Goal: Task Accomplishment & Management: Complete application form

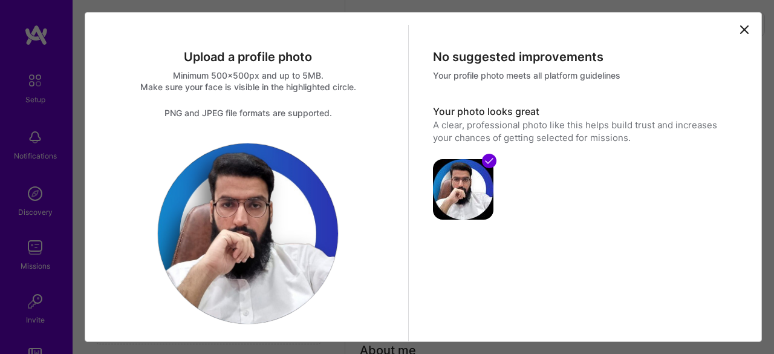
select select "PK"
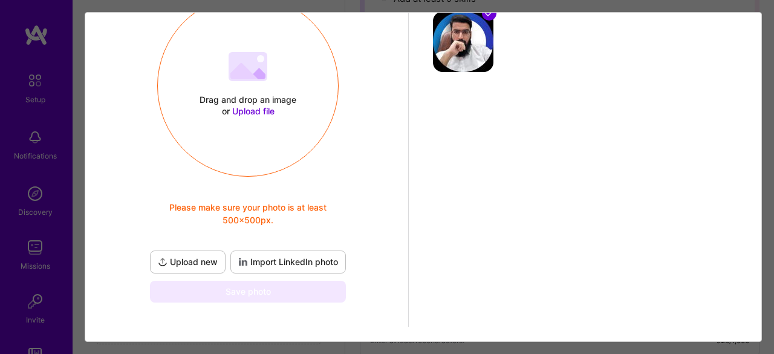
scroll to position [97, 0]
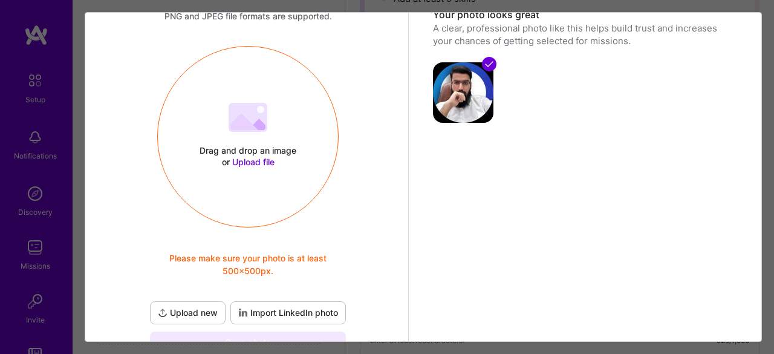
click at [181, 276] on span "Please make sure your photo is at least 500x500px." at bounding box center [247, 263] width 201 height 25
click at [294, 298] on div "Drag and drop an image or Upload file Upload file Please make sure your photo i…" at bounding box center [247, 199] width 201 height 307
click at [308, 314] on span "Import LinkedIn photo" at bounding box center [288, 312] width 100 height 12
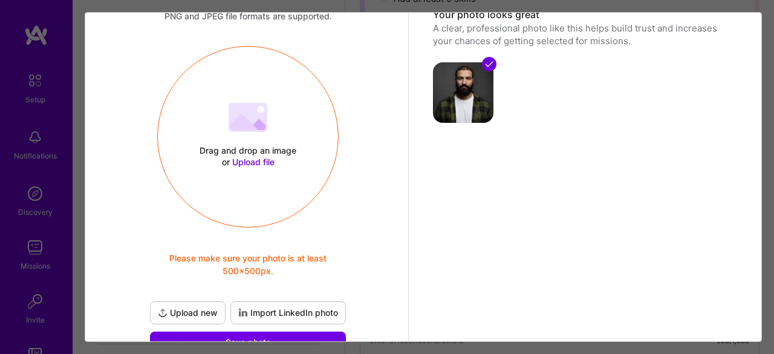
click at [455, 102] on img at bounding box center [463, 92] width 60 height 60
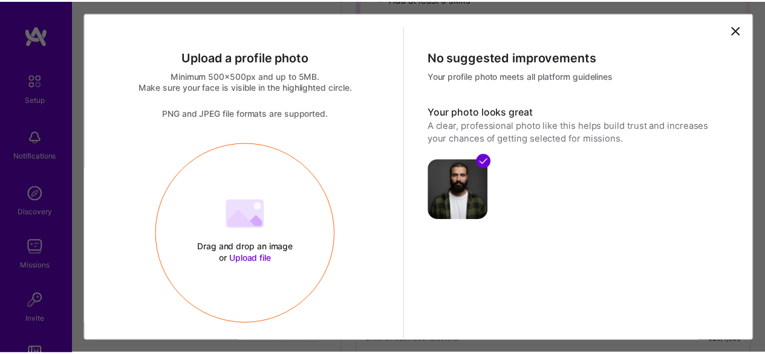
scroll to position [178, 0]
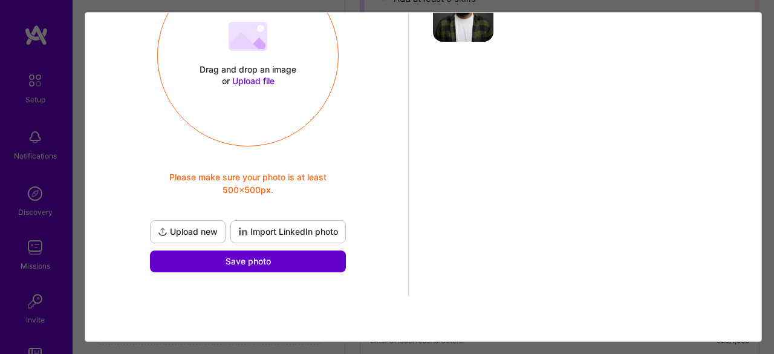
click at [291, 261] on button "Save photo" at bounding box center [248, 261] width 196 height 22
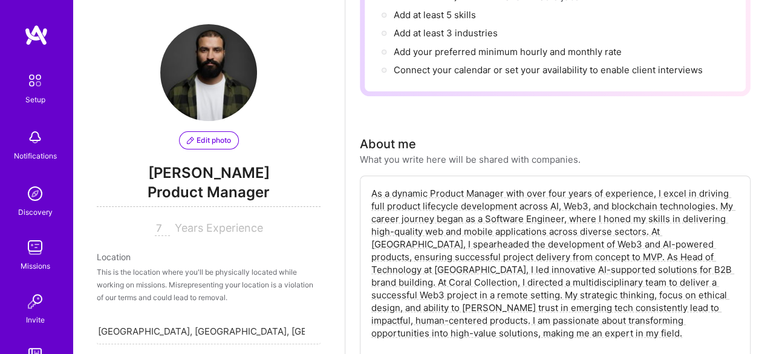
scroll to position [205, 0]
click at [479, 227] on textarea "As a dynamic Product Manager with over four years of experience, I excel in dri…" at bounding box center [555, 264] width 370 height 155
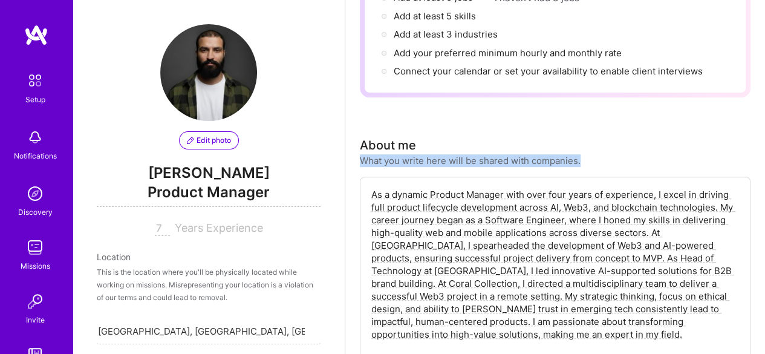
drag, startPoint x: 358, startPoint y: 163, endPoint x: 579, endPoint y: 165, distance: 220.6
copy div "What you write here will be shared with companies."
click at [517, 279] on textarea "As a dynamic Product Manager with over four years of experience, I excel in dri…" at bounding box center [555, 264] width 370 height 155
paste textarea "technical product manager with a dual background in product strategy and fronte…"
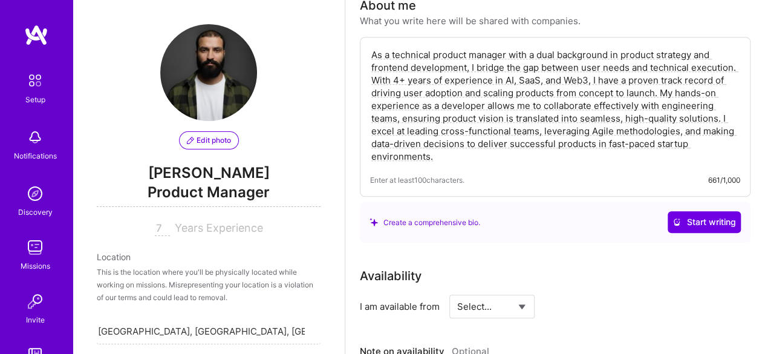
scroll to position [353, 0]
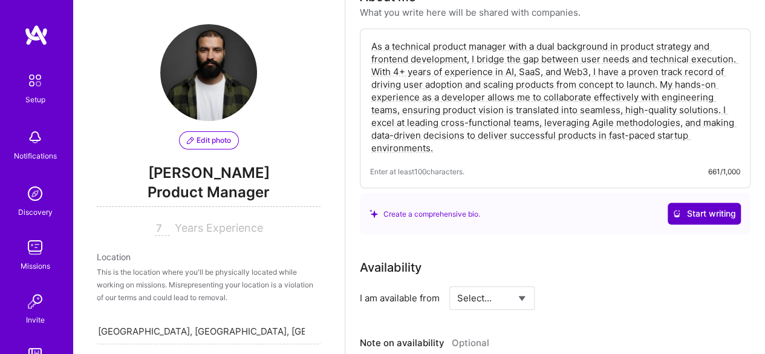
type textarea "As a technical product manager with a dual background in product strategy and f…"
click at [702, 216] on span "Start writing" at bounding box center [703, 213] width 63 height 12
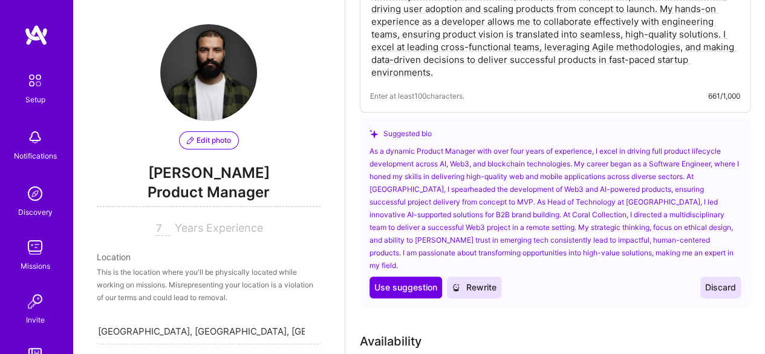
scroll to position [438, 0]
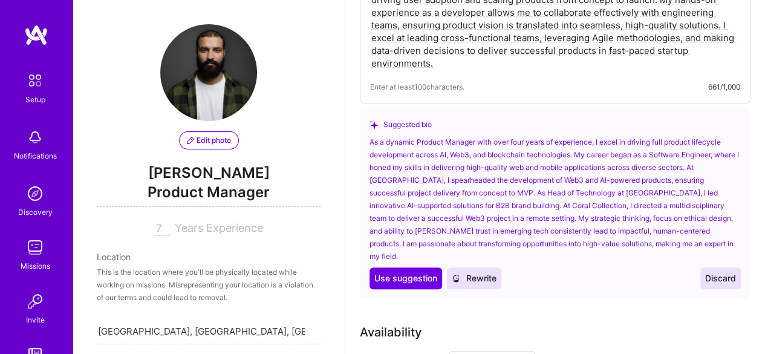
click at [718, 272] on span "Discard" at bounding box center [720, 278] width 31 height 12
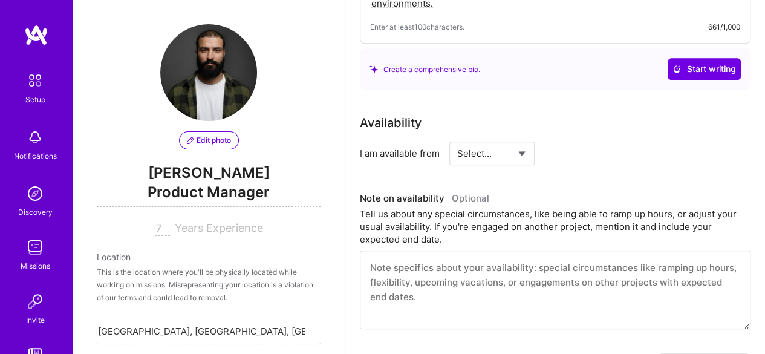
scroll to position [498, 0]
click at [505, 140] on select "Select... Right Now Future Date Not Available" at bounding box center [492, 152] width 70 height 31
select select "Right Now"
click at [457, 137] on select "Select... Right Now Future Date Not Available" at bounding box center [492, 152] width 70 height 31
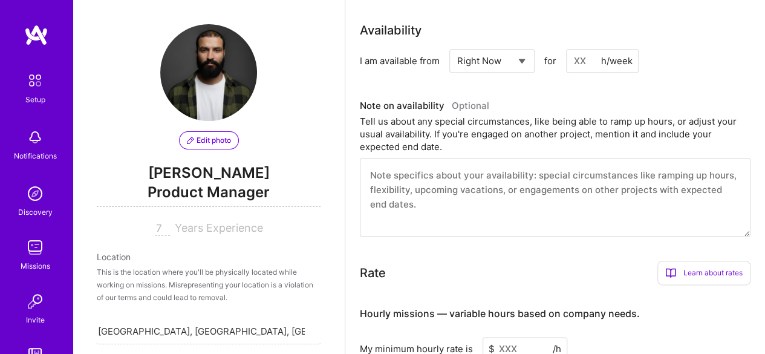
scroll to position [551, 0]
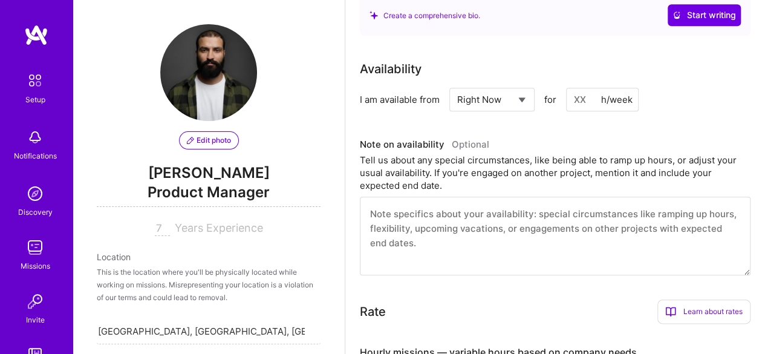
click at [588, 108] on input at bounding box center [602, 100] width 73 height 24
type input "40"
click at [534, 180] on div "Tell us about any special circumstances, like being able to ramp up hours, or a…" at bounding box center [555, 173] width 390 height 38
click at [480, 228] on textarea at bounding box center [555, 235] width 390 height 79
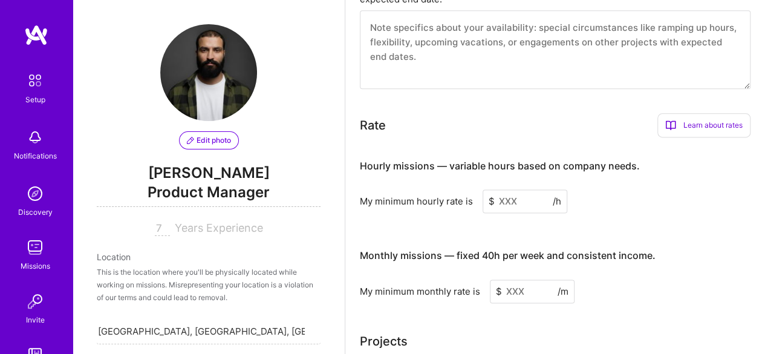
scroll to position [758, 0]
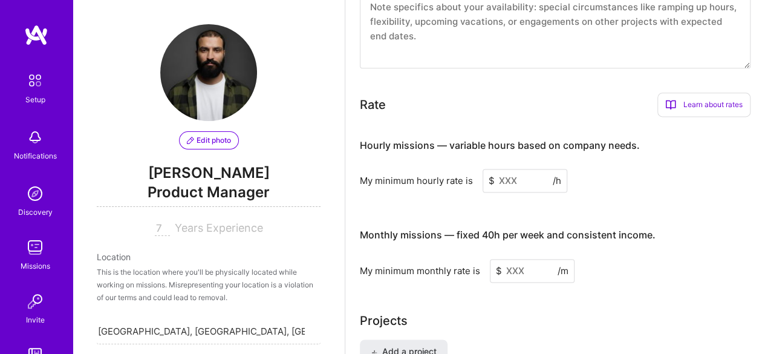
click at [511, 169] on input at bounding box center [524, 181] width 85 height 24
click at [507, 184] on input at bounding box center [524, 181] width 85 height 24
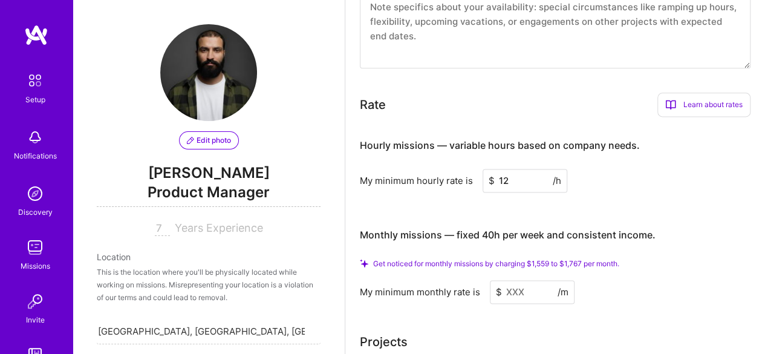
type input "1"
type input "90"
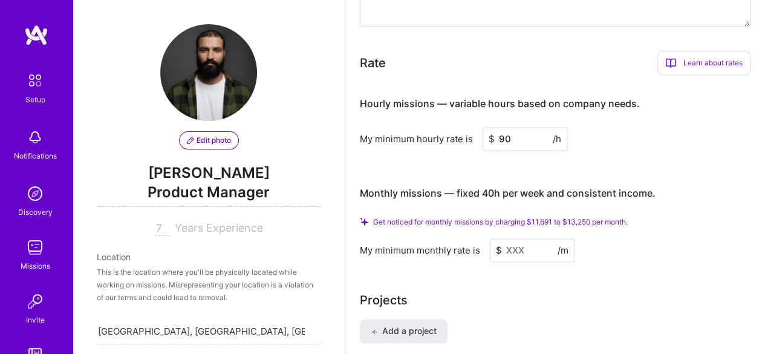
scroll to position [800, 0]
click at [166, 192] on span "Product Manager" at bounding box center [209, 194] width 224 height 25
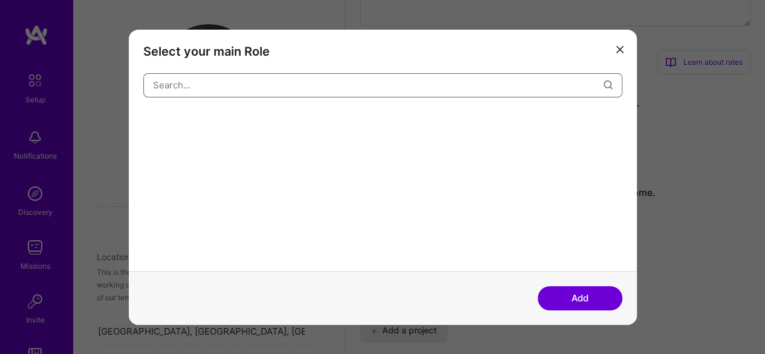
click at [288, 95] on input "modal" at bounding box center [378, 85] width 450 height 31
type input "T"
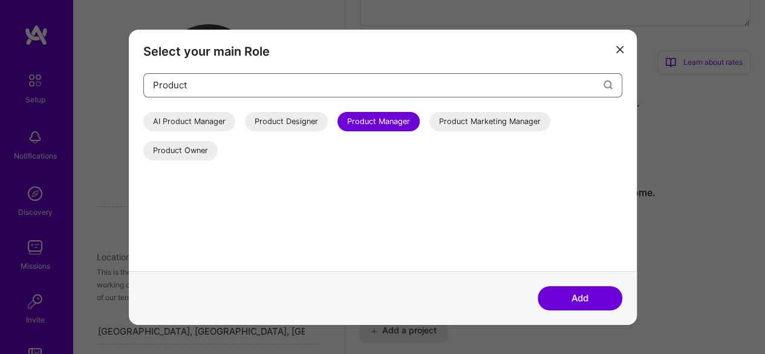
type input "Product"
click at [211, 123] on div "AI Product Manager" at bounding box center [189, 120] width 92 height 19
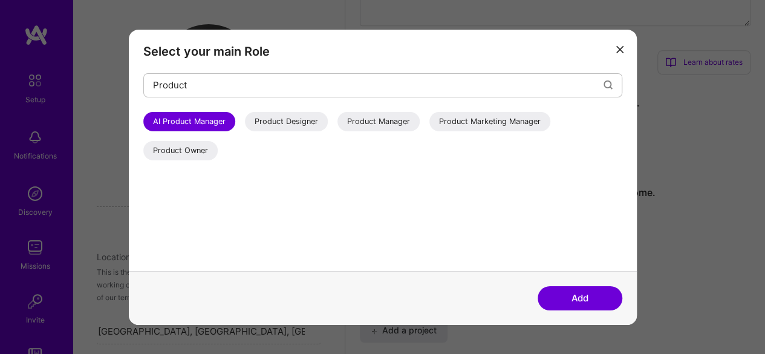
click at [389, 124] on div "Product Manager" at bounding box center [378, 120] width 82 height 19
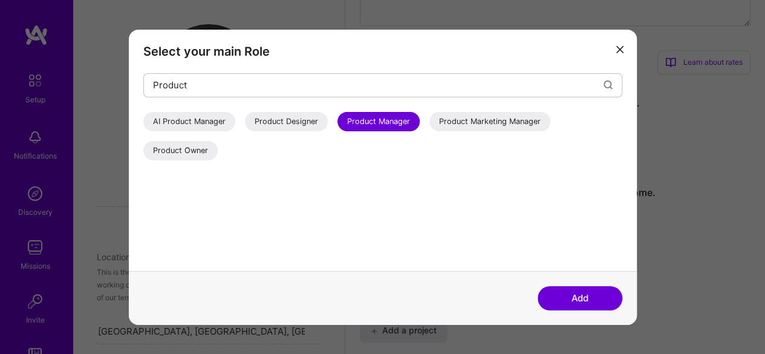
click at [589, 303] on button "Add" at bounding box center [579, 298] width 85 height 24
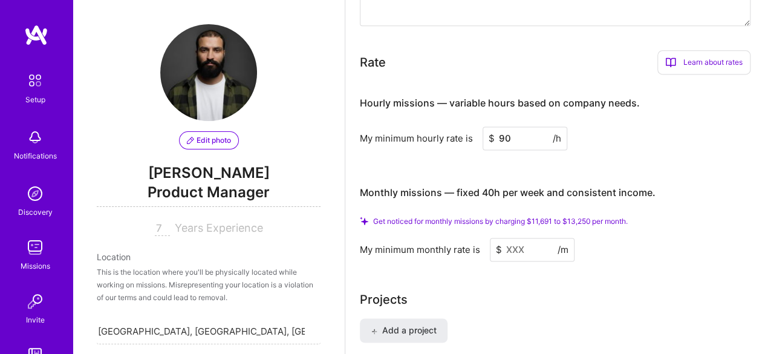
click at [239, 223] on span "Years Experience" at bounding box center [219, 227] width 88 height 13
click at [166, 225] on div "7" at bounding box center [165, 227] width 20 height 13
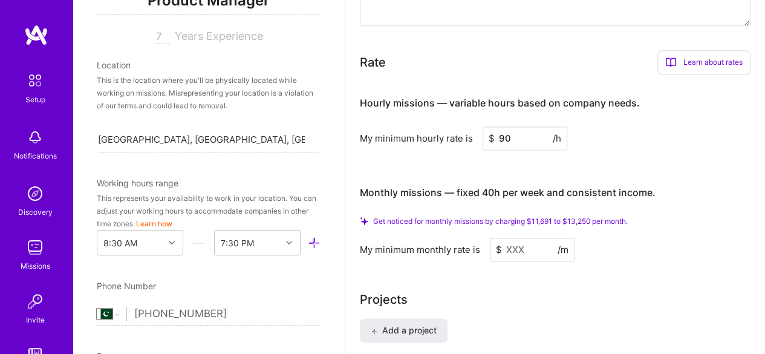
scroll to position [188, 0]
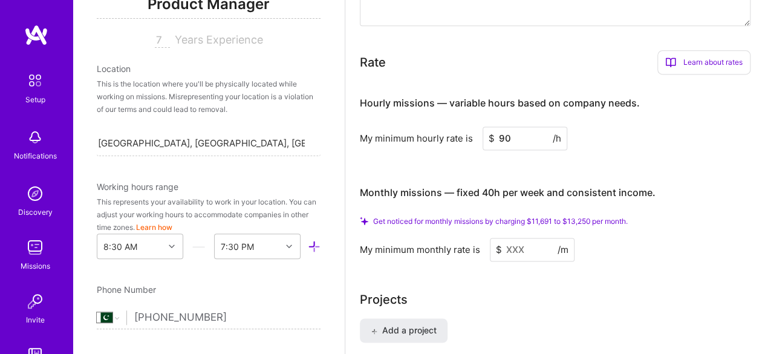
click at [186, 105] on div "This is the location where you'll be physically located while working on missio…" at bounding box center [209, 96] width 224 height 38
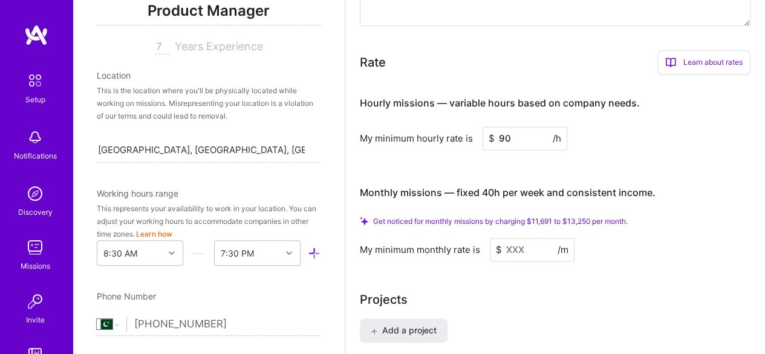
scroll to position [181, 0]
click at [179, 156] on div "[GEOGRAPHIC_DATA], [GEOGRAPHIC_DATA], [GEOGRAPHIC_DATA] [GEOGRAPHIC_DATA], [GEO…" at bounding box center [201, 150] width 207 height 15
click at [179, 149] on input "[GEOGRAPHIC_DATA], [GEOGRAPHIC_DATA], [GEOGRAPHIC_DATA]" at bounding box center [201, 150] width 207 height 13
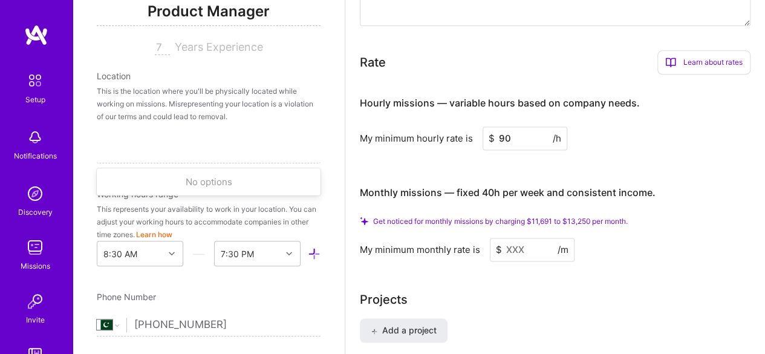
click at [238, 108] on div "This is the location where you'll be physically located while working on missio…" at bounding box center [209, 104] width 224 height 38
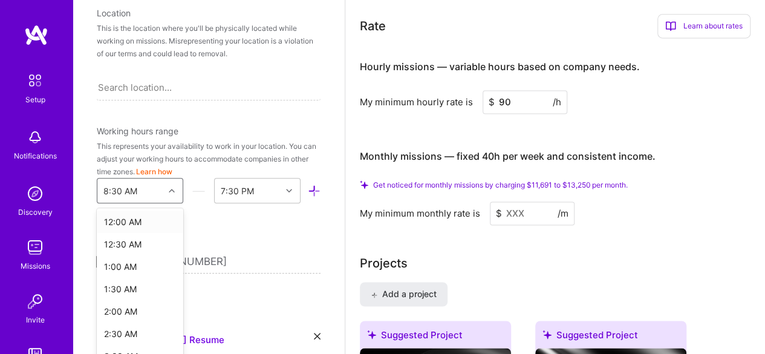
scroll to position [283, 0]
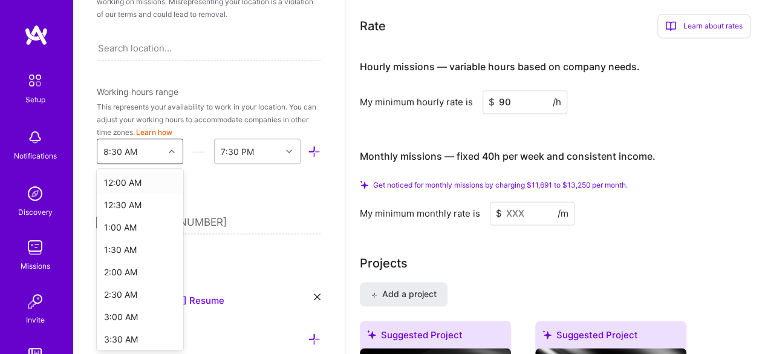
click at [168, 164] on div "option 12:00 AM focused, 1 of 48. 48 results available. Use Up and Down to choo…" at bounding box center [140, 150] width 86 height 25
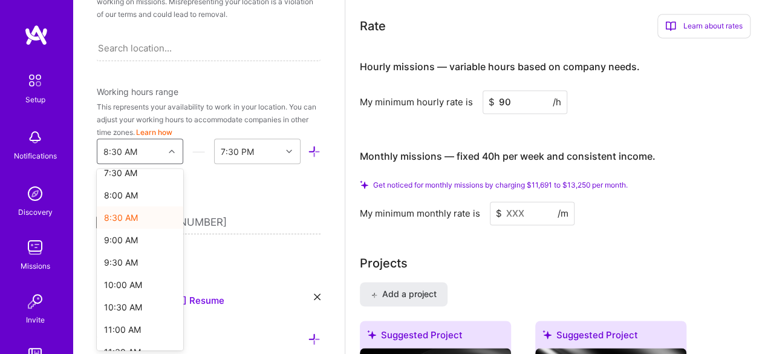
scroll to position [346, 0]
click at [112, 245] on div "9:00 AM" at bounding box center [140, 239] width 86 height 22
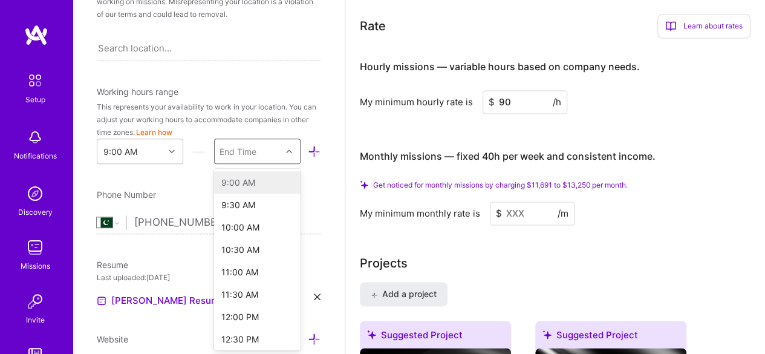
click at [281, 155] on div at bounding box center [290, 151] width 19 height 16
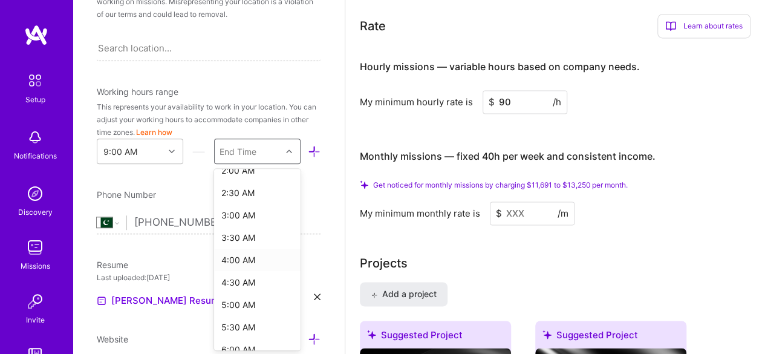
scroll to position [739, 0]
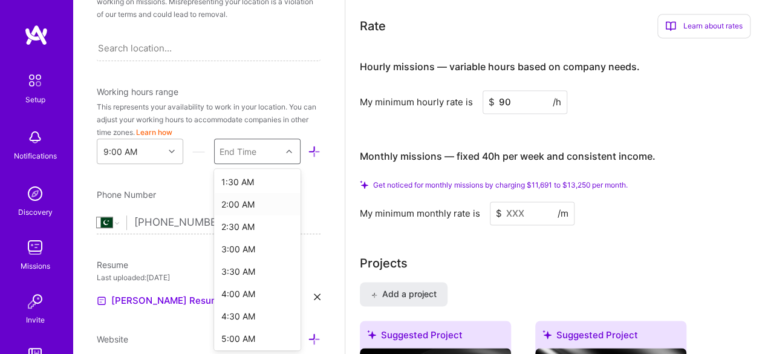
click at [232, 195] on div "2:00 AM" at bounding box center [257, 204] width 86 height 22
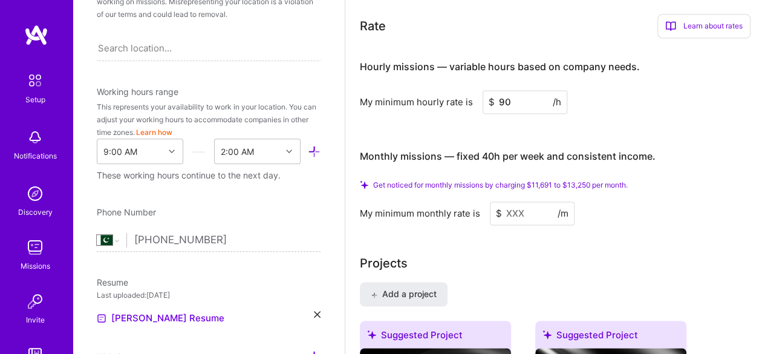
click at [208, 196] on div "Edit photo [PERSON_NAME] Product Manager 7 Years Experience Location This is th…" at bounding box center [209, 177] width 272 height 354
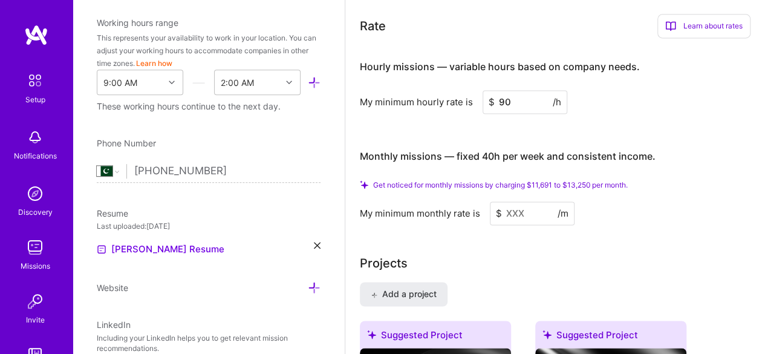
scroll to position [353, 0]
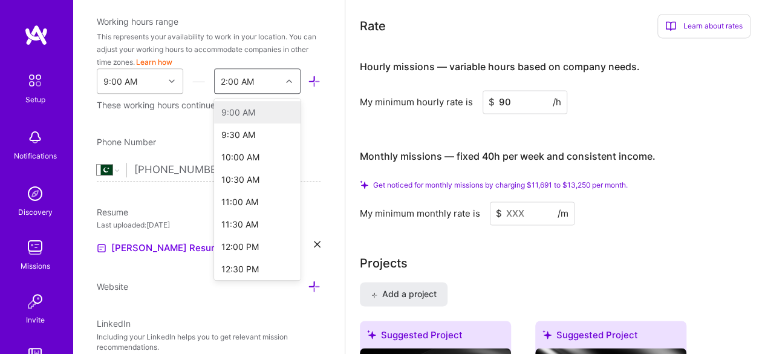
click at [266, 84] on div "2:00 AM" at bounding box center [248, 81] width 66 height 24
click at [169, 79] on icon at bounding box center [172, 81] width 6 height 6
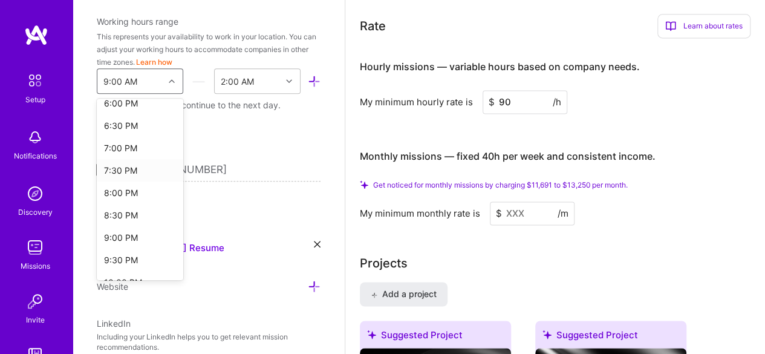
scroll to position [815, 0]
click at [118, 109] on div "6:00 PM" at bounding box center [140, 102] width 86 height 22
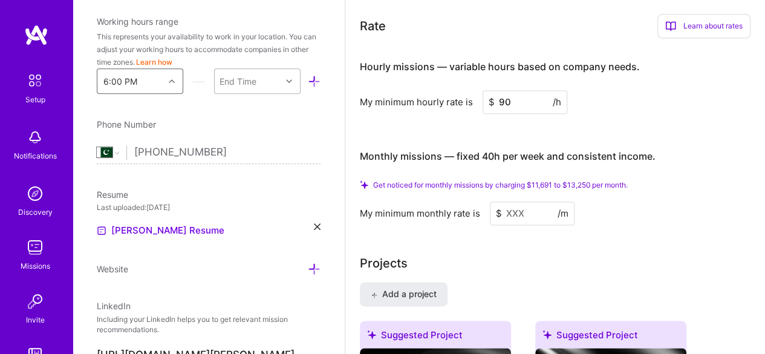
click at [263, 69] on div "End Time" at bounding box center [248, 81] width 66 height 24
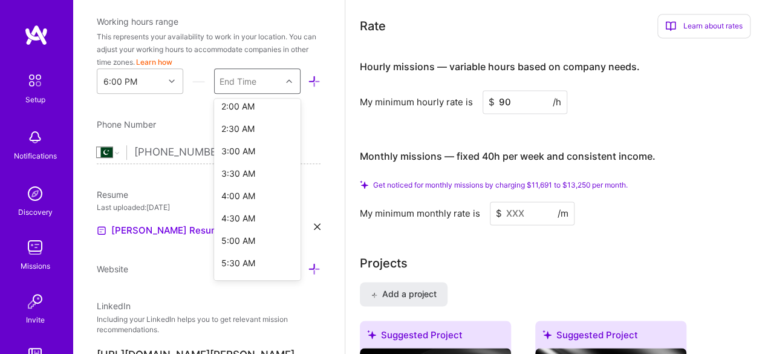
scroll to position [365, 0]
click at [221, 192] on div "4:00 AM" at bounding box center [257, 194] width 86 height 22
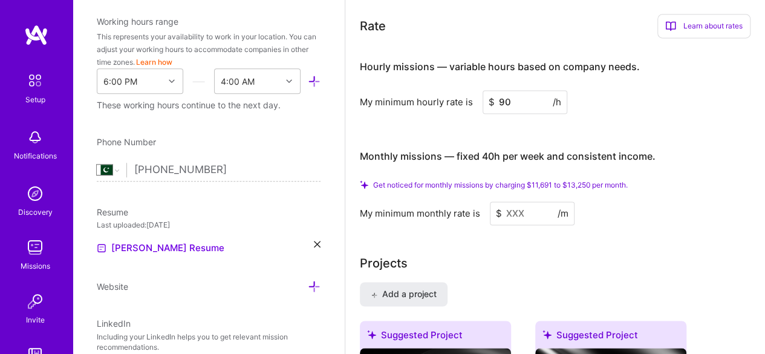
click at [309, 75] on icon at bounding box center [314, 81] width 13 height 13
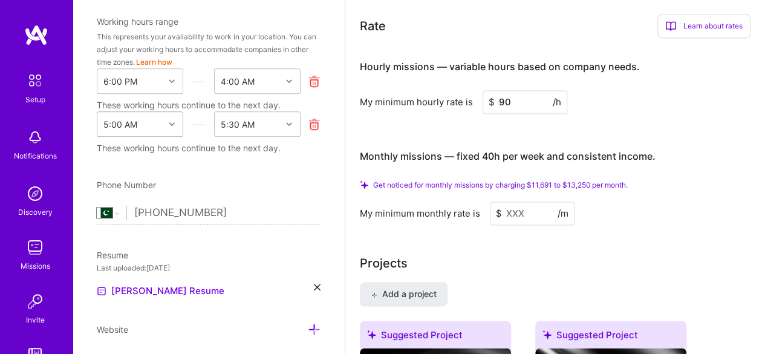
click at [147, 125] on div "5:00 AM" at bounding box center [130, 124] width 66 height 24
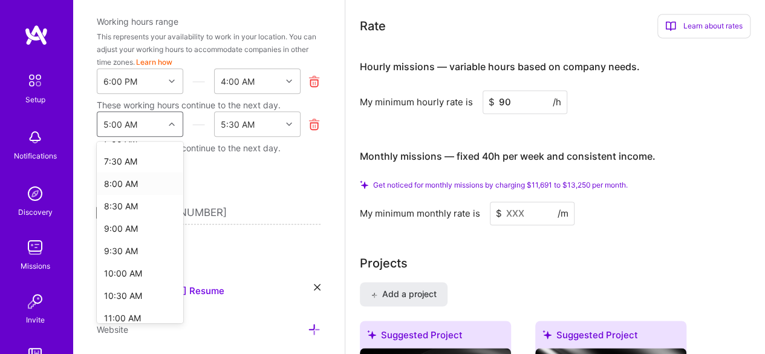
scroll to position [150, 0]
click at [127, 225] on div "9:00 AM" at bounding box center [140, 229] width 86 height 22
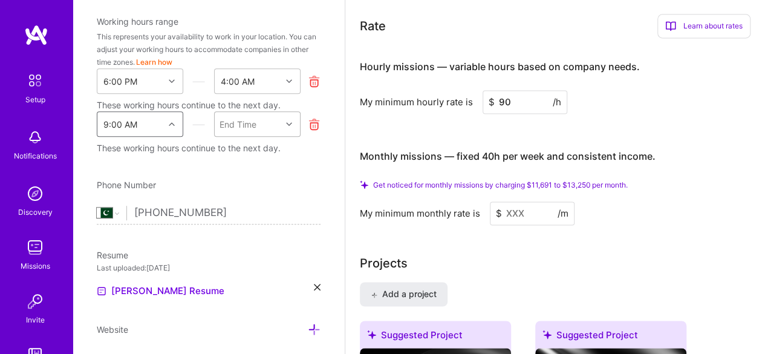
click at [259, 120] on div "End Time" at bounding box center [248, 124] width 66 height 24
click at [302, 197] on input "[PHONE_NUMBER]" at bounding box center [227, 212] width 186 height 35
click at [308, 124] on icon at bounding box center [314, 124] width 13 height 13
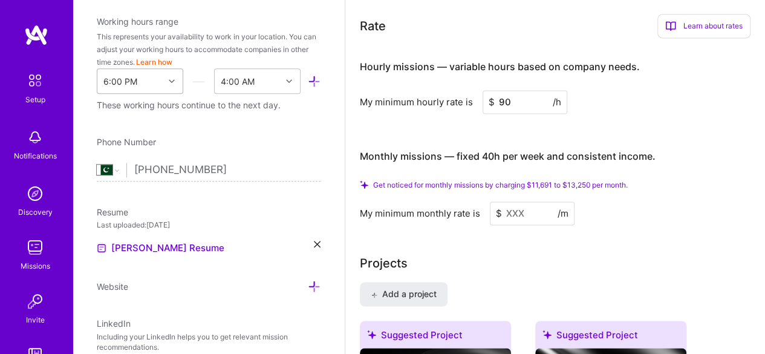
click at [158, 84] on div "6:00 PM" at bounding box center [130, 81] width 66 height 24
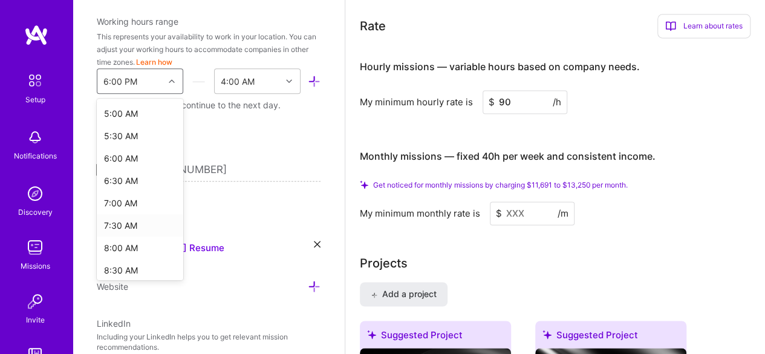
scroll to position [305, 0]
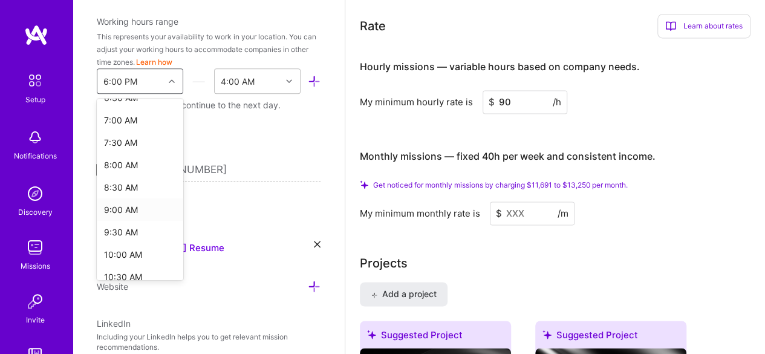
click at [118, 211] on div "9:00 AM" at bounding box center [140, 209] width 86 height 22
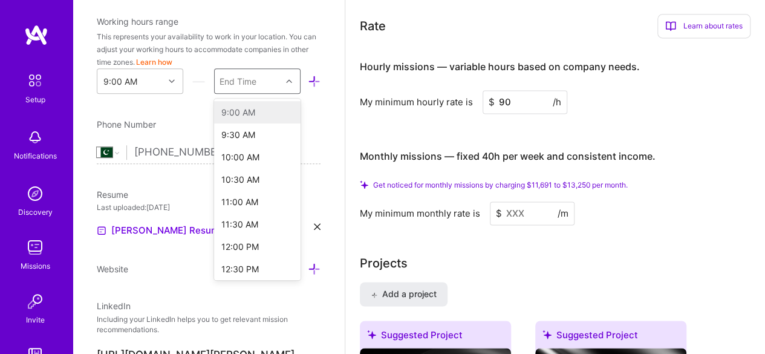
click at [281, 76] on div at bounding box center [290, 81] width 19 height 16
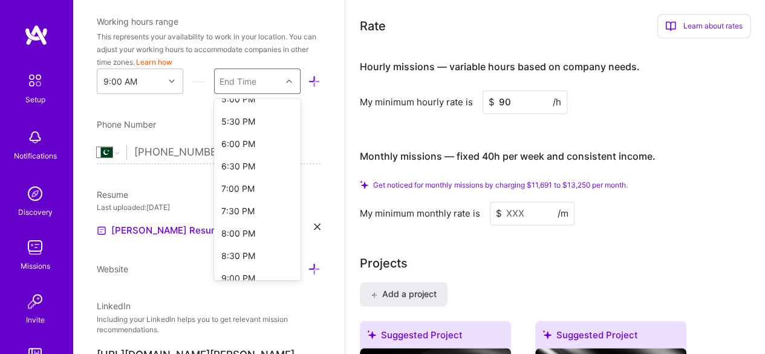
scroll to position [368, 0]
click at [239, 190] on div "7:00 PM" at bounding box center [257, 192] width 86 height 22
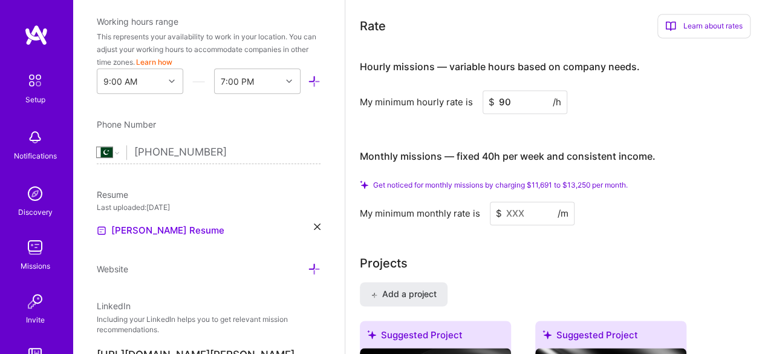
click at [275, 112] on div "Edit photo [PERSON_NAME] Product Manager 7 Years Experience Location This is th…" at bounding box center [209, 177] width 272 height 354
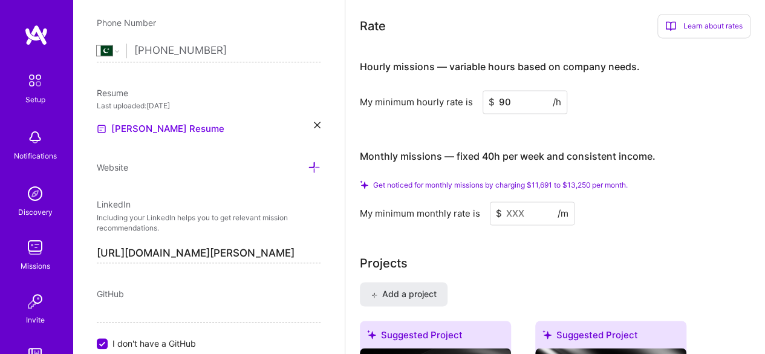
scroll to position [455, 0]
click at [302, 117] on div "Resume Last uploaded: [DATE] [PERSON_NAME] Resume" at bounding box center [209, 111] width 224 height 50
click at [314, 121] on icon at bounding box center [317, 124] width 7 height 7
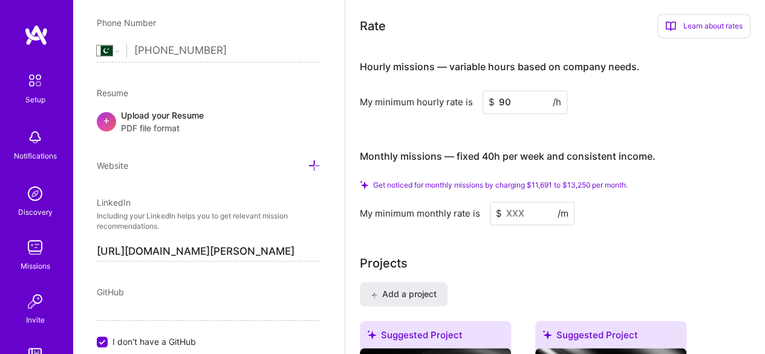
click at [145, 121] on span "PDF file format" at bounding box center [162, 127] width 83 height 13
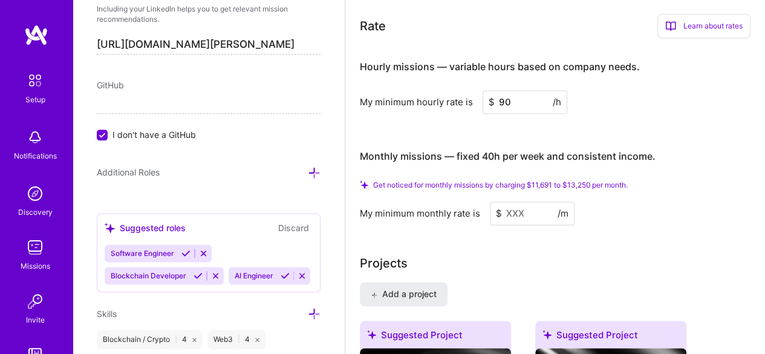
scroll to position [664, 0]
click at [115, 134] on span "I don't have a GitHub" at bounding box center [153, 134] width 83 height 13
click at [109, 134] on input "I don't have a GitHub" at bounding box center [103, 134] width 11 height 11
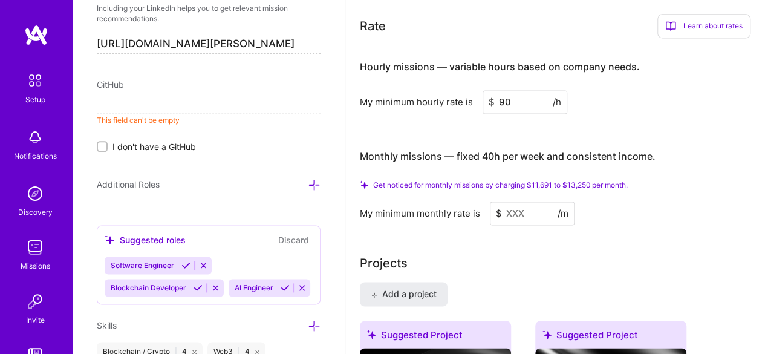
click at [179, 100] on input at bounding box center [209, 103] width 224 height 19
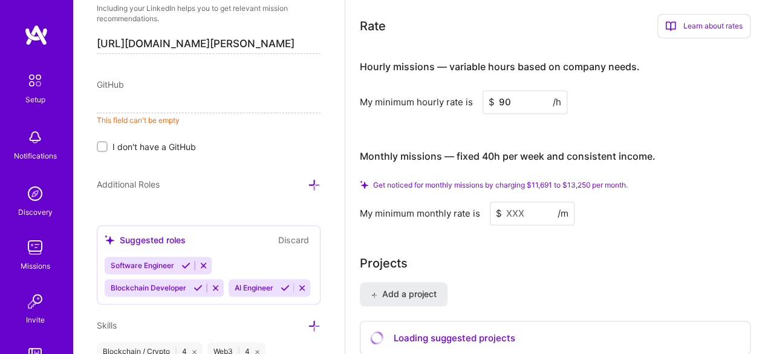
paste input "[URL][DOMAIN_NAME]"
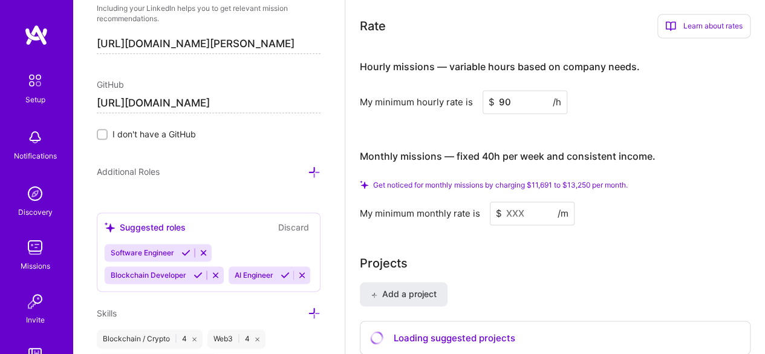
type input "[URL][DOMAIN_NAME]"
click at [212, 156] on div "Edit photo [PERSON_NAME] Product Manager 7 Years Experience Location This is th…" at bounding box center [209, 177] width 272 height 354
click at [308, 166] on icon at bounding box center [314, 172] width 13 height 13
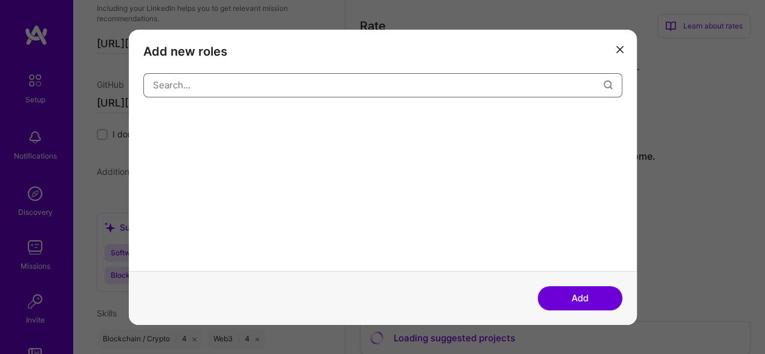
click at [268, 83] on input "modal" at bounding box center [378, 85] width 450 height 31
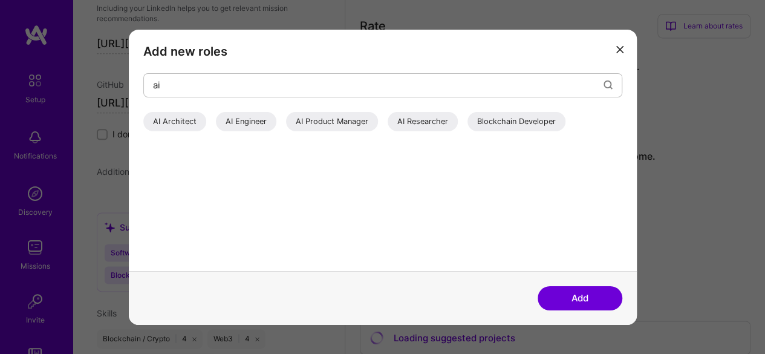
click at [300, 121] on div "AI Product Manager" at bounding box center [332, 120] width 92 height 19
click at [285, 82] on input "ai" at bounding box center [378, 85] width 450 height 31
type input "a"
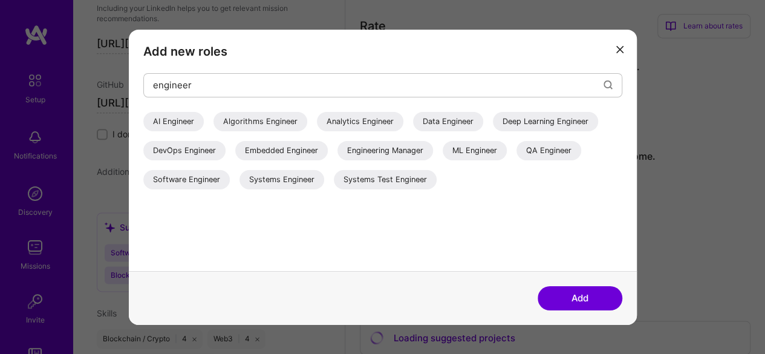
click at [389, 154] on div "Engineering Manager" at bounding box center [385, 149] width 96 height 19
click at [320, 88] on input "engineer" at bounding box center [378, 85] width 450 height 31
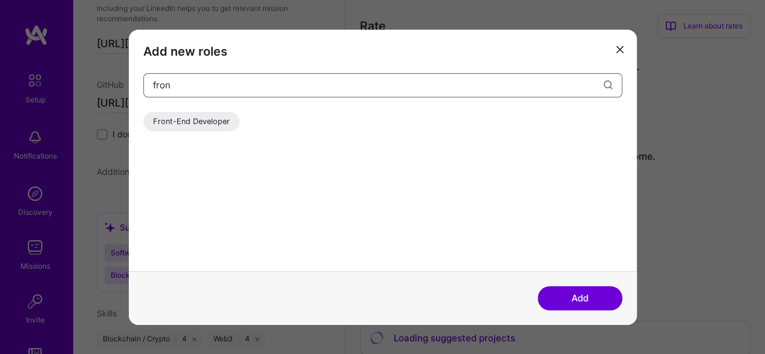
type input "fron"
click at [213, 118] on div "Front-End Developer" at bounding box center [191, 120] width 96 height 19
click at [559, 291] on button "Add" at bounding box center [579, 298] width 85 height 24
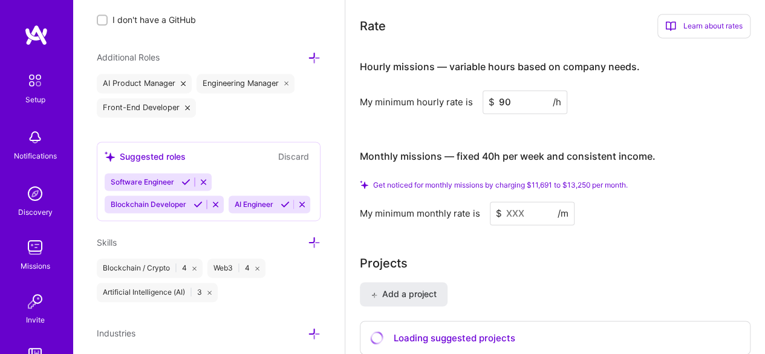
scroll to position [779, 0]
click at [188, 178] on icon at bounding box center [185, 181] width 9 height 9
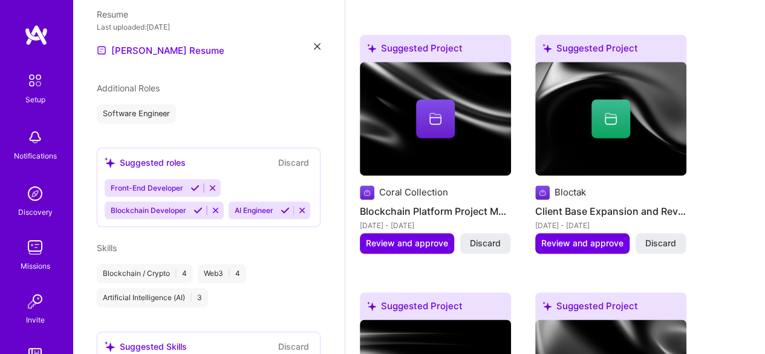
scroll to position [389, 0]
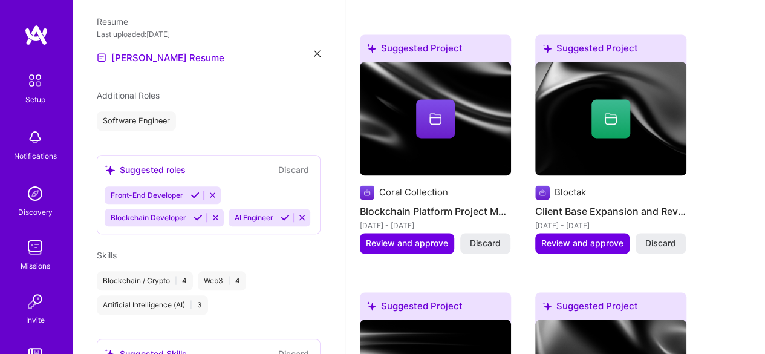
click at [191, 195] on icon at bounding box center [194, 194] width 9 height 9
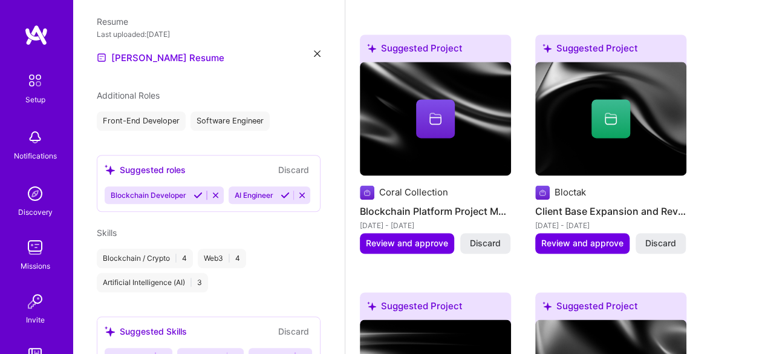
click at [287, 167] on button "Discard" at bounding box center [293, 170] width 38 height 14
click at [174, 115] on div "Front-End Developer" at bounding box center [141, 120] width 89 height 19
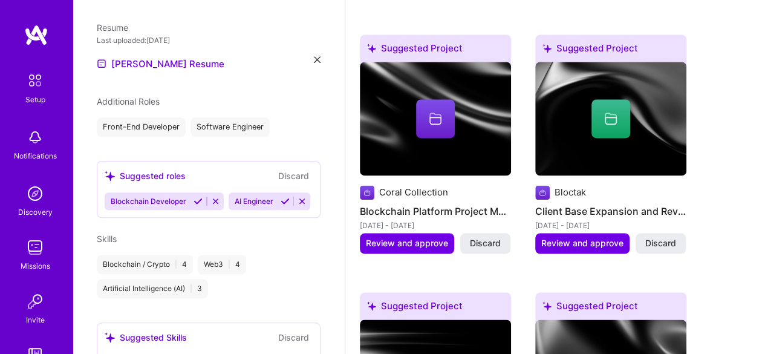
scroll to position [383, 0]
click at [251, 126] on div "Software Engineer" at bounding box center [229, 126] width 79 height 19
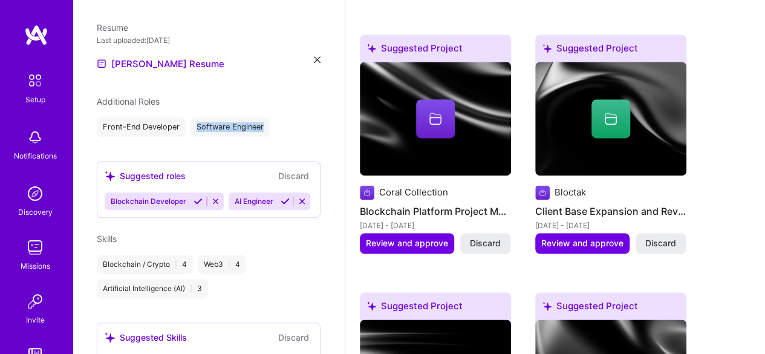
click at [251, 126] on div "Software Engineer" at bounding box center [229, 126] width 79 height 19
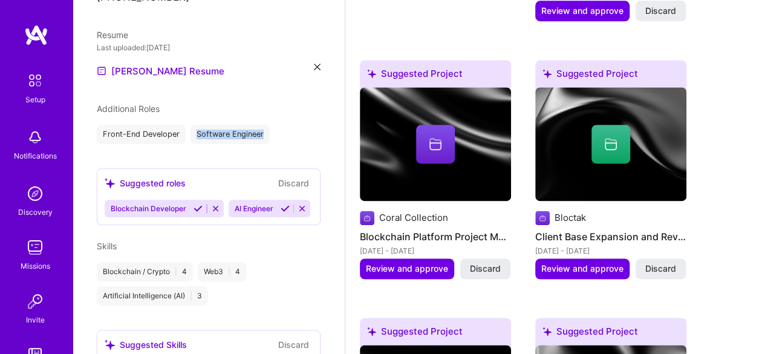
scroll to position [831, 0]
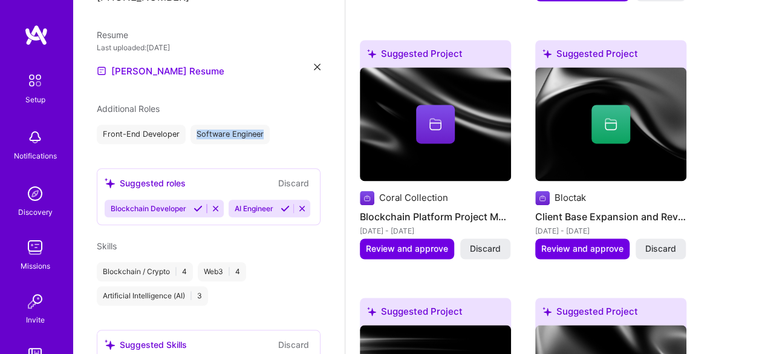
click at [216, 138] on div "Software Engineer" at bounding box center [229, 134] width 79 height 19
click at [291, 180] on button "Discard" at bounding box center [293, 183] width 38 height 14
click at [164, 131] on div "Front-End Developer" at bounding box center [141, 134] width 89 height 19
click at [130, 143] on div "Front-End Developer" at bounding box center [141, 134] width 89 height 19
click at [192, 134] on div "Software Engineer" at bounding box center [229, 134] width 79 height 19
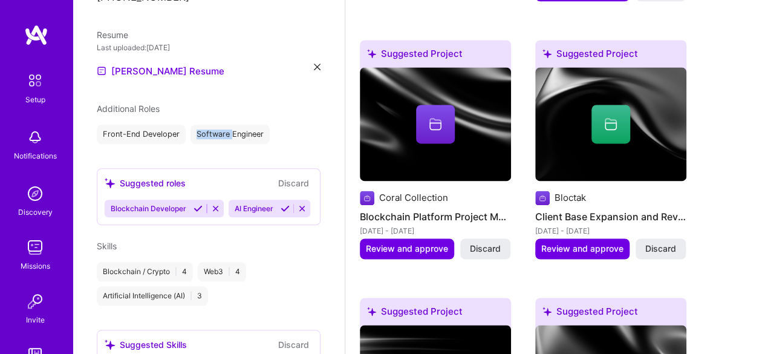
click at [192, 134] on div "Software Engineer" at bounding box center [229, 134] width 79 height 19
click at [216, 207] on icon at bounding box center [215, 208] width 9 height 9
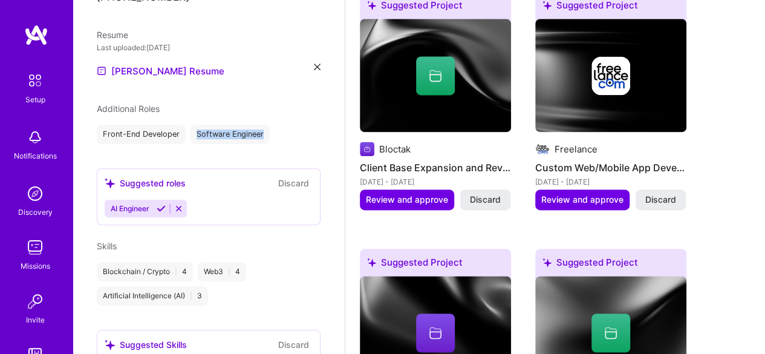
click at [179, 209] on icon at bounding box center [178, 208] width 9 height 9
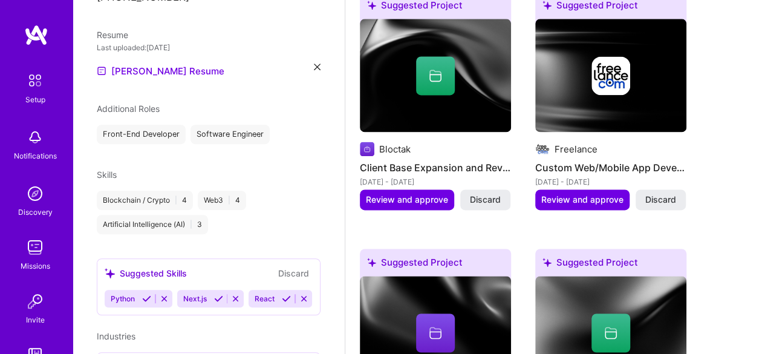
click at [166, 137] on div "Front-End Developer" at bounding box center [141, 134] width 89 height 19
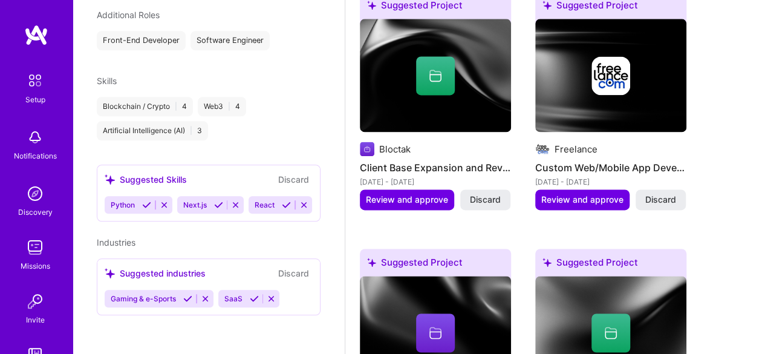
scroll to position [479, 0]
click at [152, 98] on div "Blockchain / Crypto | 4" at bounding box center [145, 106] width 96 height 19
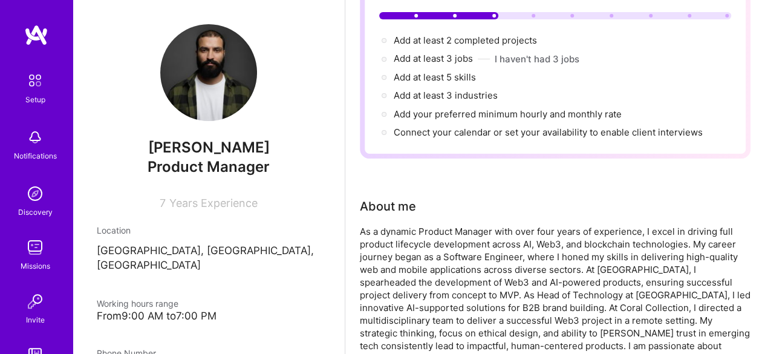
scroll to position [0, 0]
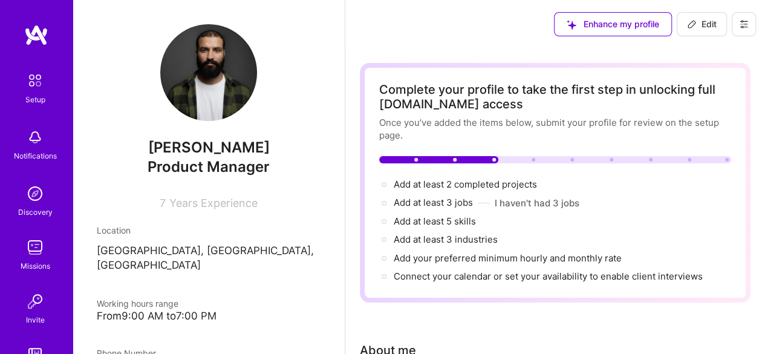
click at [696, 22] on span "Edit" at bounding box center [702, 24] width 30 height 12
select select "PK"
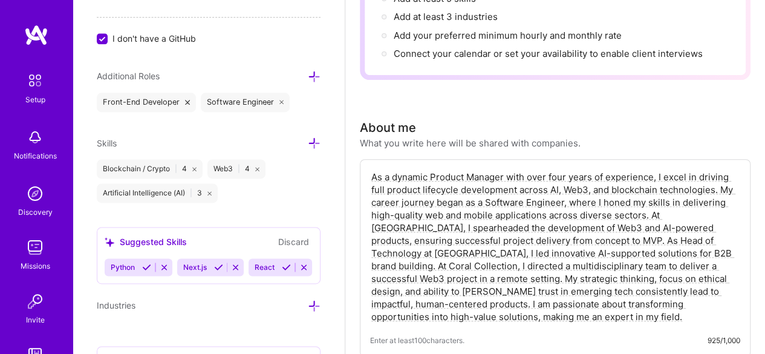
scroll to position [760, 0]
click at [185, 99] on icon at bounding box center [187, 101] width 5 height 5
click at [179, 99] on icon at bounding box center [177, 101] width 5 height 5
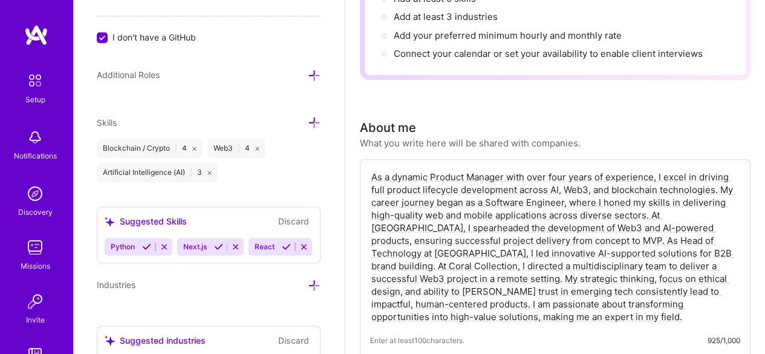
click at [308, 70] on icon at bounding box center [314, 75] width 13 height 13
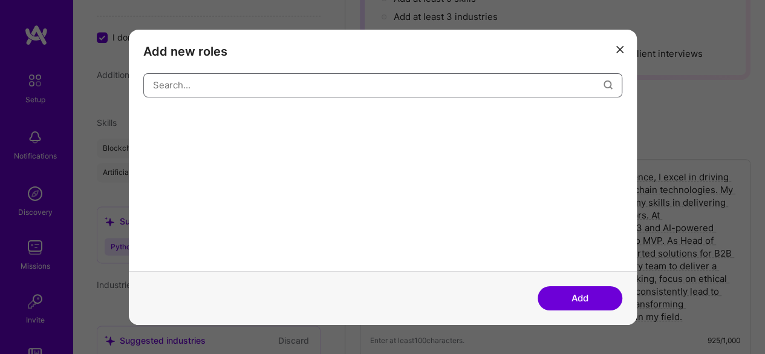
click at [285, 89] on input "modal" at bounding box center [378, 85] width 450 height 31
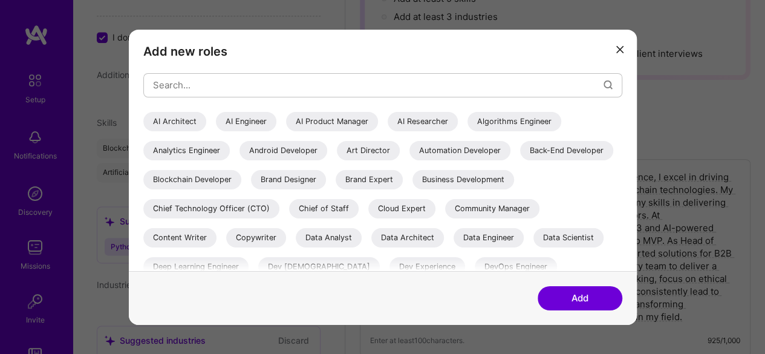
click at [306, 123] on div "AI Product Manager" at bounding box center [332, 120] width 92 height 19
click at [348, 80] on input "modal" at bounding box center [378, 85] width 450 height 31
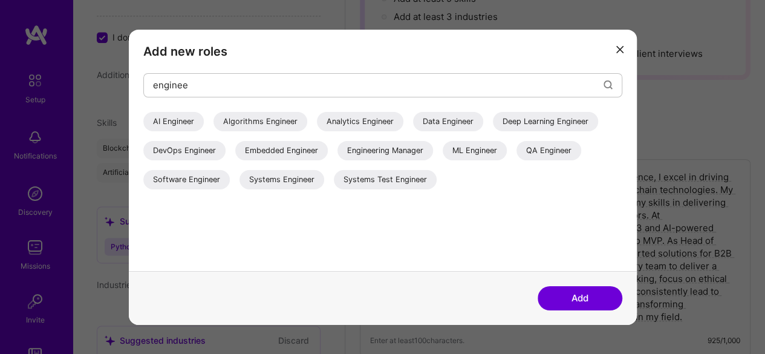
click at [415, 151] on div "Engineering Manager" at bounding box center [385, 149] width 96 height 19
click at [433, 83] on input "enginee" at bounding box center [378, 85] width 450 height 31
type input "e"
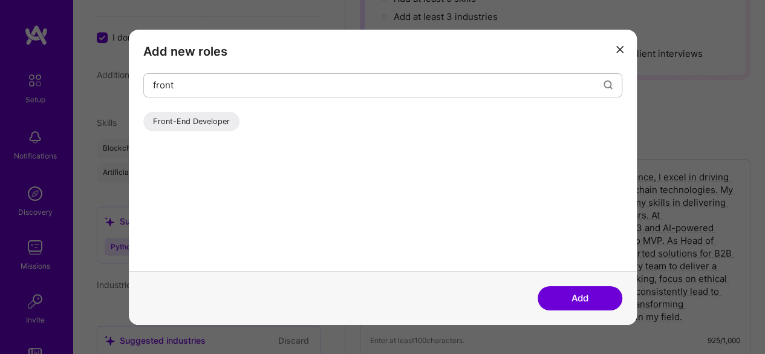
click at [216, 118] on div "Front-End Developer" at bounding box center [191, 120] width 96 height 19
click at [288, 88] on input "front" at bounding box center [378, 85] width 450 height 31
type input "f"
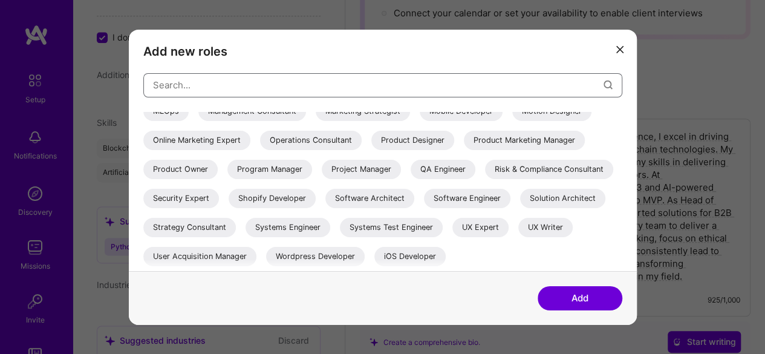
scroll to position [264, 0]
click at [566, 296] on button "Add" at bounding box center [579, 298] width 85 height 24
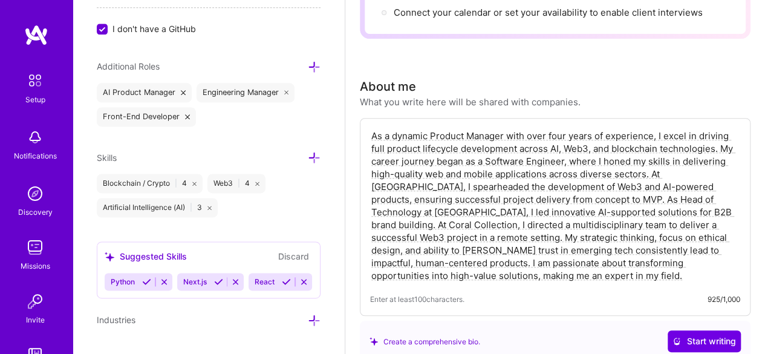
scroll to position [770, 0]
click at [308, 150] on icon at bounding box center [314, 156] width 13 height 13
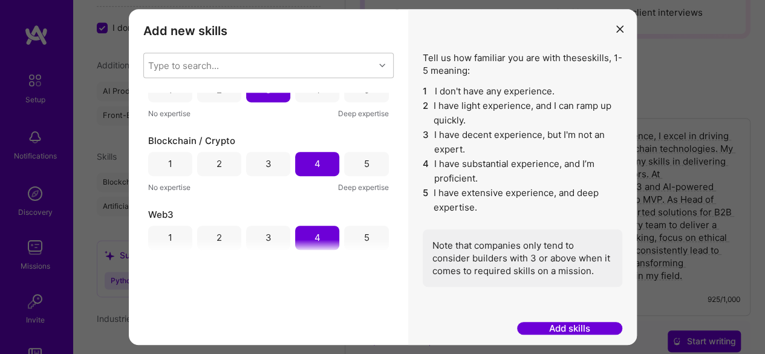
scroll to position [47, 0]
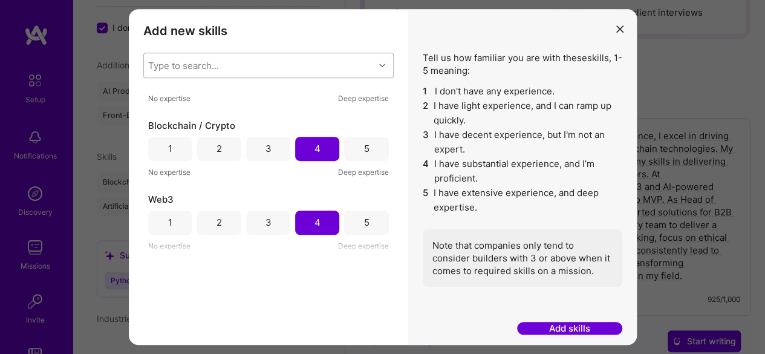
click at [254, 73] on div "Type to search..." at bounding box center [259, 65] width 230 height 24
type input "s"
type input "m"
type input "next"
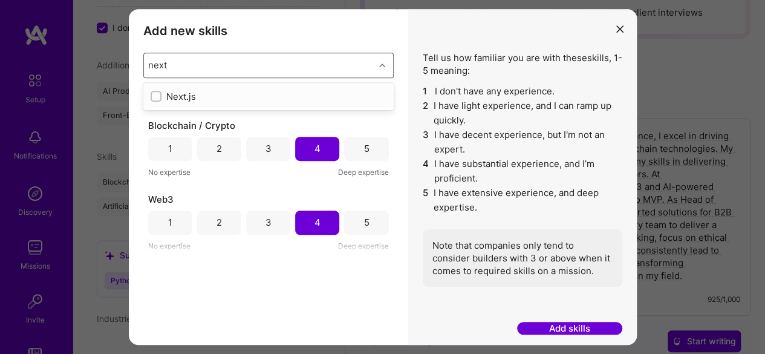
click at [169, 94] on div "Next.js" at bounding box center [269, 96] width 236 height 13
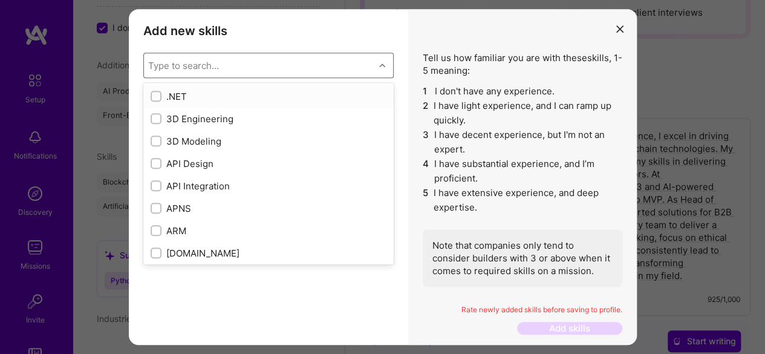
scroll to position [121, 0]
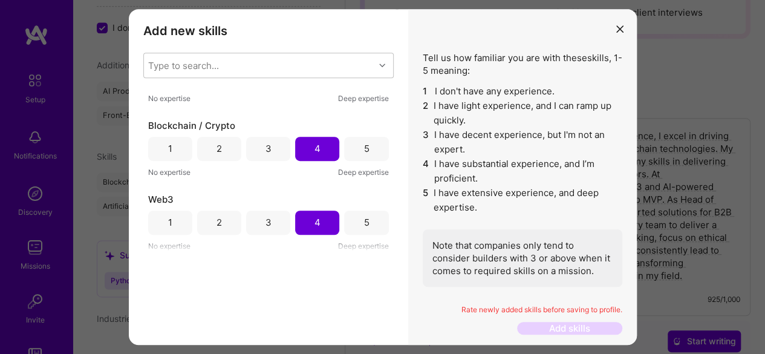
click at [396, 65] on div "Add new skills Tell us how familiar you are with given skills, using between 1 …" at bounding box center [268, 177] width 279 height 336
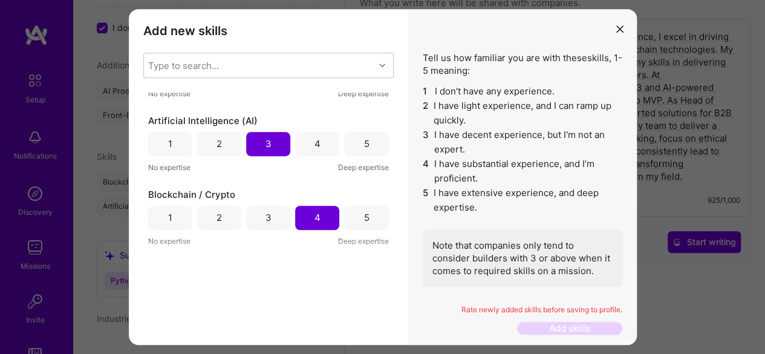
scroll to position [0, 0]
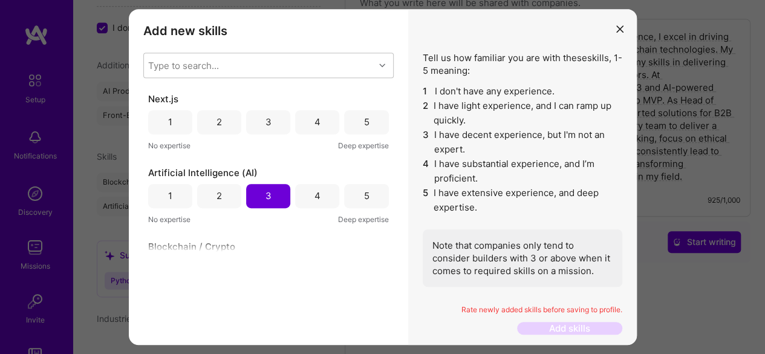
click at [326, 120] on div "4" at bounding box center [317, 122] width 44 height 24
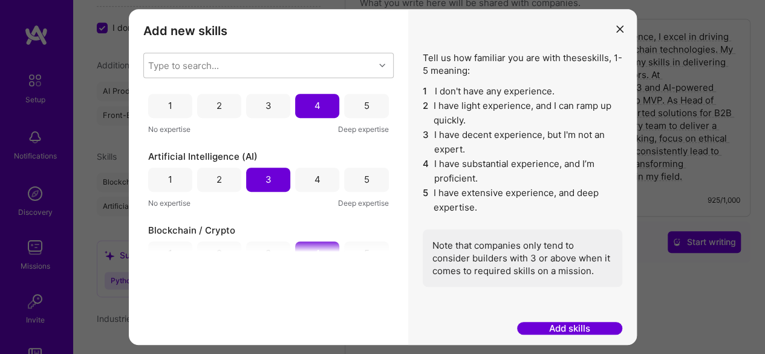
scroll to position [121, 0]
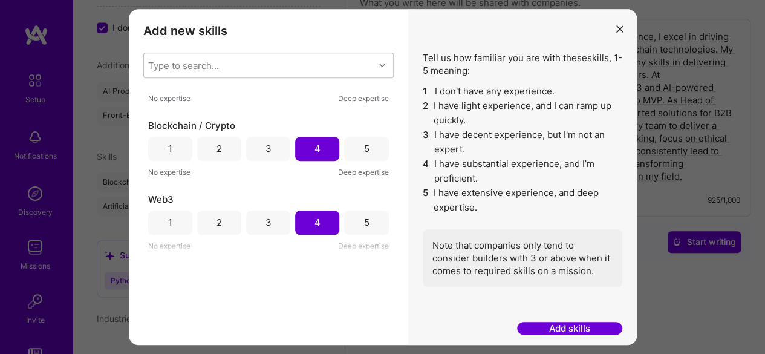
click at [543, 326] on button "Add skills" at bounding box center [569, 328] width 105 height 13
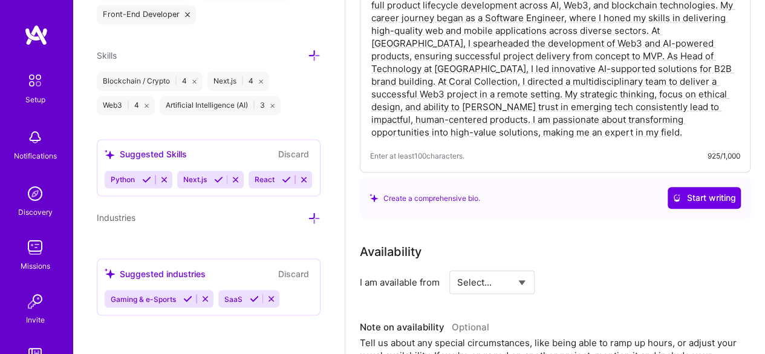
scroll to position [889, 0]
click at [308, 216] on icon at bounding box center [314, 218] width 13 height 13
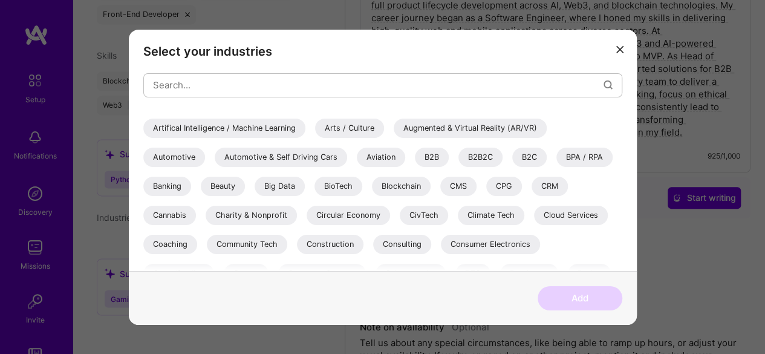
scroll to position [52, 0]
click at [432, 156] on div "B2B" at bounding box center [432, 155] width 34 height 19
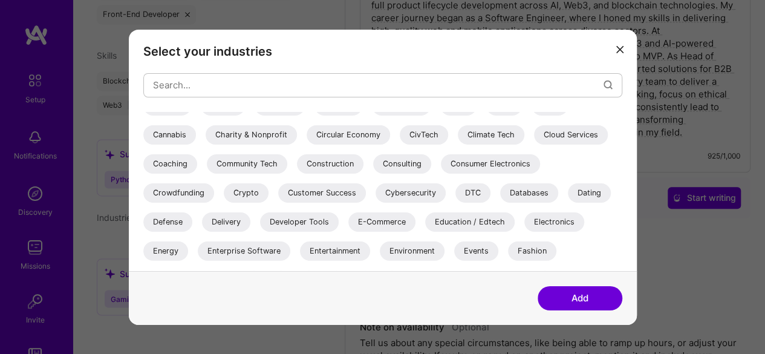
scroll to position [132, 0]
click at [432, 156] on div "3D Printing AR / VR / XR Accounting Advertising & AdTech Aerospace Agriculture …" at bounding box center [382, 281] width 479 height 604
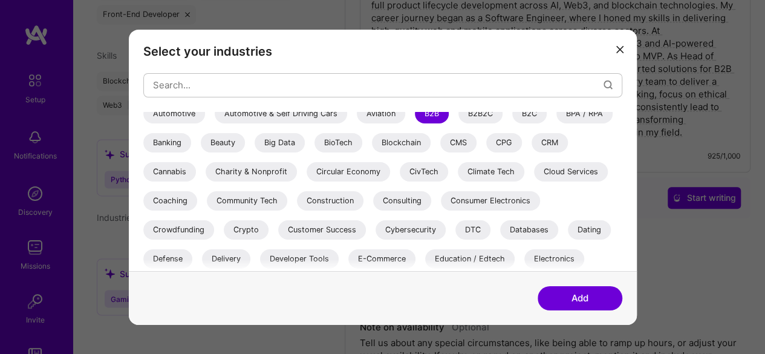
scroll to position [96, 0]
click at [411, 146] on div "Blockchain" at bounding box center [401, 141] width 59 height 19
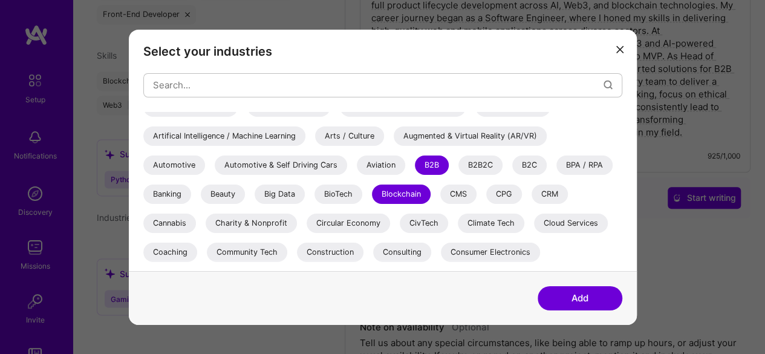
scroll to position [45, 0]
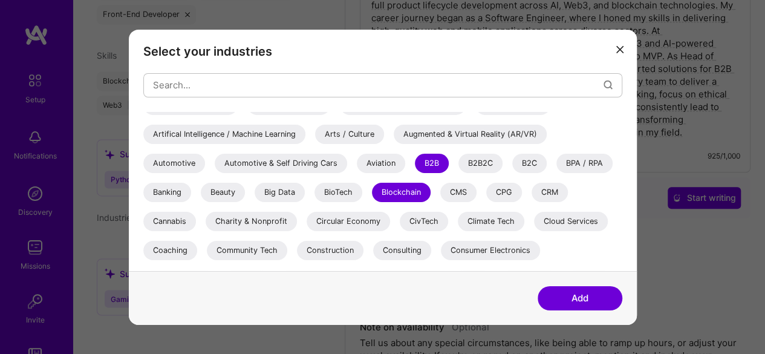
click at [523, 157] on div "B2C" at bounding box center [529, 162] width 34 height 19
click at [486, 163] on div "B2B2C" at bounding box center [480, 162] width 44 height 19
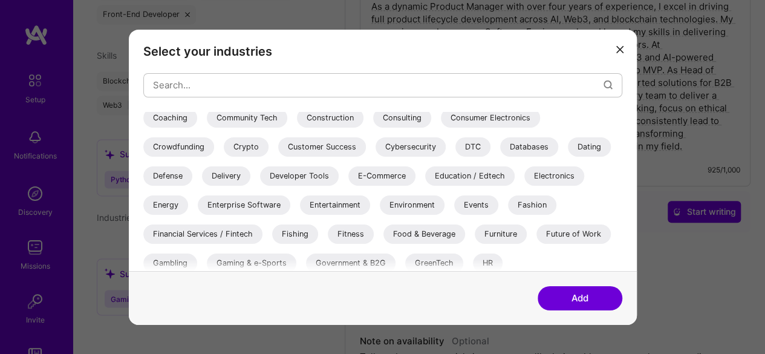
scroll to position [178, 0]
click at [465, 177] on div "Education / Edtech" at bounding box center [469, 174] width 89 height 19
click at [253, 144] on div "Crypto" at bounding box center [246, 145] width 45 height 19
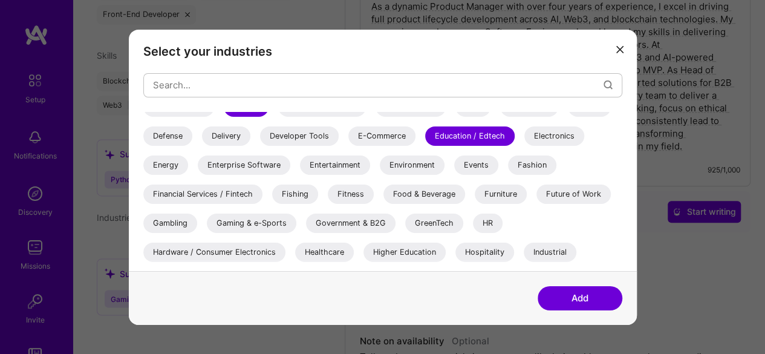
scroll to position [218, 0]
click at [212, 189] on div "Financial Services / Fintech" at bounding box center [202, 192] width 119 height 19
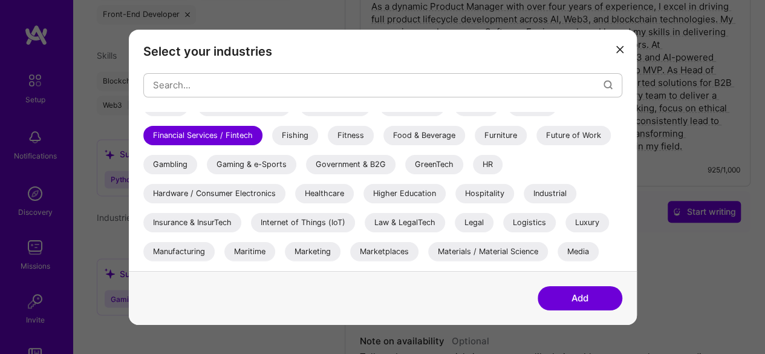
scroll to position [277, 0]
click at [481, 159] on div "HR" at bounding box center [488, 163] width 30 height 19
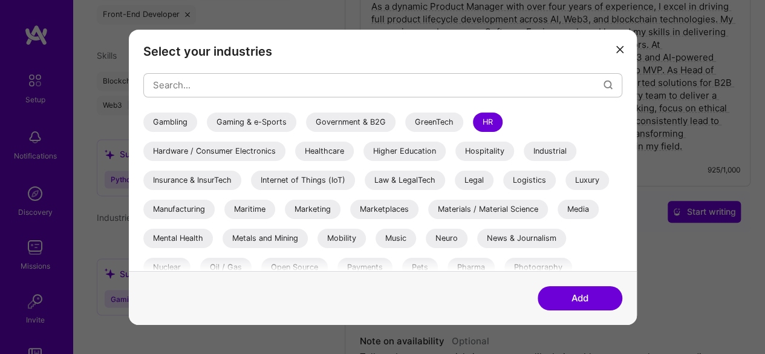
scroll to position [319, 0]
click at [313, 179] on div "Internet of Things (IoT)" at bounding box center [303, 178] width 104 height 19
click at [473, 180] on div "Legal" at bounding box center [474, 178] width 39 height 19
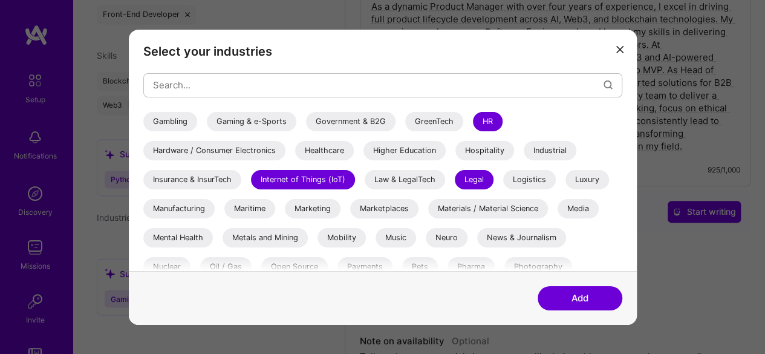
click at [303, 200] on div "Marketing" at bounding box center [313, 207] width 56 height 19
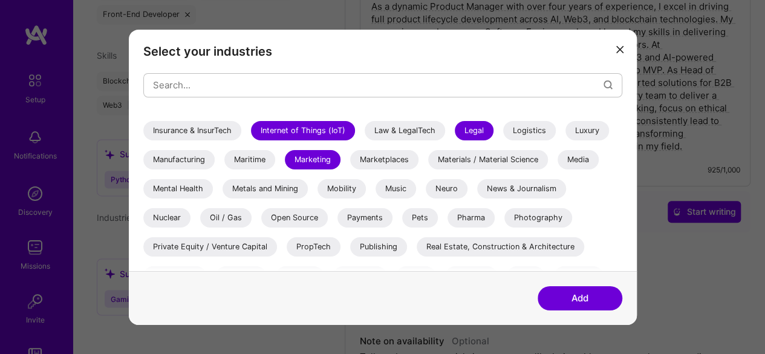
scroll to position [369, 0]
click at [174, 180] on div "Mental Health" at bounding box center [178, 187] width 70 height 19
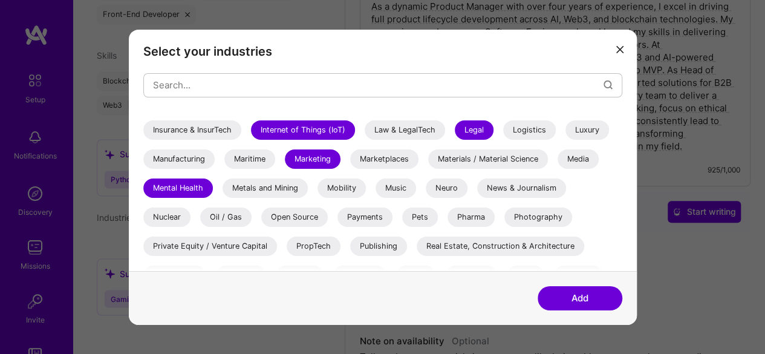
click at [502, 189] on div "News & Journalism" at bounding box center [521, 187] width 89 height 19
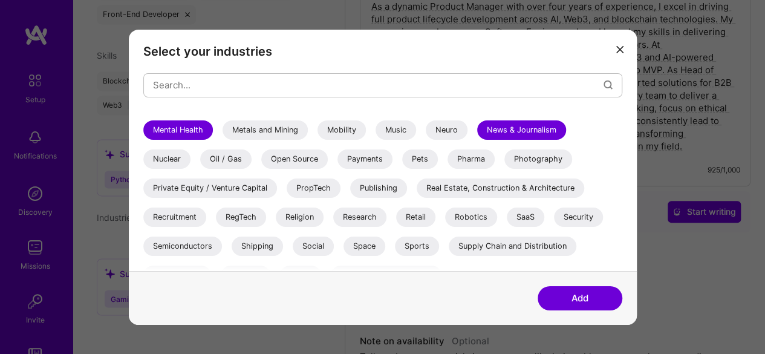
scroll to position [427, 0]
click at [415, 164] on div "Pets" at bounding box center [420, 157] width 36 height 19
click at [321, 182] on div "PropTech" at bounding box center [314, 186] width 54 height 19
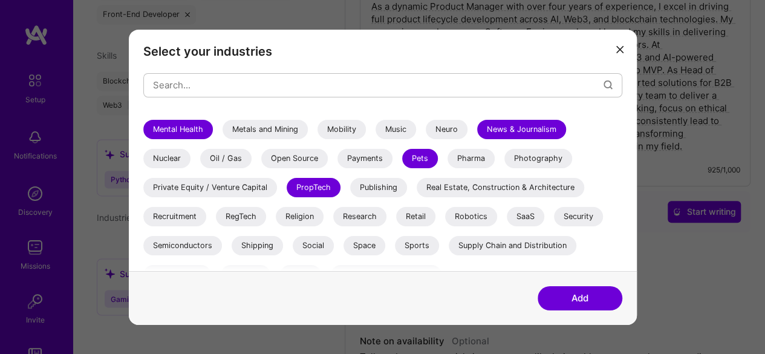
scroll to position [436, 0]
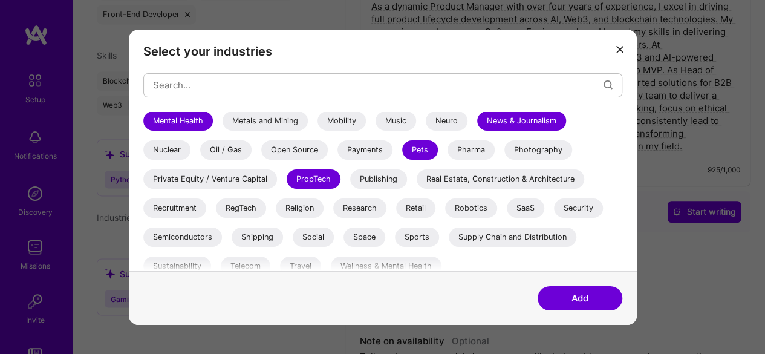
click at [470, 212] on div "Robotics" at bounding box center [471, 207] width 52 height 19
click at [517, 205] on div "SaaS" at bounding box center [525, 207] width 37 height 19
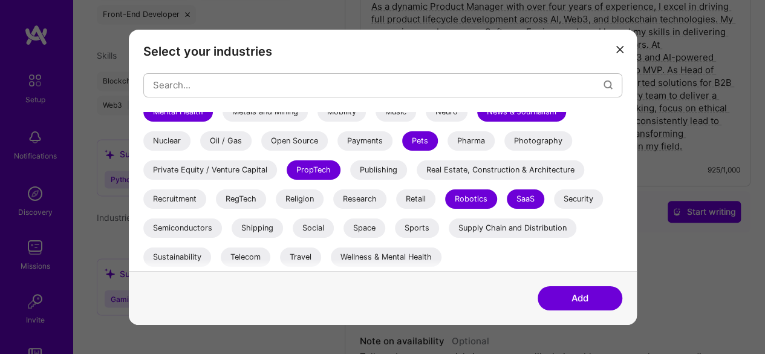
click at [592, 303] on button "Add" at bounding box center [579, 298] width 85 height 24
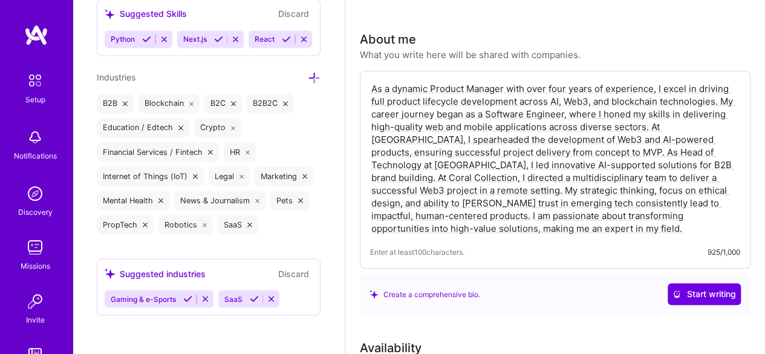
scroll to position [293, 0]
click at [421, 164] on textarea "As a dynamic Product Manager with over four years of experience, I excel in dri…" at bounding box center [555, 157] width 370 height 155
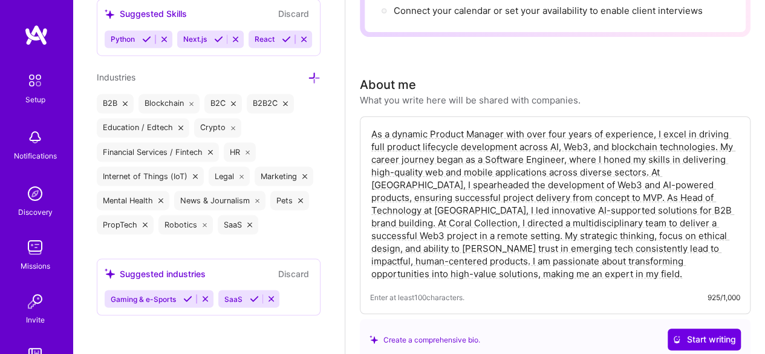
scroll to position [250, 0]
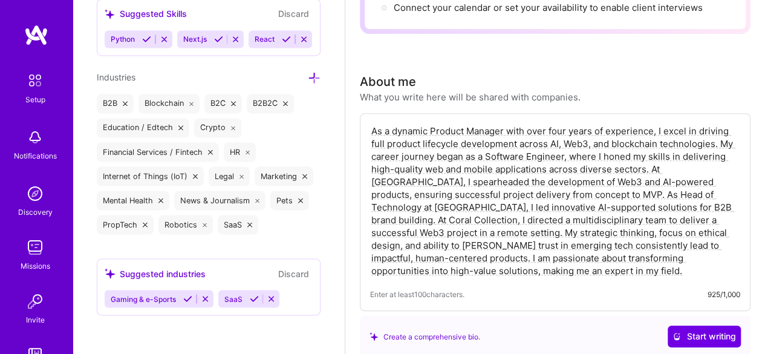
click at [488, 148] on textarea "As a dynamic Product Manager with over four years of experience, I excel in dri…" at bounding box center [555, 200] width 370 height 155
paste textarea "technical product manager with a dual background in product strategy and fronte…"
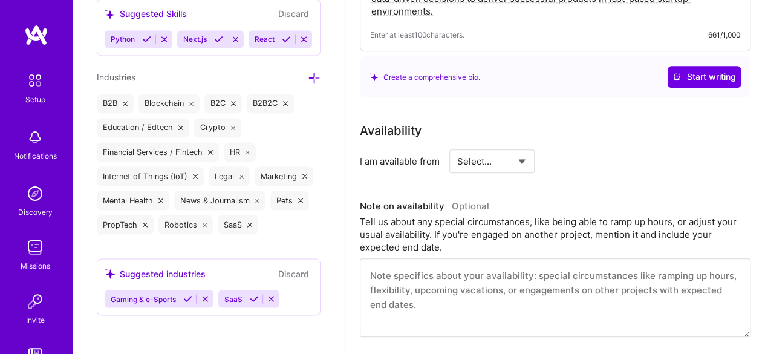
scroll to position [473, 0]
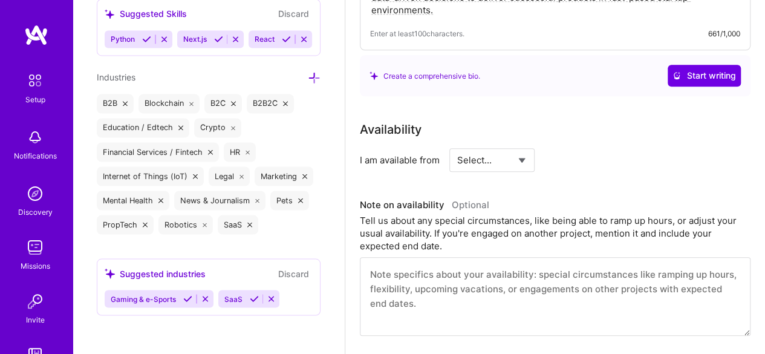
type textarea "As a technical product manager with a dual background in product strategy and f…"
click at [488, 163] on select "Select... Right Now Future Date Not Available" at bounding box center [492, 159] width 70 height 31
select select "Right Now"
click at [457, 144] on select "Select... Right Now Future Date Not Available" at bounding box center [492, 159] width 70 height 31
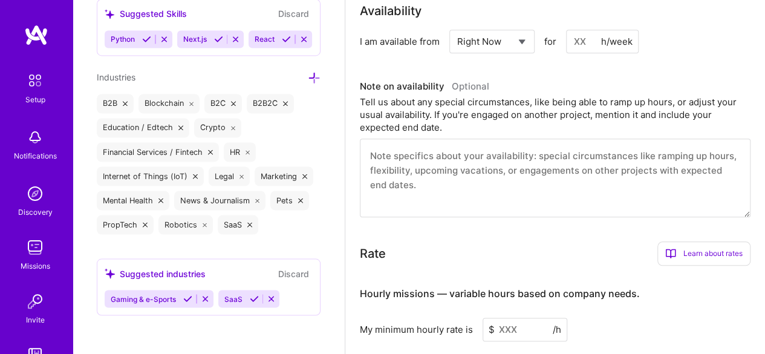
click at [484, 198] on textarea at bounding box center [555, 177] width 390 height 79
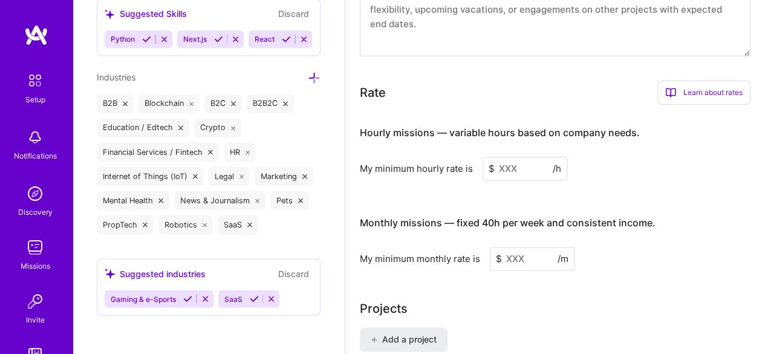
scroll to position [754, 0]
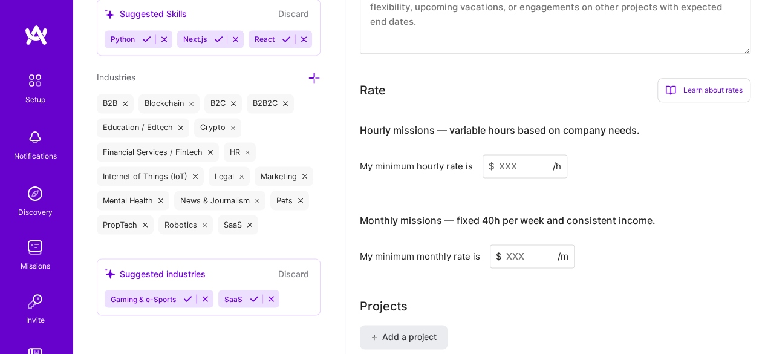
click at [513, 169] on input at bounding box center [524, 166] width 85 height 24
click at [704, 91] on div "Learn about rates" at bounding box center [703, 90] width 93 height 24
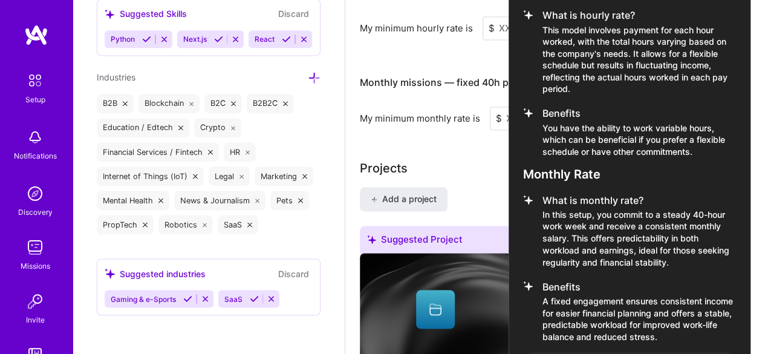
scroll to position [893, 0]
click at [410, 133] on div at bounding box center [382, 177] width 765 height 354
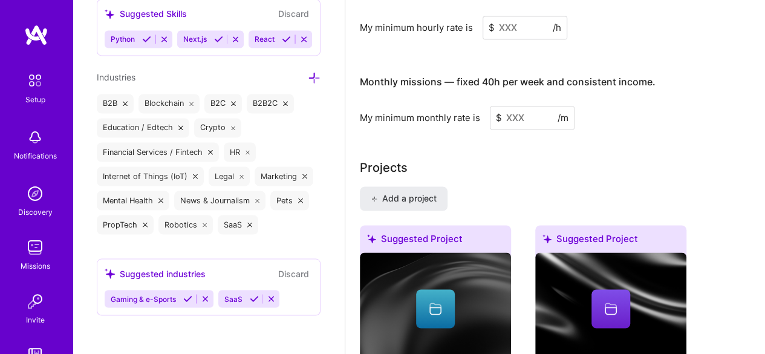
click at [524, 27] on input at bounding box center [524, 28] width 85 height 24
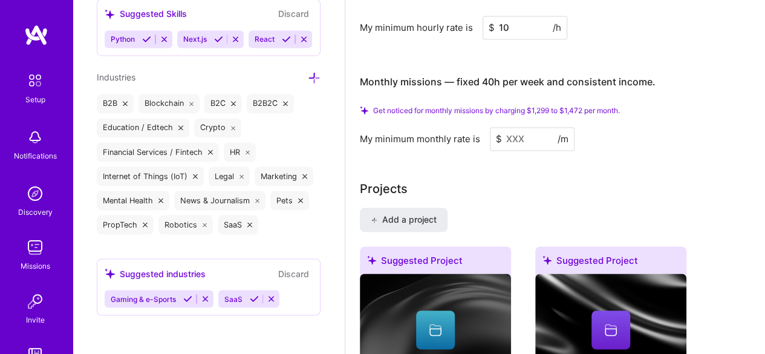
type input "1"
type input "9"
type input "90"
click at [530, 140] on input at bounding box center [532, 139] width 85 height 24
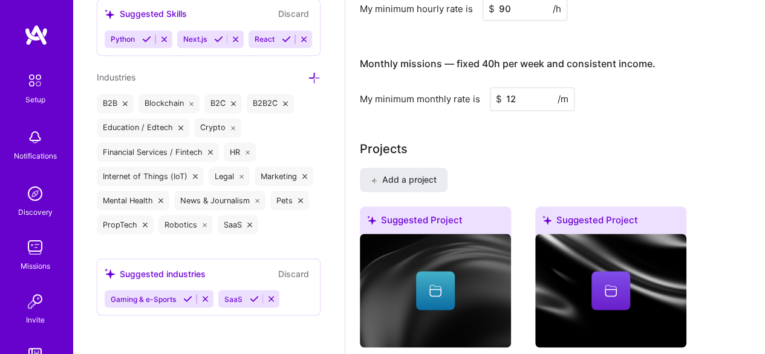
type input "1"
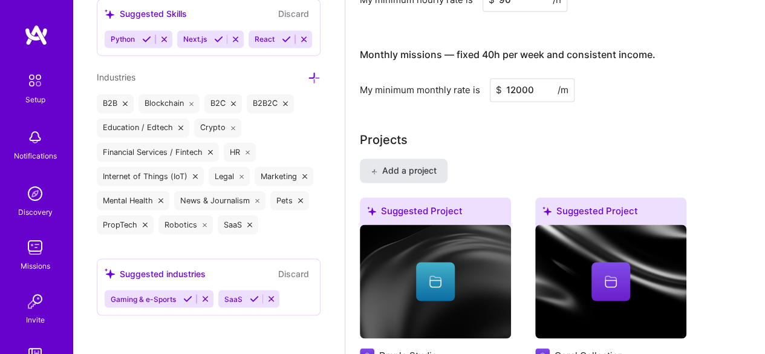
scroll to position [902, 0]
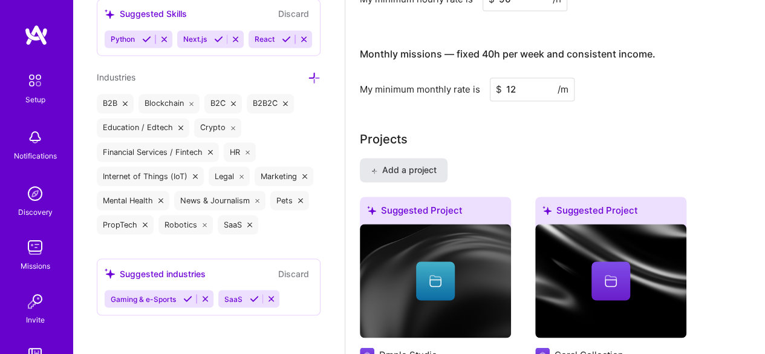
type input "1"
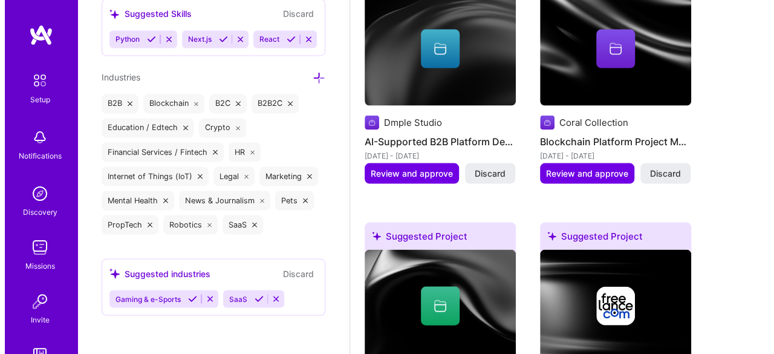
scroll to position [1135, 0]
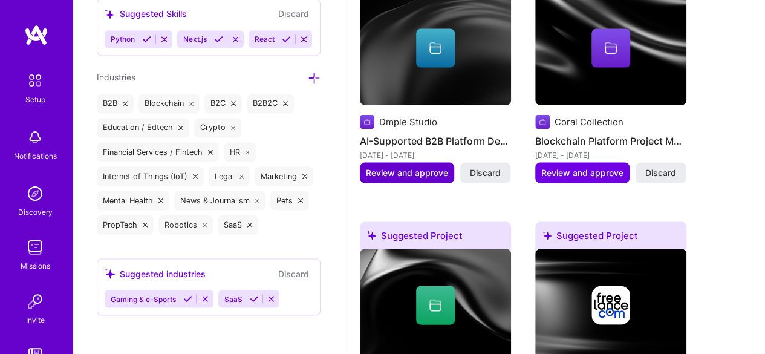
type input "12000"
click at [418, 167] on span "Review and approve" at bounding box center [407, 172] width 82 height 12
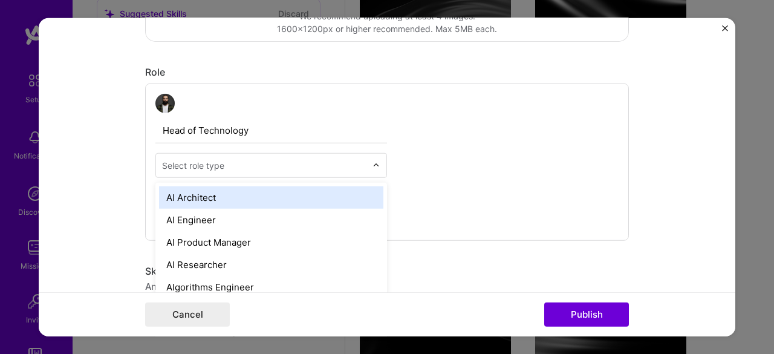
scroll to position [1148, 0]
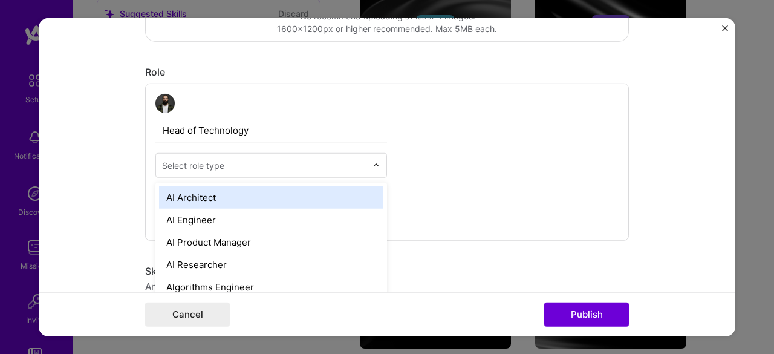
click at [343, 155] on div "Select role type" at bounding box center [264, 165] width 216 height 24
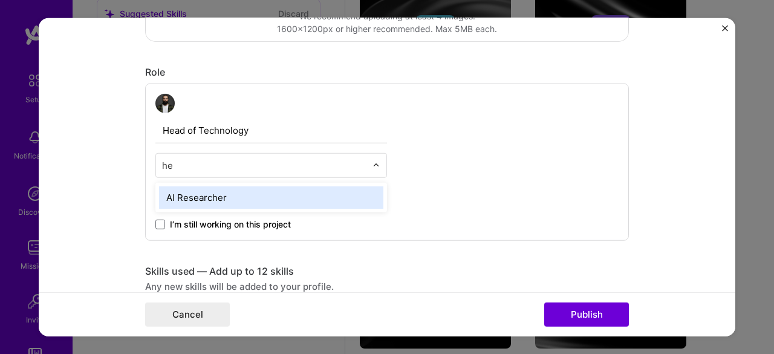
scroll to position [0, 0]
type input "h"
type input "engineerin"
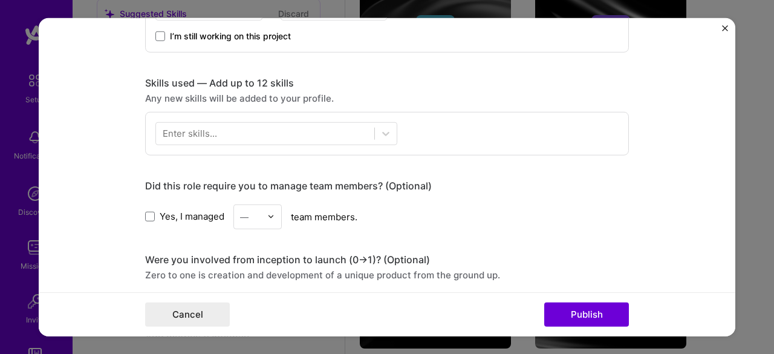
scroll to position [546, 0]
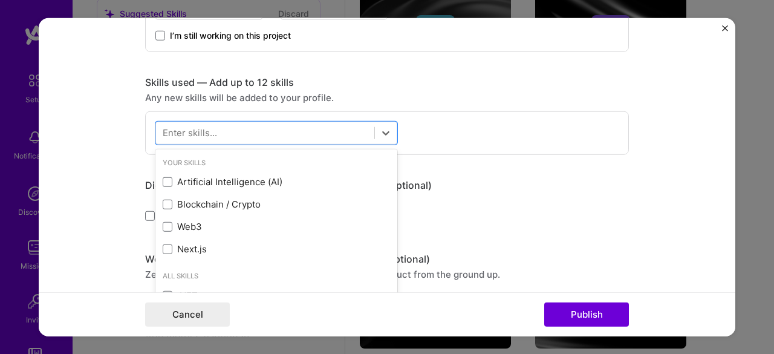
click at [231, 128] on div at bounding box center [265, 133] width 218 height 20
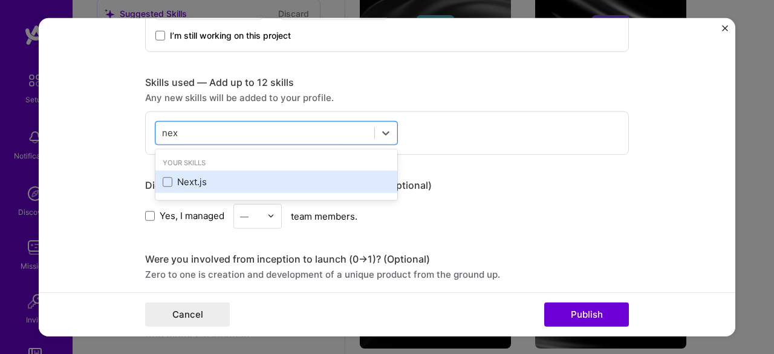
click at [182, 180] on div "Next.js" at bounding box center [276, 181] width 227 height 13
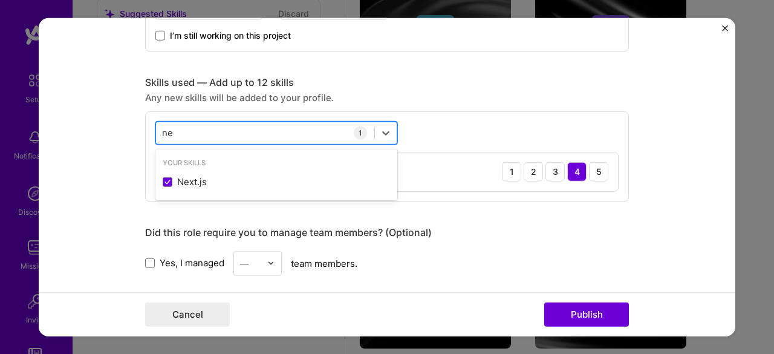
type input "n"
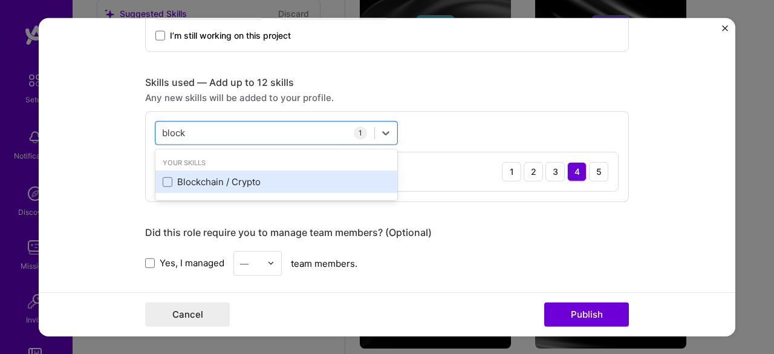
click at [192, 180] on div "Blockchain / Crypto" at bounding box center [276, 181] width 227 height 13
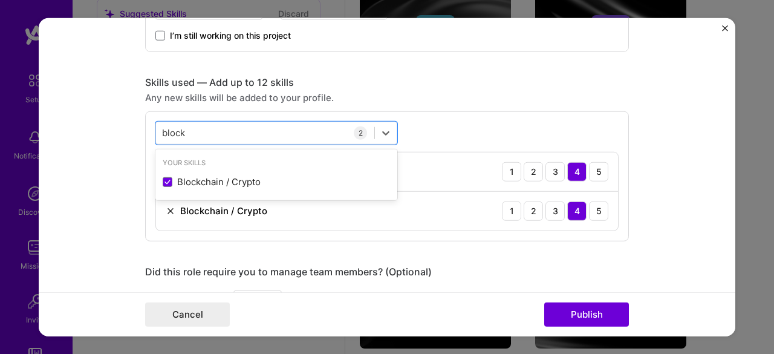
type input "block"
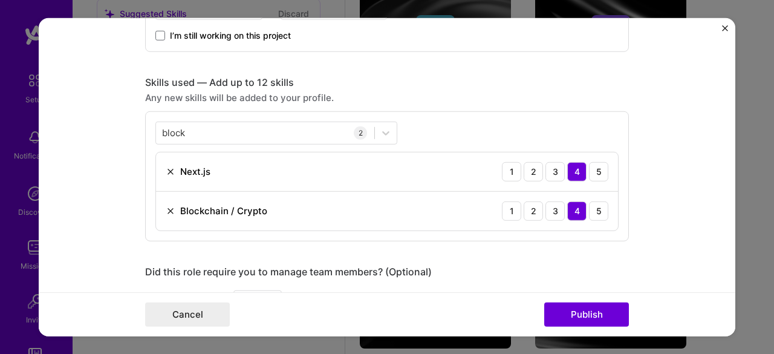
click at [426, 252] on div "Editing suggested project This project is suggested based on your LinkedIn, res…" at bounding box center [387, 165] width 484 height 1340
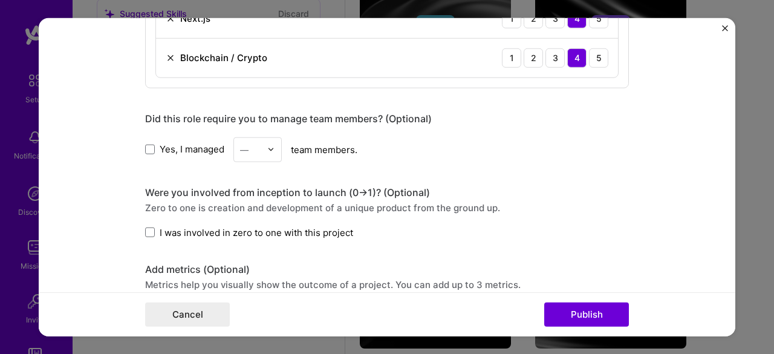
scroll to position [700, 0]
click at [147, 144] on span at bounding box center [150, 149] width 10 height 10
click at [0, 0] on input "Yes, I managed" at bounding box center [0, 0] width 0 height 0
click at [267, 146] on img at bounding box center [270, 148] width 7 height 7
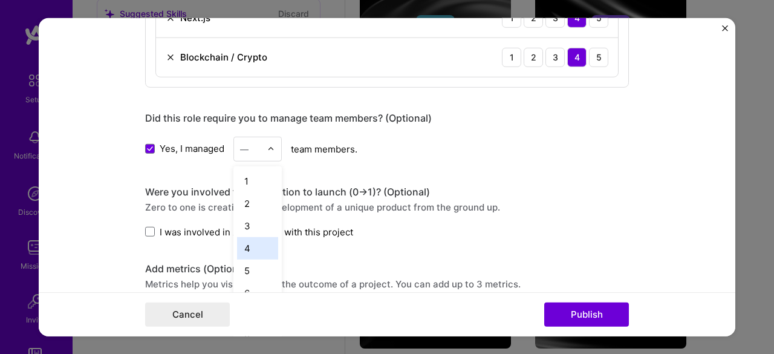
click at [249, 254] on div "4" at bounding box center [257, 247] width 41 height 22
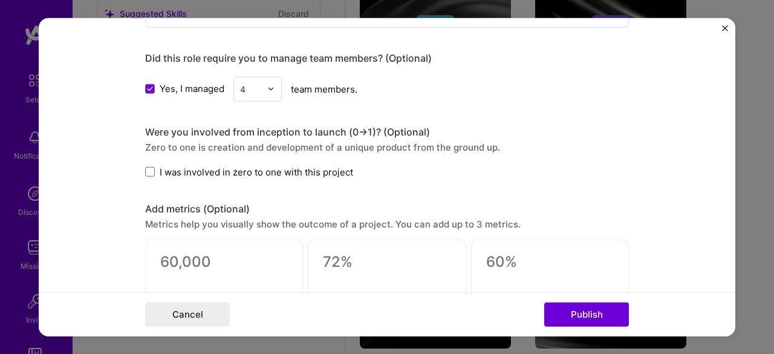
scroll to position [760, 0]
click at [267, 92] on div at bounding box center [274, 88] width 14 height 24
click at [249, 177] on div "5" at bounding box center [257, 187] width 41 height 22
click at [145, 172] on span at bounding box center [150, 171] width 10 height 10
click at [0, 0] on input "I was involved in zero to one with this project" at bounding box center [0, 0] width 0 height 0
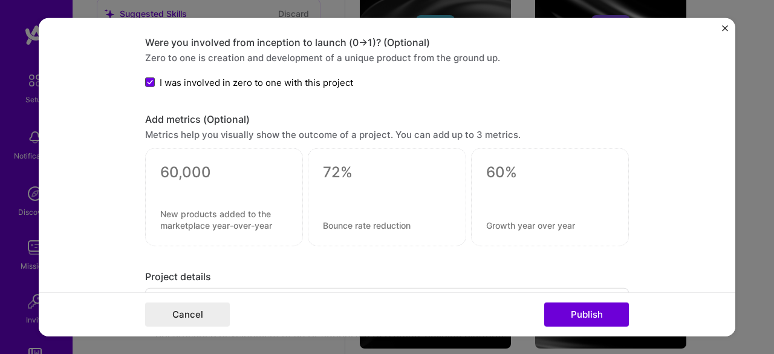
scroll to position [850, 0]
click at [193, 172] on textarea at bounding box center [224, 172] width 128 height 18
click at [106, 217] on form "Editing suggested project This project is suggested based on your LinkedIn, res…" at bounding box center [387, 177] width 696 height 319
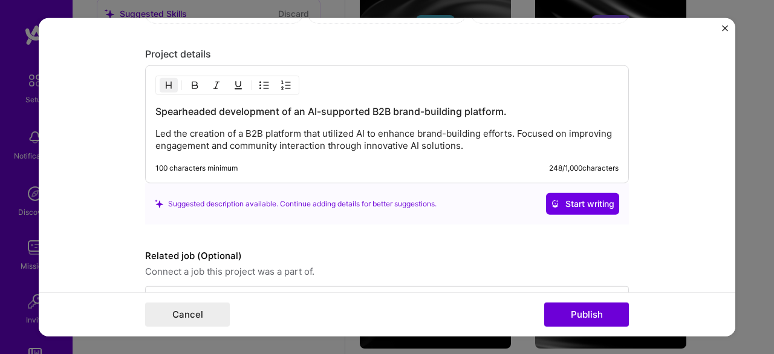
scroll to position [1072, 0]
click at [236, 141] on p "Led the creation of a B2B platform that utilized AI to enhance brand-building e…" at bounding box center [386, 139] width 463 height 24
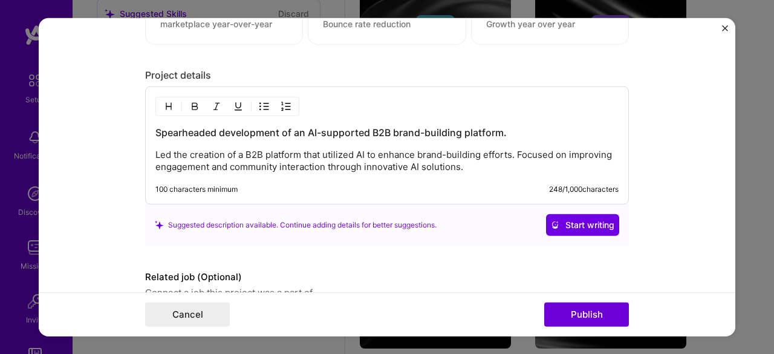
scroll to position [1050, 0]
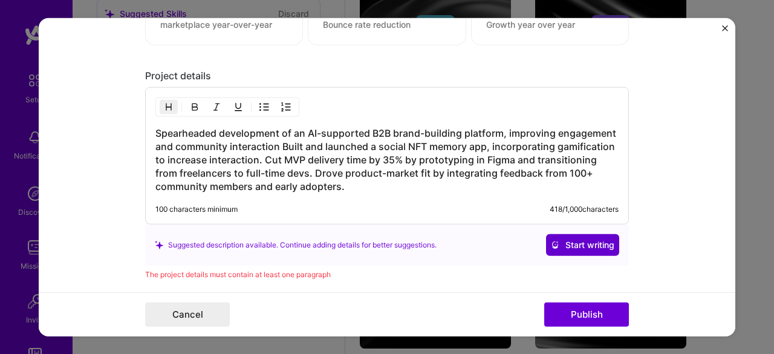
click at [577, 244] on span "Start writing" at bounding box center [582, 245] width 63 height 12
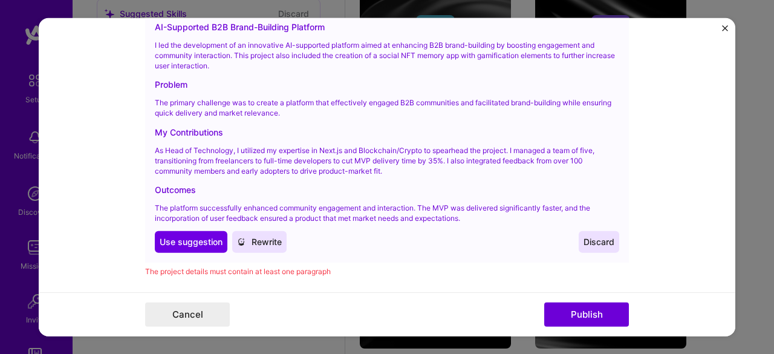
scroll to position [1304, 0]
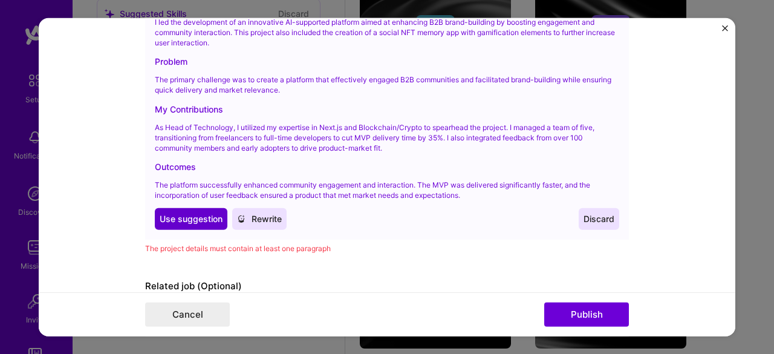
click at [181, 223] on button "Use Use suggestion" at bounding box center [191, 219] width 73 height 22
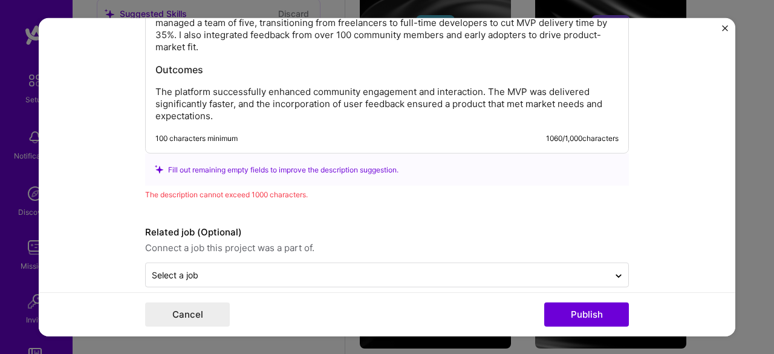
scroll to position [1333, 0]
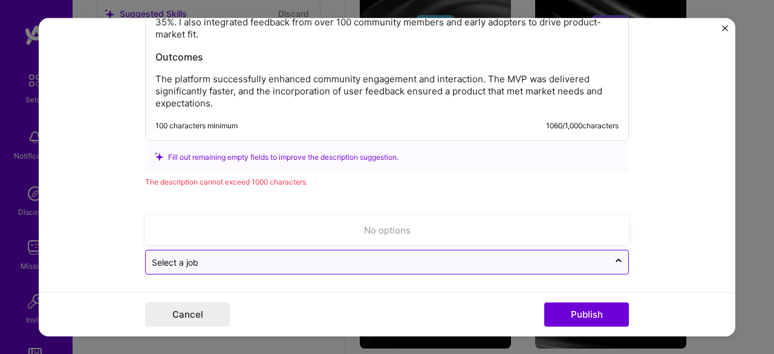
click at [460, 259] on input "text" at bounding box center [377, 262] width 451 height 13
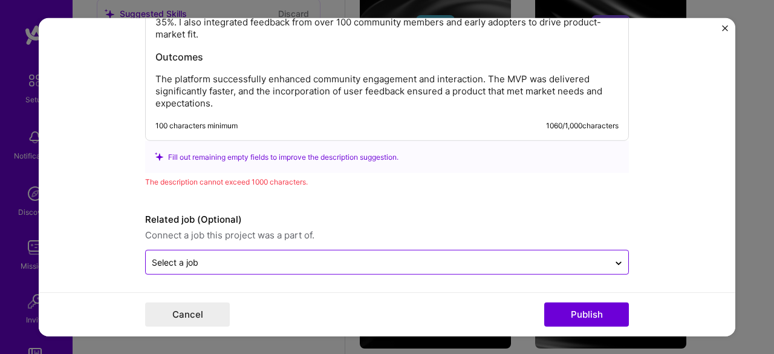
drag, startPoint x: 419, startPoint y: 283, endPoint x: 543, endPoint y: 252, distance: 127.3
click at [543, 252] on form "Editing suggested project This project is suggested based on your LinkedIn, res…" at bounding box center [387, 177] width 696 height 319
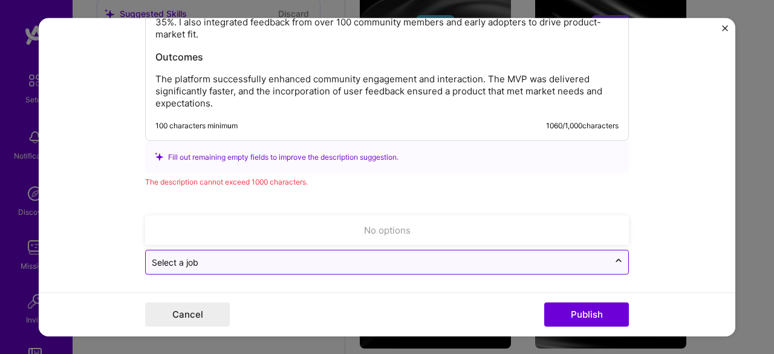
click at [618, 257] on icon at bounding box center [619, 260] width 10 height 12
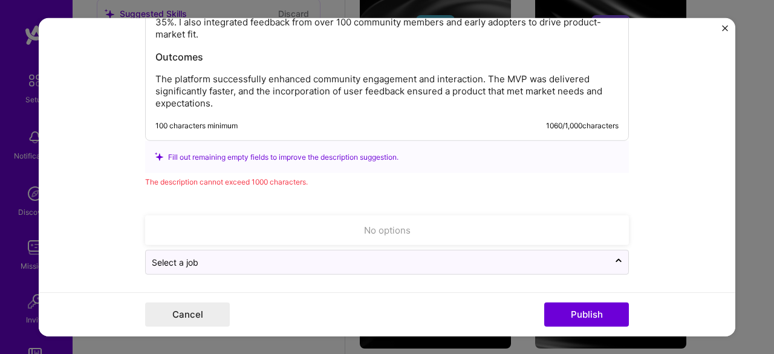
click at [657, 243] on form "Editing suggested project This project is suggested based on your LinkedIn, res…" at bounding box center [387, 177] width 696 height 319
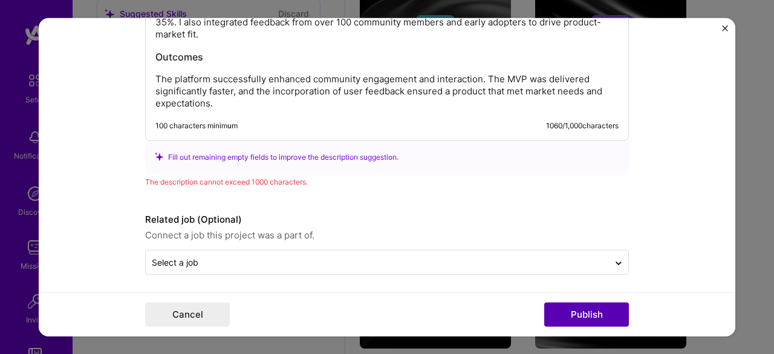
click at [590, 313] on button "Publish" at bounding box center [586, 314] width 85 height 24
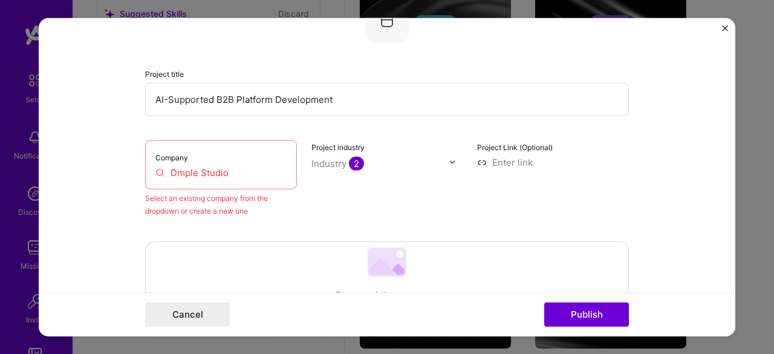
scroll to position [79, 0]
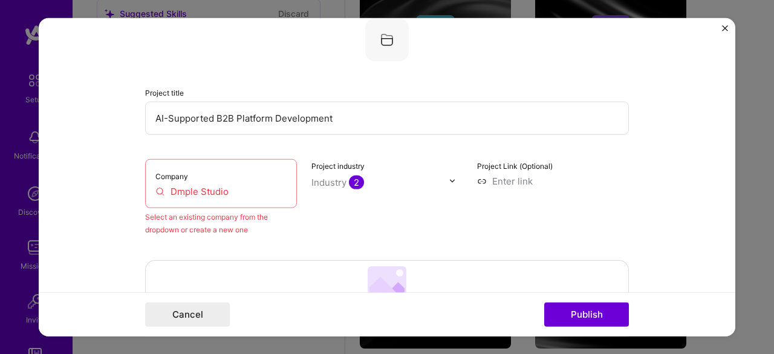
click at [257, 186] on input "Dmple Studio" at bounding box center [220, 190] width 131 height 13
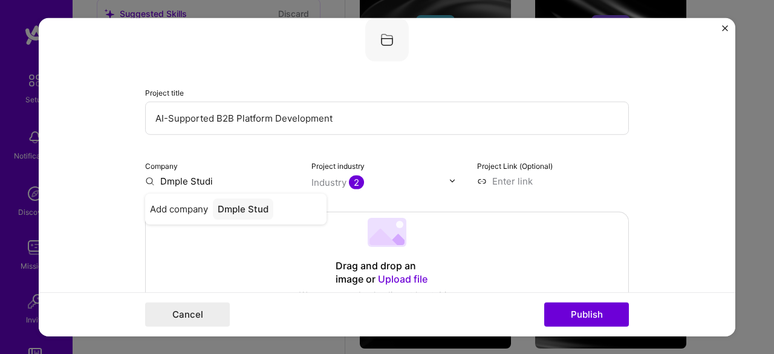
type input "Dmple Studio"
click at [232, 207] on div "Dmple Studio" at bounding box center [247, 208] width 68 height 21
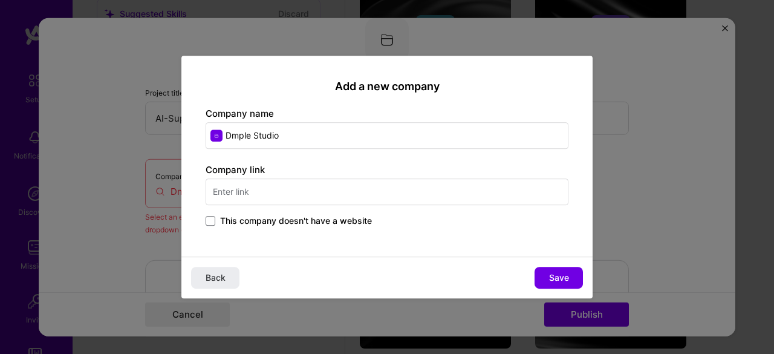
click at [340, 186] on input "text" at bounding box center [387, 191] width 363 height 27
type input "[DOMAIN_NAME]"
click at [560, 276] on span "Save" at bounding box center [559, 277] width 20 height 12
click at [323, 222] on span "This company doesn't have a website" at bounding box center [296, 221] width 152 height 12
click at [0, 0] on input "This company doesn't have a website" at bounding box center [0, 0] width 0 height 0
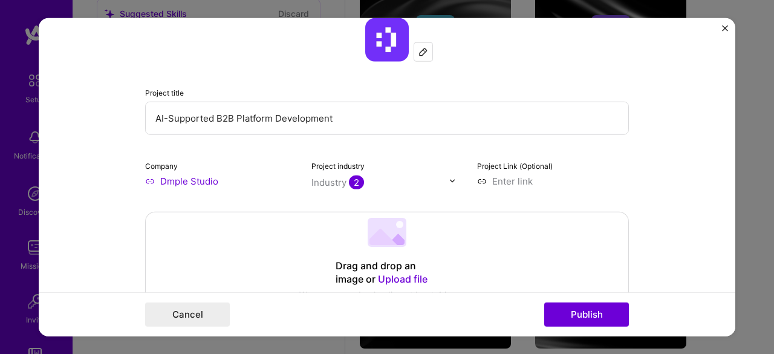
click at [186, 181] on input "Dmple Studio" at bounding box center [221, 180] width 152 height 13
click at [199, 179] on input "Dmple Studio" at bounding box center [221, 180] width 152 height 13
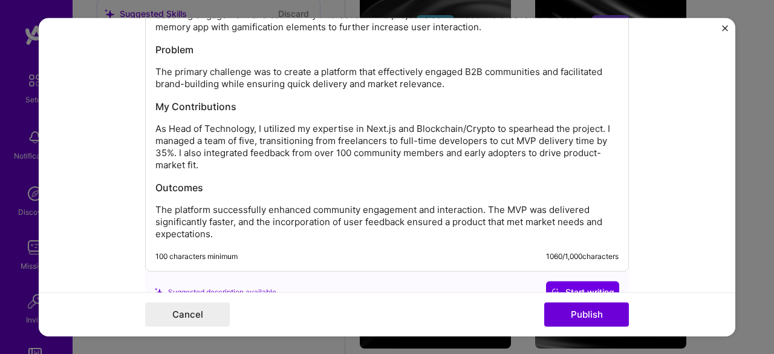
scroll to position [1342, 0]
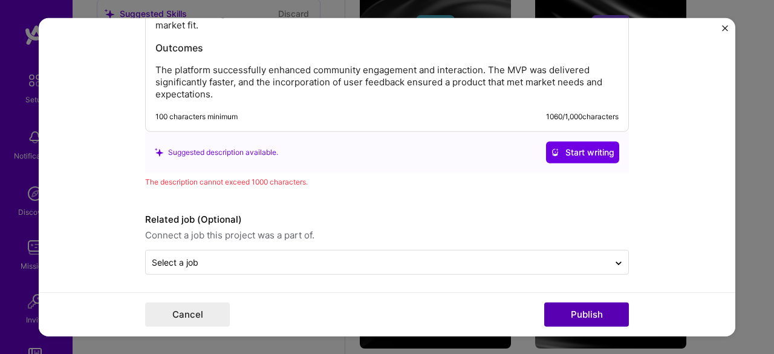
click at [579, 308] on button "Publish" at bounding box center [586, 314] width 85 height 24
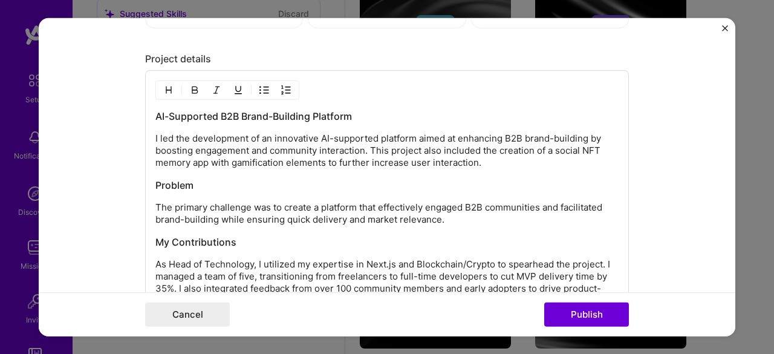
scroll to position [1090, 0]
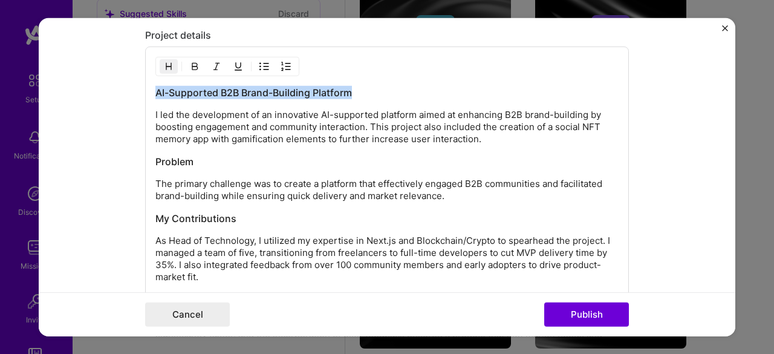
drag, startPoint x: 367, startPoint y: 90, endPoint x: 75, endPoint y: 82, distance: 292.1
click at [75, 82] on form "Editing suggested project This project is suggested based on your LinkedIn, res…" at bounding box center [387, 177] width 696 height 319
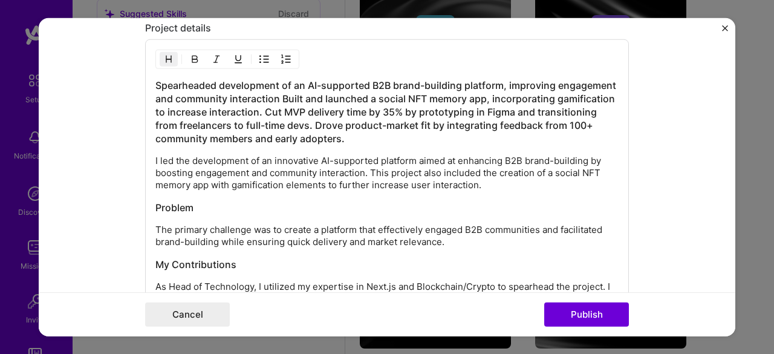
scroll to position [1151, 0]
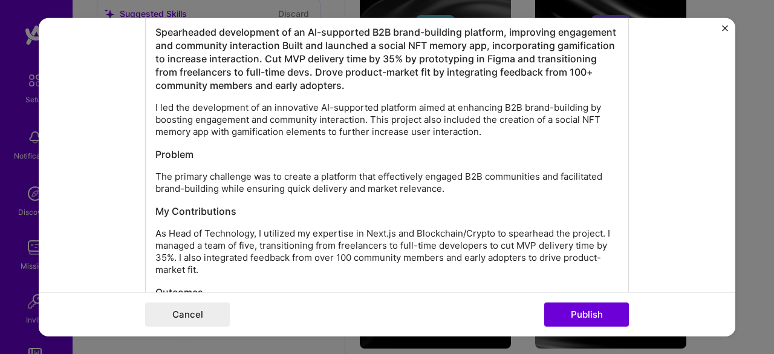
click at [230, 113] on p "I led the development of an innovative AI-supported platform aimed at enhancing…" at bounding box center [386, 120] width 463 height 36
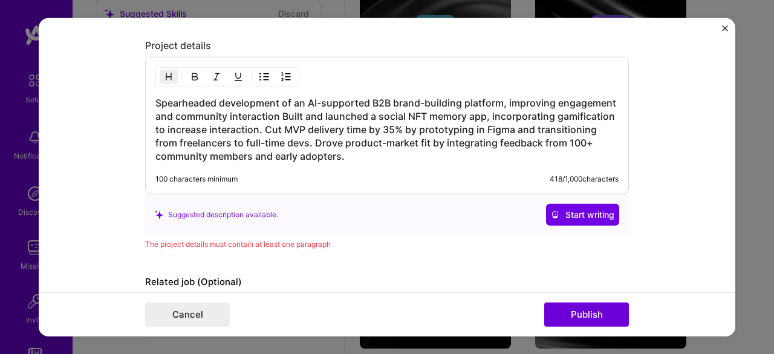
scroll to position [1142, 0]
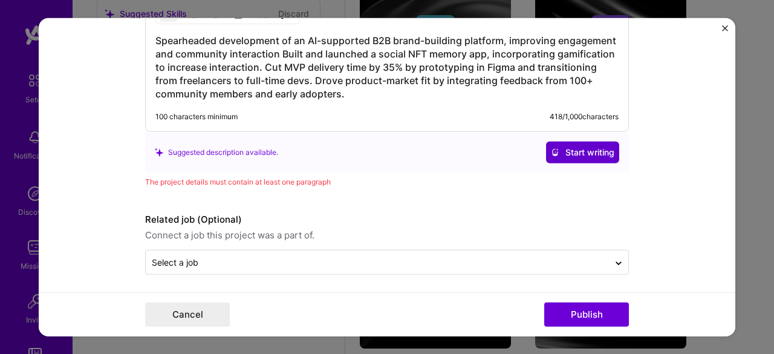
click at [583, 154] on button "Start writing" at bounding box center [582, 152] width 73 height 22
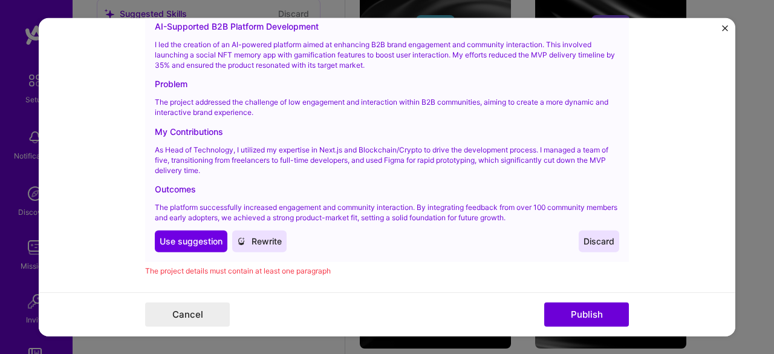
scroll to position [1283, 0]
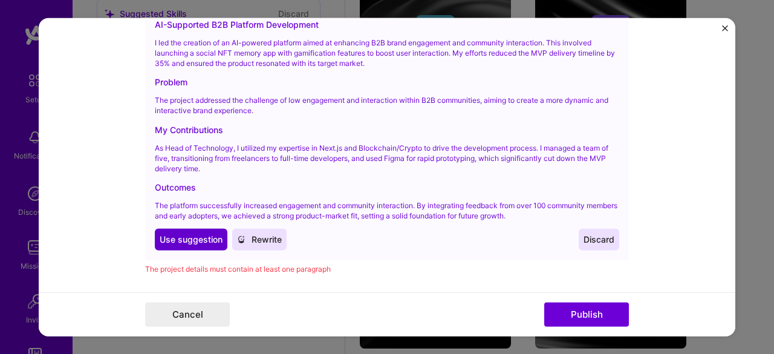
click at [172, 241] on button "Use Use suggestion" at bounding box center [191, 239] width 73 height 22
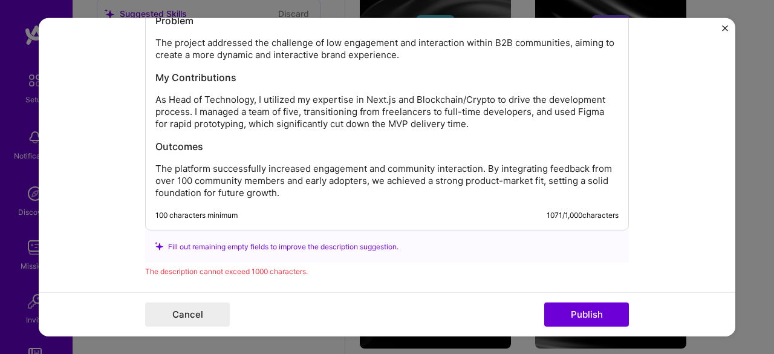
scroll to position [1252, 0]
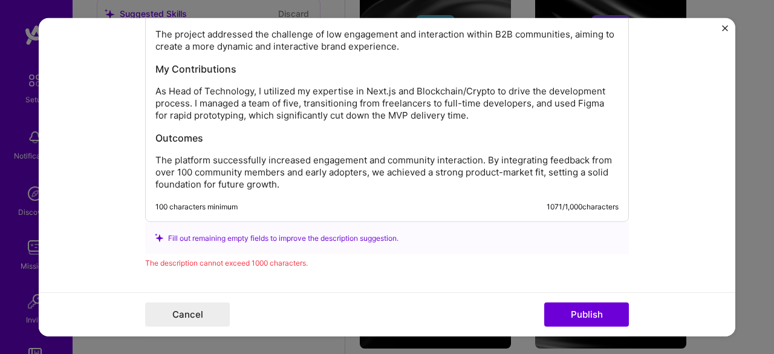
click at [367, 167] on p "The platform successfully increased engagement and community interaction. By in…" at bounding box center [386, 172] width 463 height 36
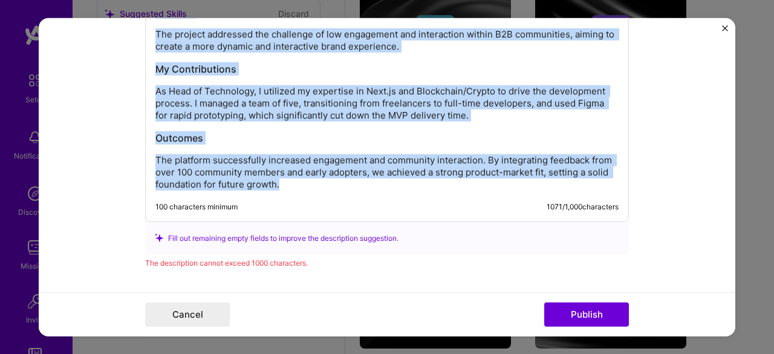
copy div "AI-Supported B2B Platform Development I led the creation of an AI-powered platf…"
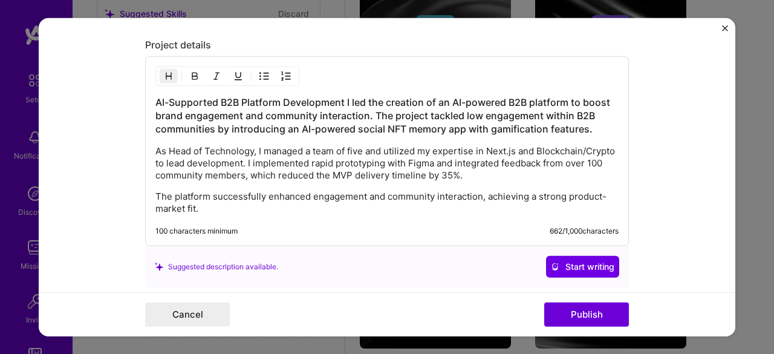
scroll to position [1080, 0]
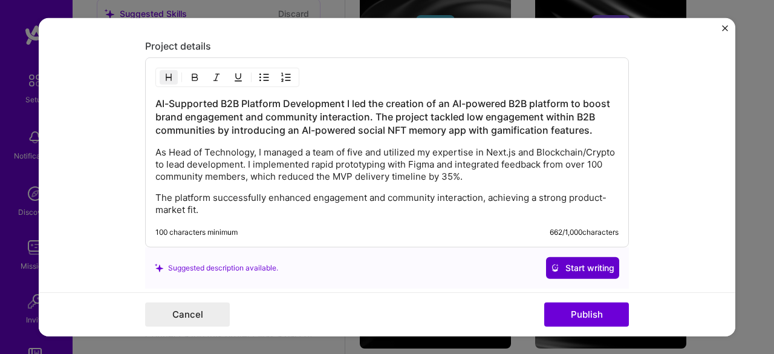
click at [579, 263] on span "Start writing" at bounding box center [582, 268] width 63 height 12
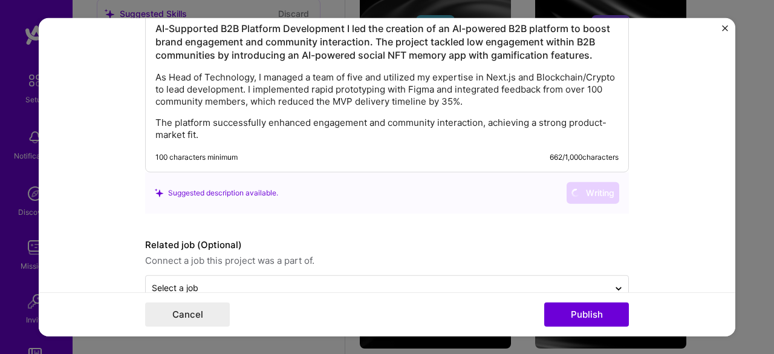
scroll to position [1156, 0]
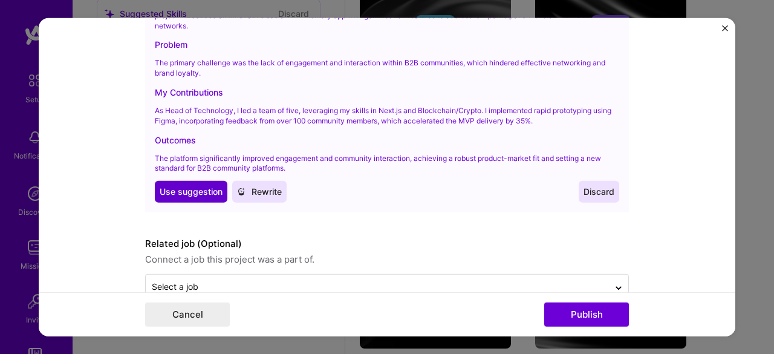
click at [196, 192] on span "Use suggestion" at bounding box center [191, 192] width 63 height 12
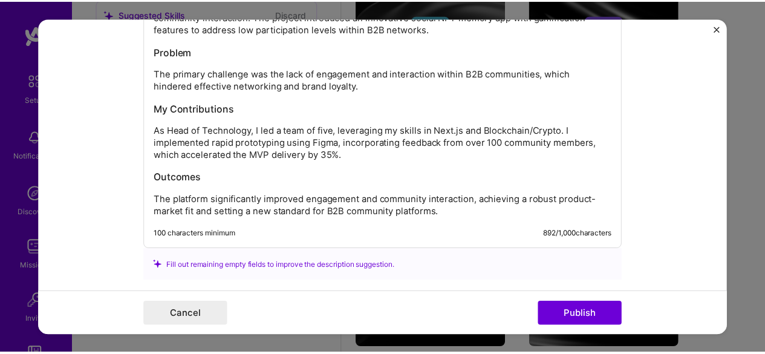
scroll to position [1294, 0]
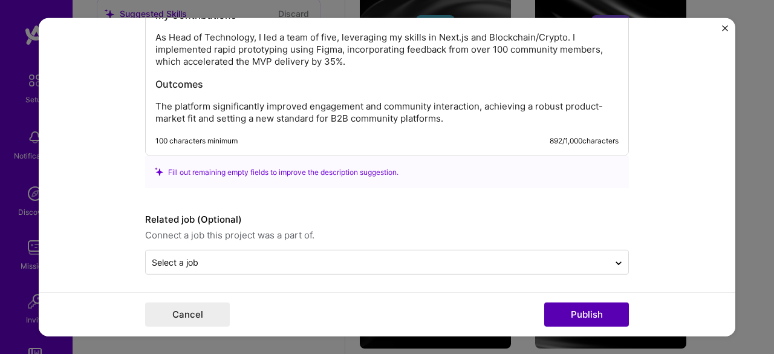
click at [588, 313] on button "Publish" at bounding box center [586, 314] width 85 height 24
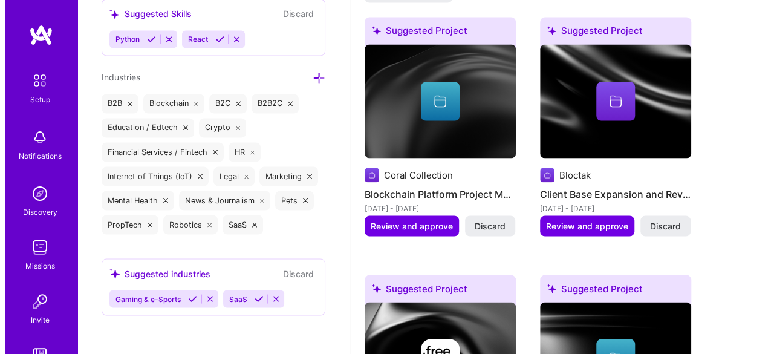
scroll to position [1083, 0]
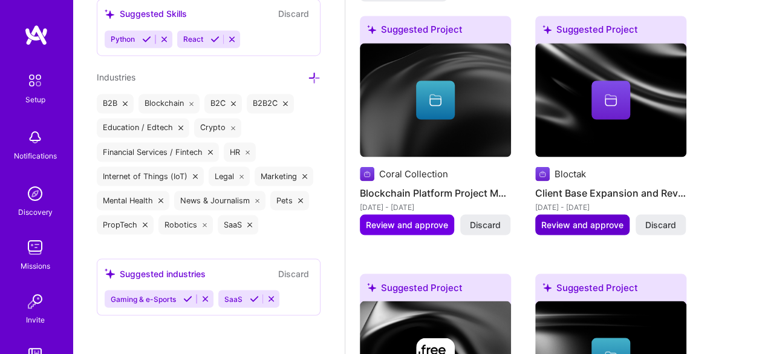
click at [588, 220] on span "Review and approve" at bounding box center [582, 224] width 82 height 12
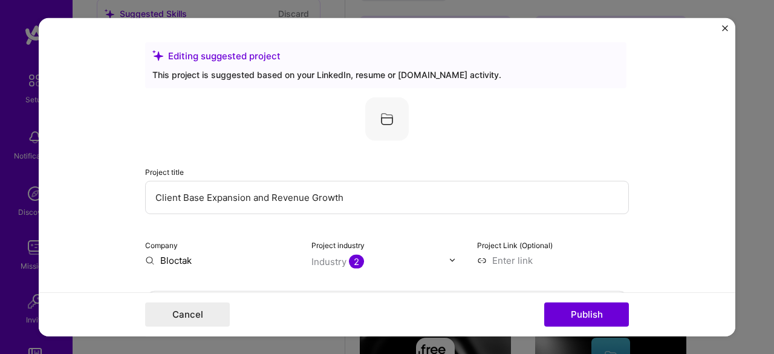
click at [350, 186] on input "Client Base Expansion and Revenue Growth" at bounding box center [387, 196] width 484 height 33
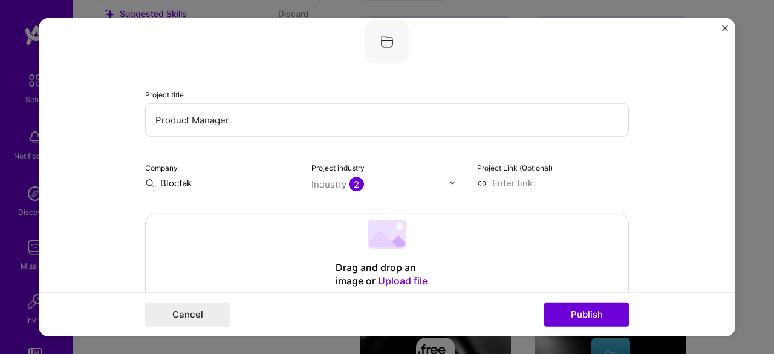
scroll to position [86, 0]
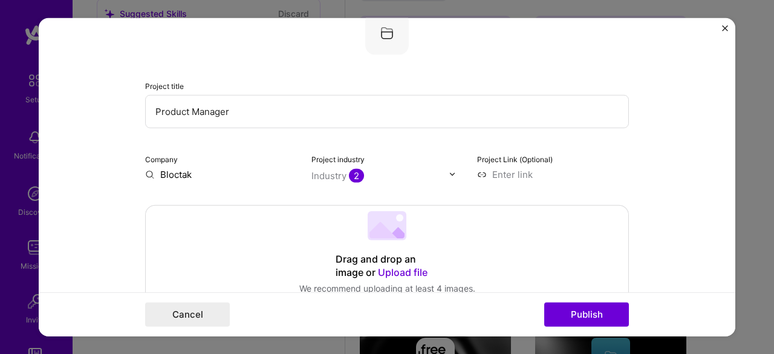
type input "Product Manager"
click at [230, 169] on input "Bloctak" at bounding box center [221, 173] width 152 height 13
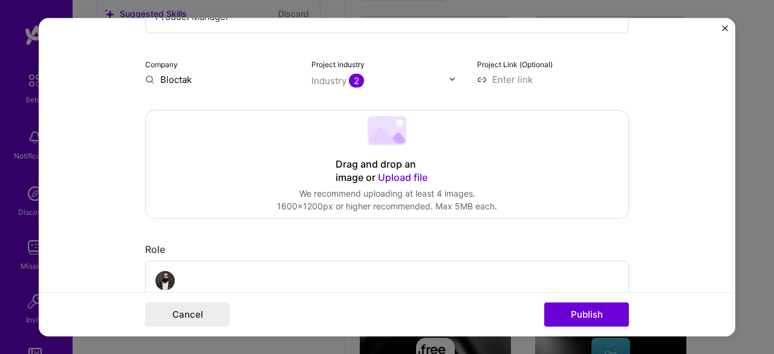
scroll to position [181, 0]
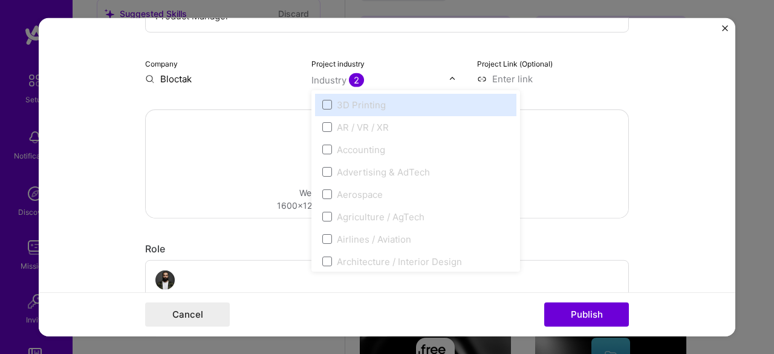
click at [326, 78] on div "Industry 2" at bounding box center [337, 79] width 53 height 13
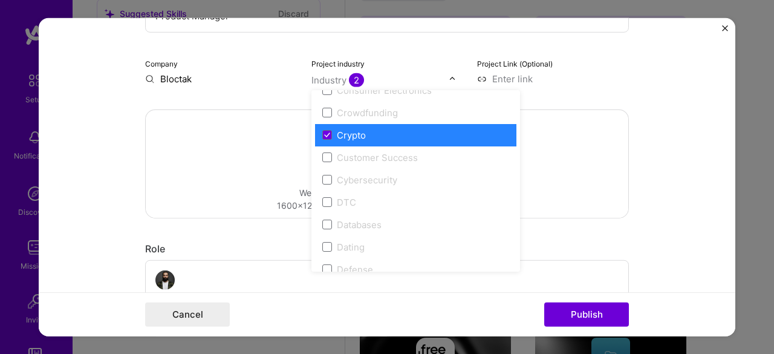
scroll to position [839, 0]
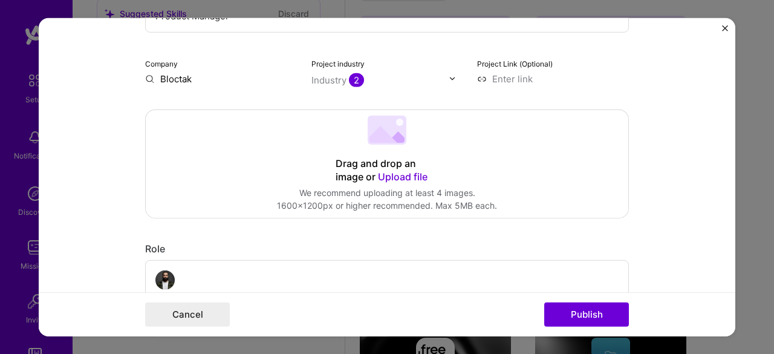
click at [237, 61] on div "Company Bloctak" at bounding box center [221, 70] width 152 height 28
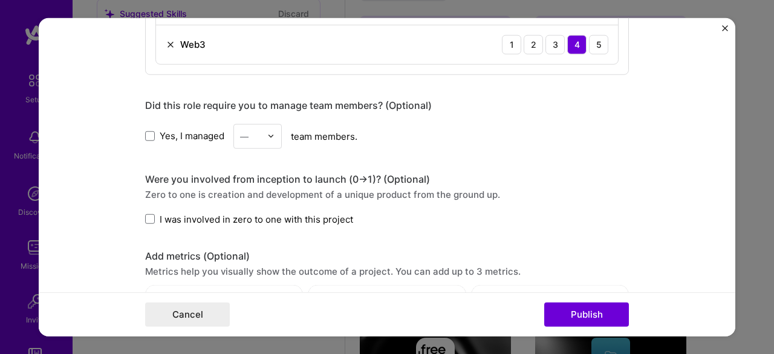
scroll to position [713, 0]
click at [261, 213] on span "I was involved in zero to one with this project" at bounding box center [256, 218] width 193 height 13
click at [0, 0] on input "I was involved in zero to one with this project" at bounding box center [0, 0] width 0 height 0
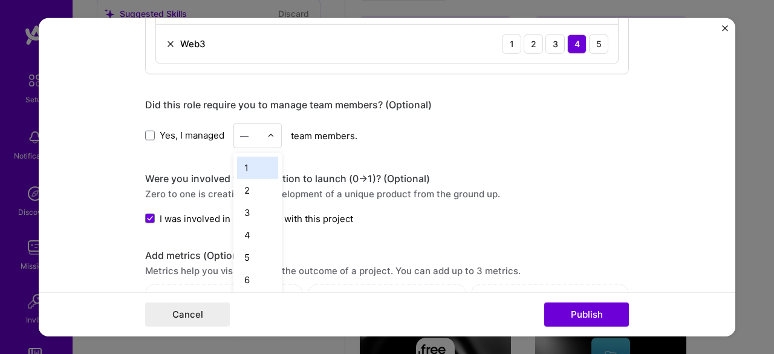
click at [277, 131] on div "—" at bounding box center [257, 135] width 48 height 25
click at [251, 276] on div "10" at bounding box center [257, 278] width 41 height 22
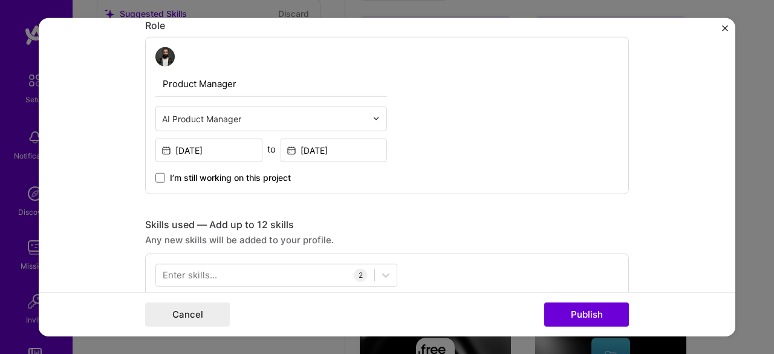
scroll to position [403, 0]
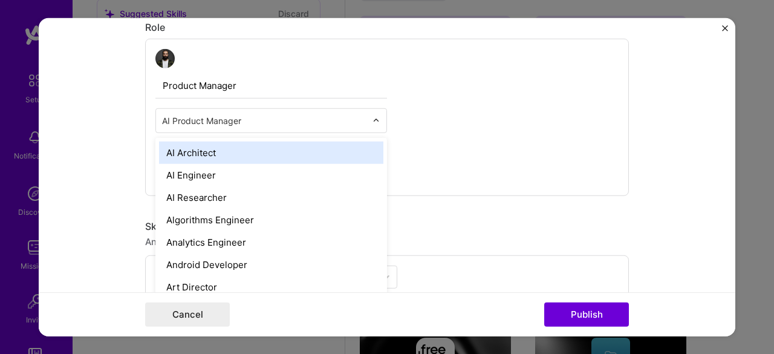
click at [261, 112] on div at bounding box center [264, 119] width 204 height 15
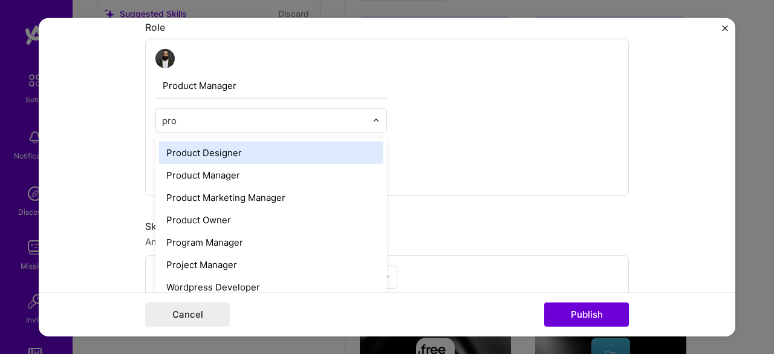
type input "prod"
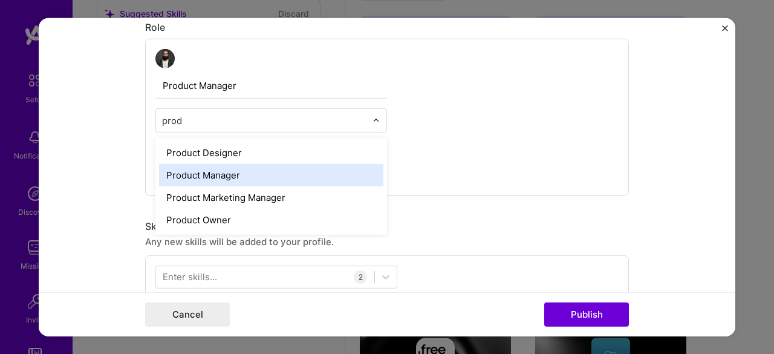
click at [228, 169] on div "Product Manager" at bounding box center [271, 174] width 224 height 22
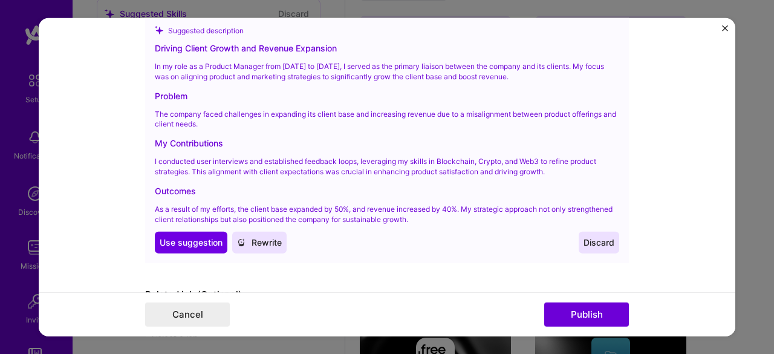
scroll to position [1269, 0]
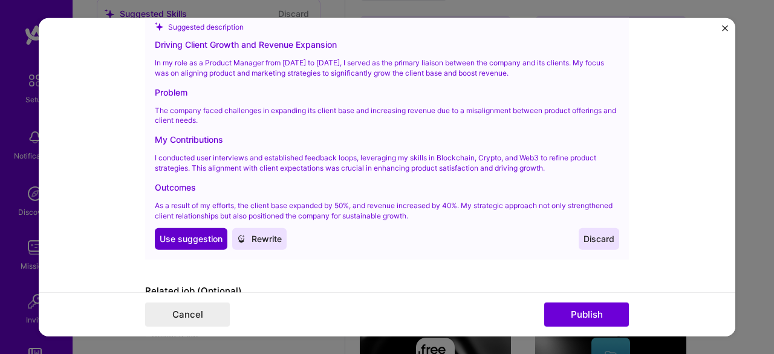
click at [182, 228] on button "Use Use suggestion" at bounding box center [191, 239] width 73 height 22
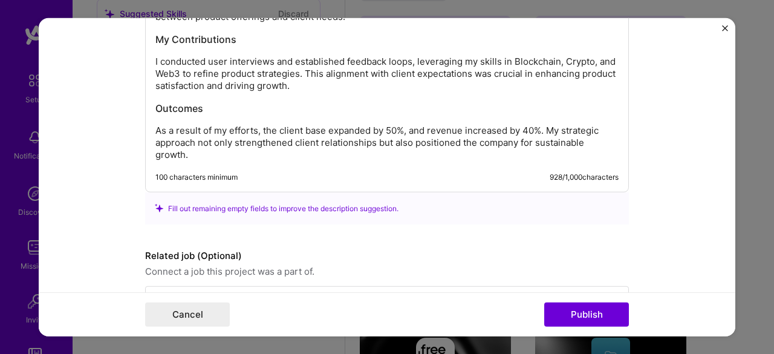
click at [390, 144] on p "As a result of my efforts, the client base expanded by 50%, and revenue increas…" at bounding box center [386, 143] width 463 height 36
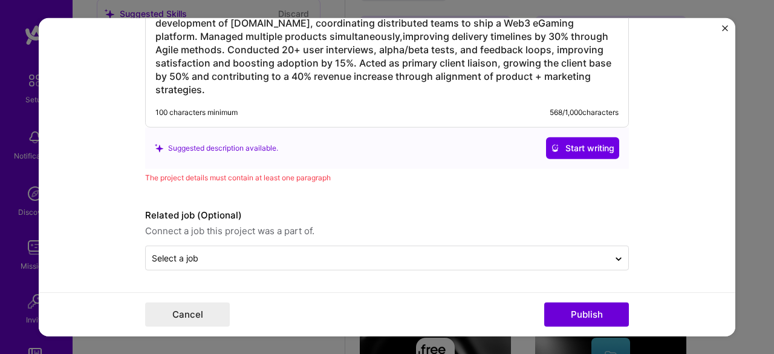
scroll to position [1169, 0]
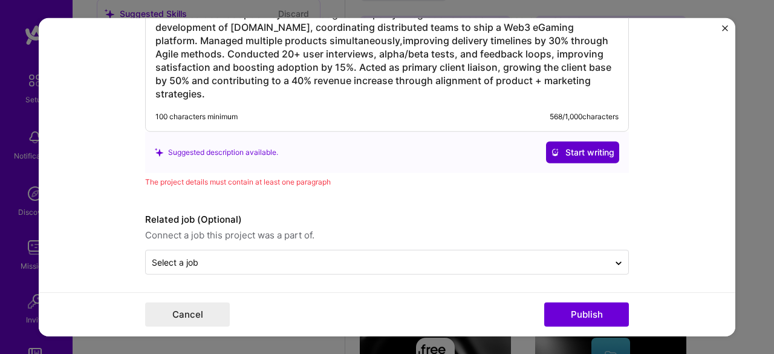
click at [575, 141] on button "Start writing" at bounding box center [582, 152] width 73 height 22
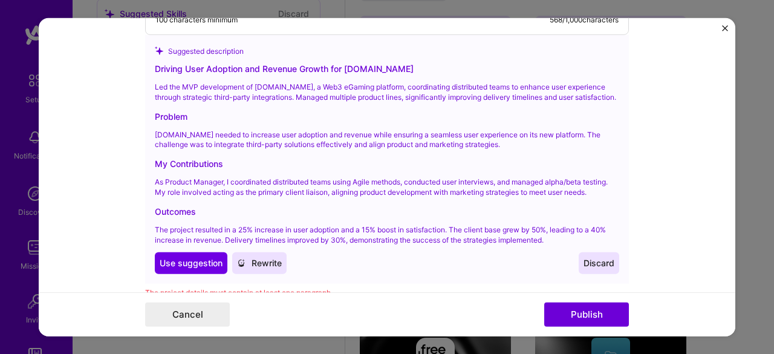
scroll to position [1266, 0]
click at [188, 268] on button "Use Use suggestion" at bounding box center [191, 263] width 73 height 22
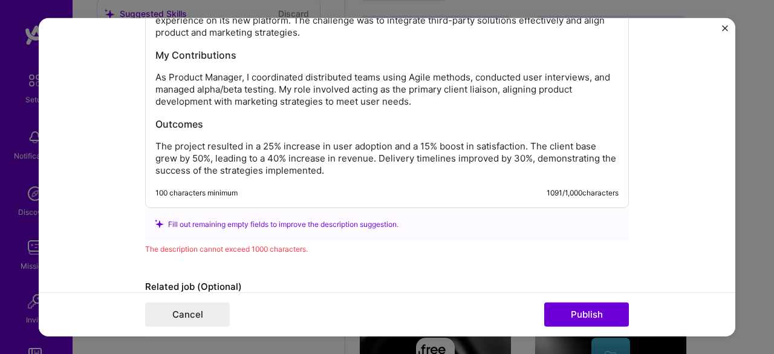
scroll to position [1333, 0]
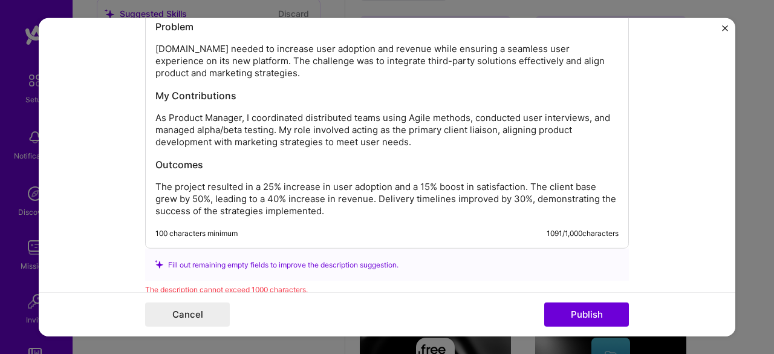
click at [416, 112] on p "As Product Manager, I coordinated distributed teams using Agile methods, conduc…" at bounding box center [386, 130] width 463 height 36
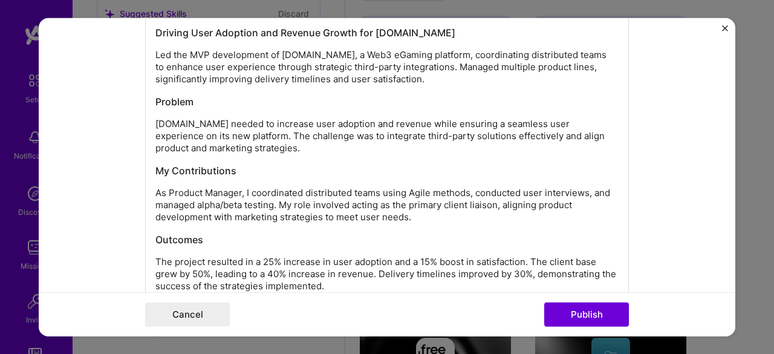
scroll to position [1095, 0]
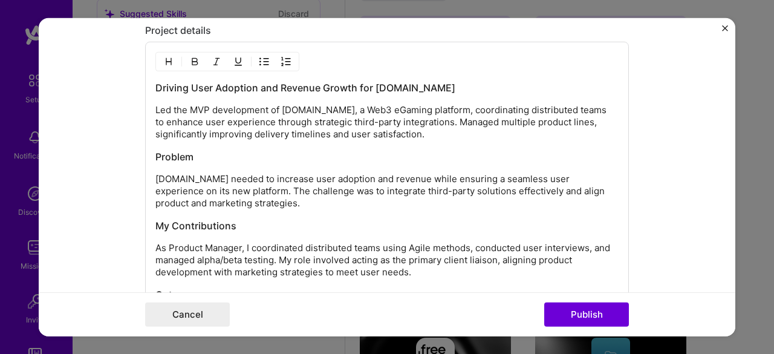
click at [415, 105] on p "Led the MVP development of [DOMAIN_NAME], a Web3 eGaming platform, coordinating…" at bounding box center [386, 122] width 463 height 36
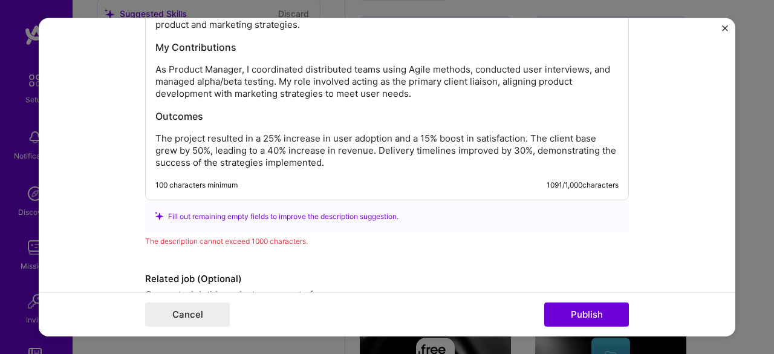
scroll to position [1274, 0]
click at [415, 109] on h3 "Outcomes" at bounding box center [386, 115] width 463 height 13
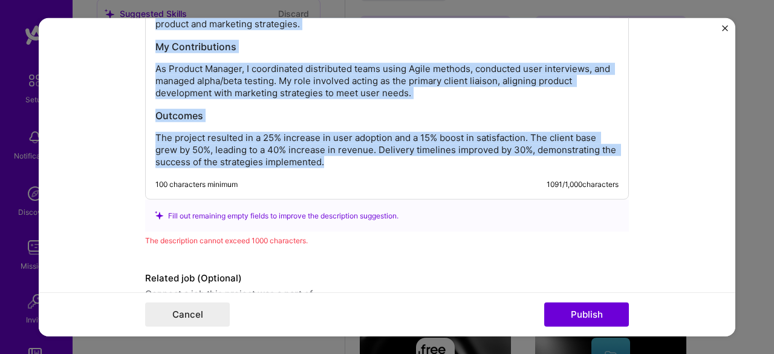
copy div "Driving User Adoption and Revenue Growth for [DOMAIN_NAME] Led the MVP developm…"
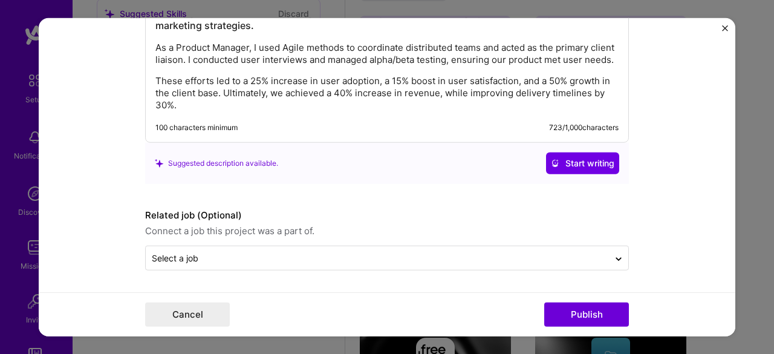
scroll to position [1152, 0]
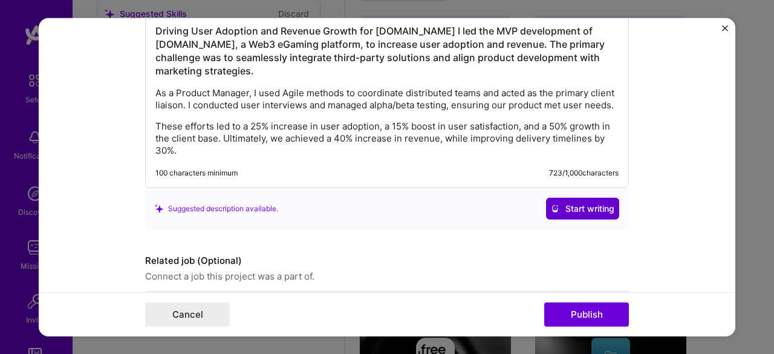
click at [585, 215] on span "Start writing" at bounding box center [582, 208] width 63 height 12
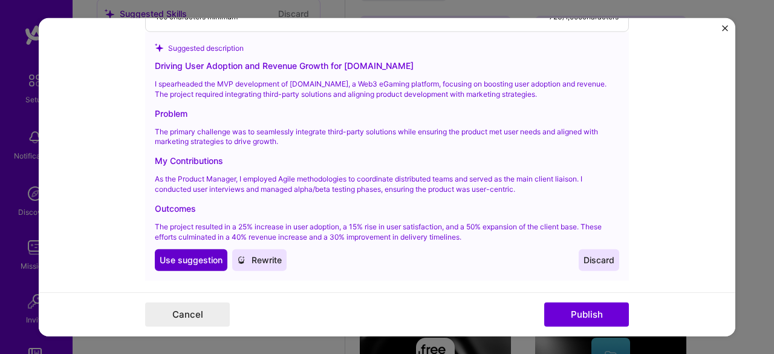
click at [201, 261] on button "Use Use suggestion" at bounding box center [191, 260] width 73 height 22
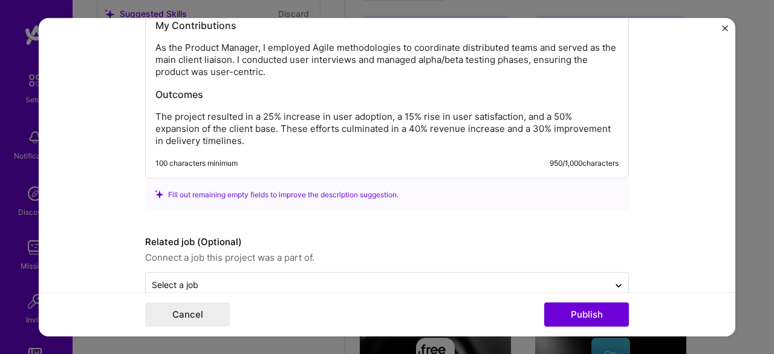
scroll to position [1306, 0]
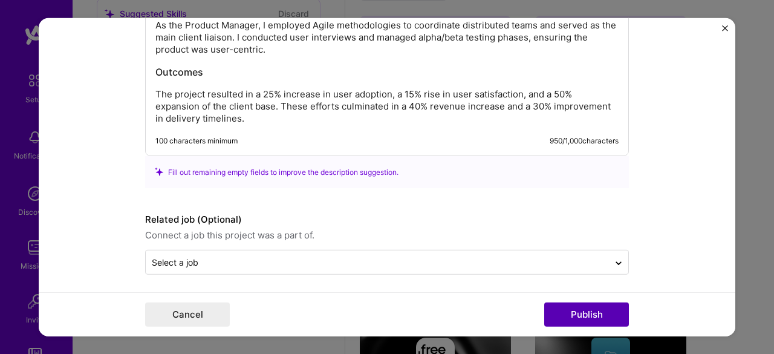
click at [570, 313] on button "Publish" at bounding box center [586, 314] width 85 height 24
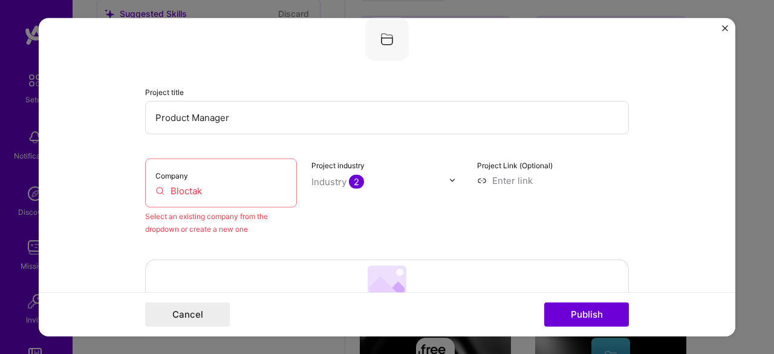
scroll to position [79, 0]
click at [198, 187] on input "Bloctak" at bounding box center [220, 190] width 131 height 13
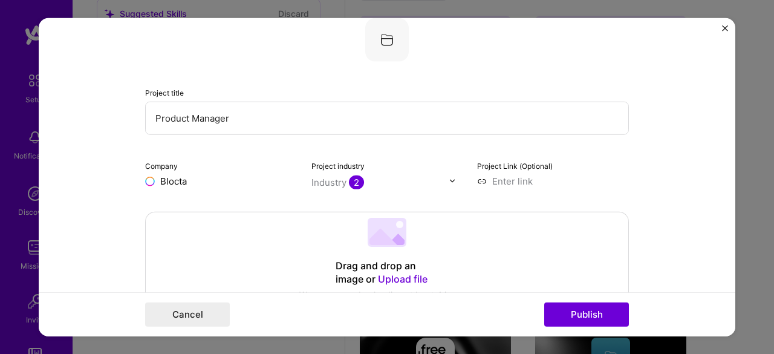
type input "Bloctak"
click at [197, 206] on span "Add company" at bounding box center [179, 208] width 58 height 13
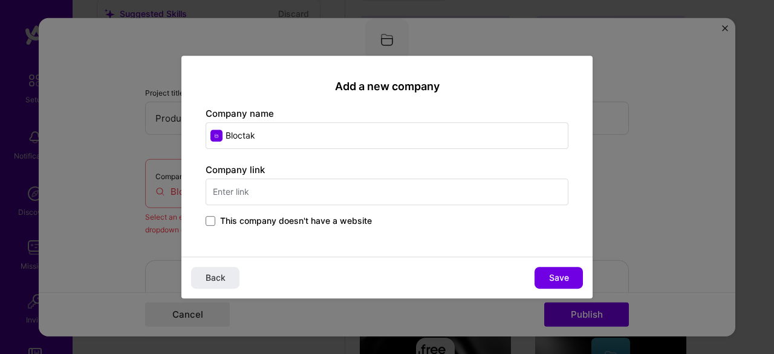
click at [272, 192] on input "text" at bounding box center [387, 191] width 363 height 27
click at [348, 218] on span "This company doesn't have a website" at bounding box center [296, 221] width 152 height 12
click at [0, 0] on input "This company doesn't have a website" at bounding box center [0, 0] width 0 height 0
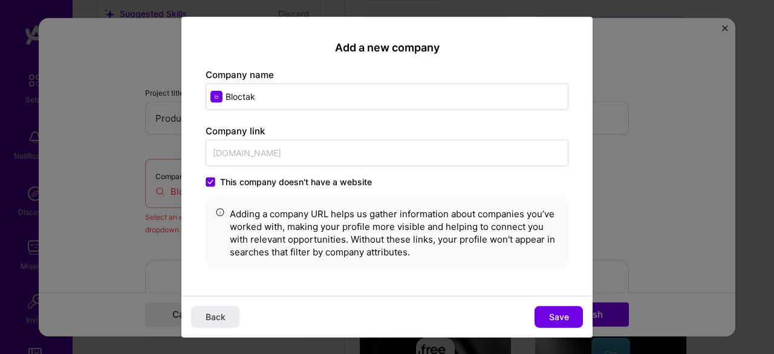
click at [267, 185] on span "This company doesn't have a website" at bounding box center [296, 182] width 152 height 12
click at [0, 0] on input "This company doesn't have a website" at bounding box center [0, 0] width 0 height 0
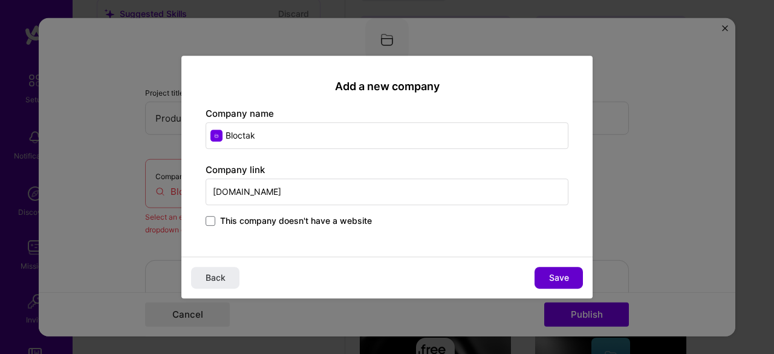
click at [566, 282] on span "Save" at bounding box center [559, 277] width 20 height 12
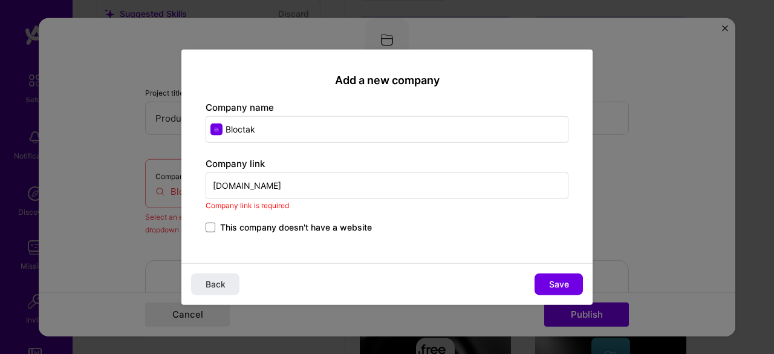
click at [276, 175] on input "[DOMAIN_NAME]" at bounding box center [387, 185] width 363 height 27
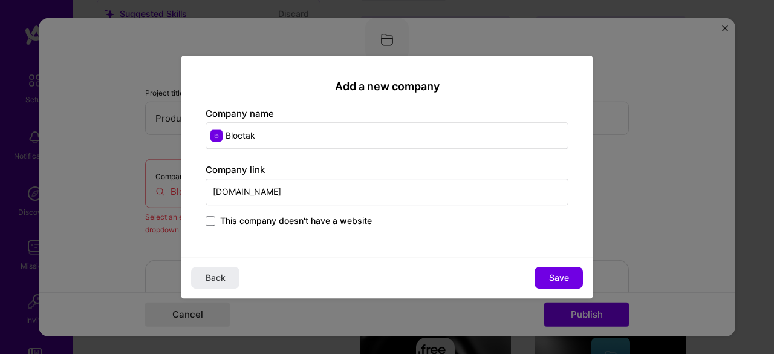
type input "[DOMAIN_NAME]"
click at [555, 274] on span "Save" at bounding box center [559, 277] width 20 height 12
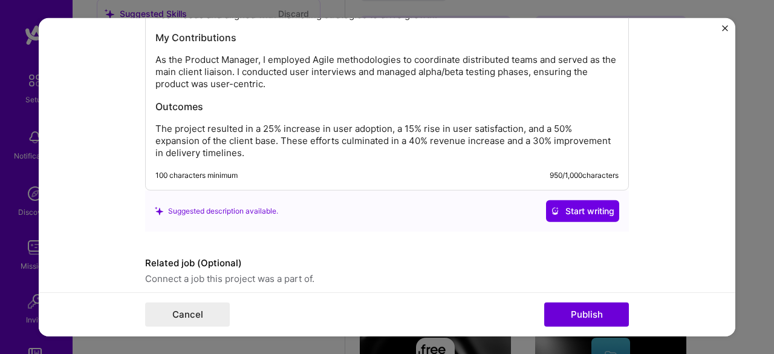
scroll to position [1315, 0]
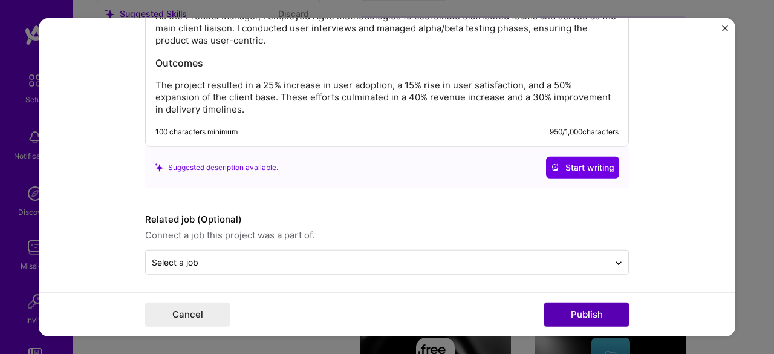
click at [602, 317] on button "Publish" at bounding box center [586, 314] width 85 height 24
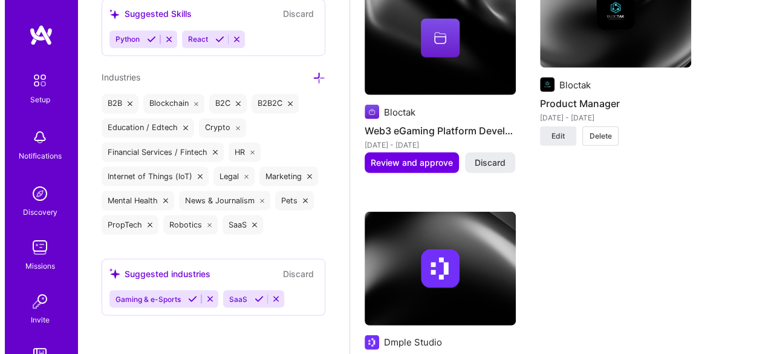
scroll to position [1647, 0]
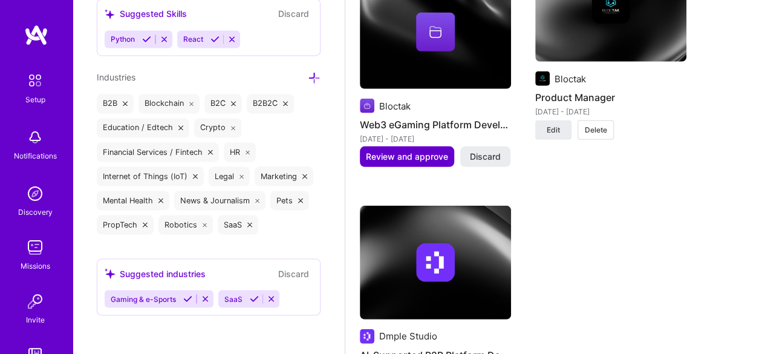
click at [400, 161] on button "Review and approve" at bounding box center [407, 156] width 94 height 21
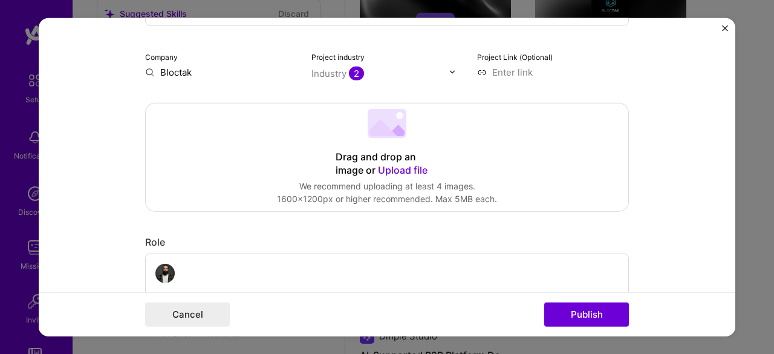
scroll to position [189, 0]
click at [213, 76] on input "Bloctak" at bounding box center [221, 71] width 152 height 13
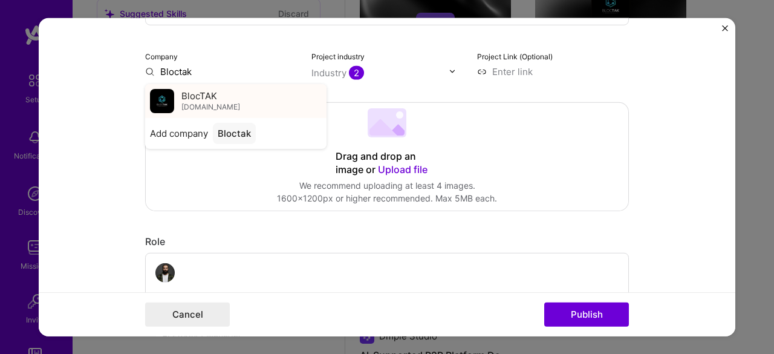
click at [213, 103] on span "[DOMAIN_NAME]" at bounding box center [210, 107] width 59 height 10
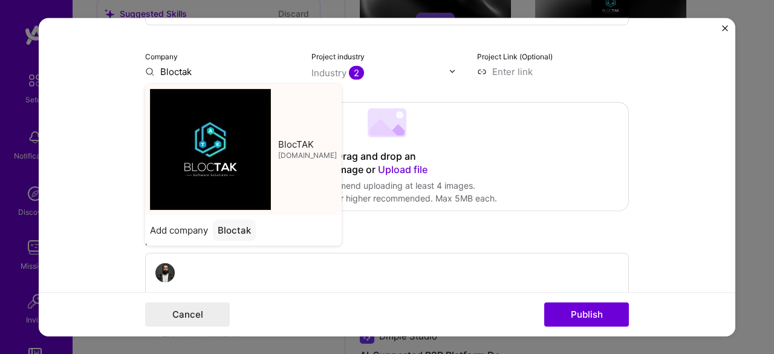
type input "BlocTAK"
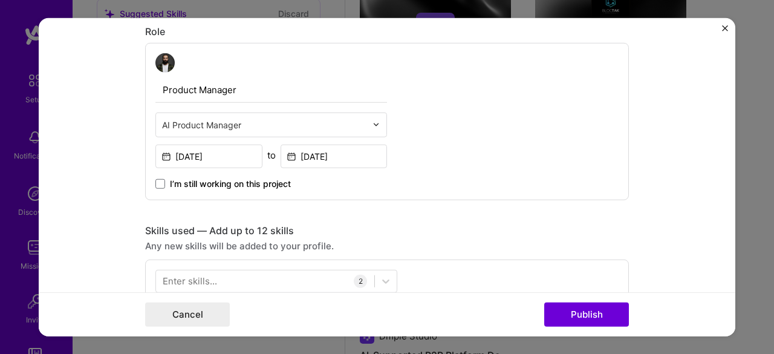
scroll to position [399, 0]
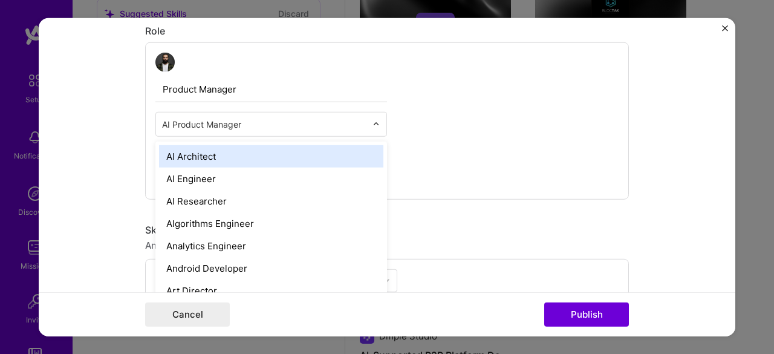
click at [280, 129] on input "text" at bounding box center [264, 123] width 204 height 13
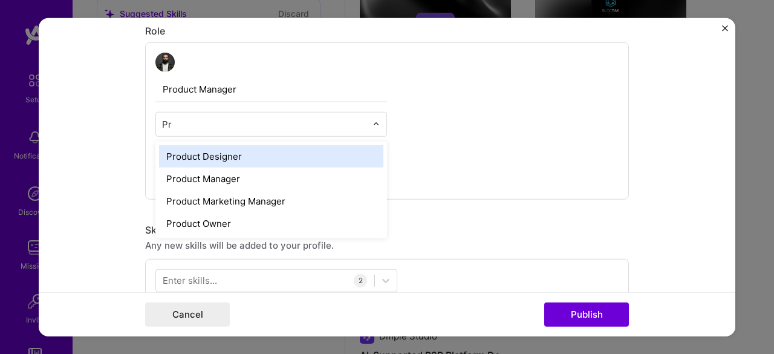
type input "P"
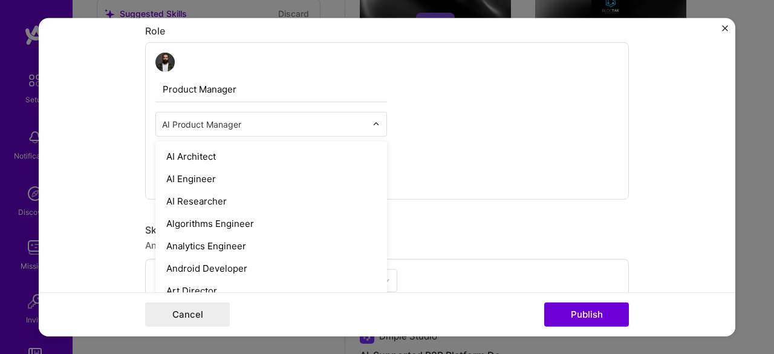
click at [480, 126] on div "Product Manager option Product Designer focused, 50 of 70. 69 results available…" at bounding box center [387, 120] width 484 height 157
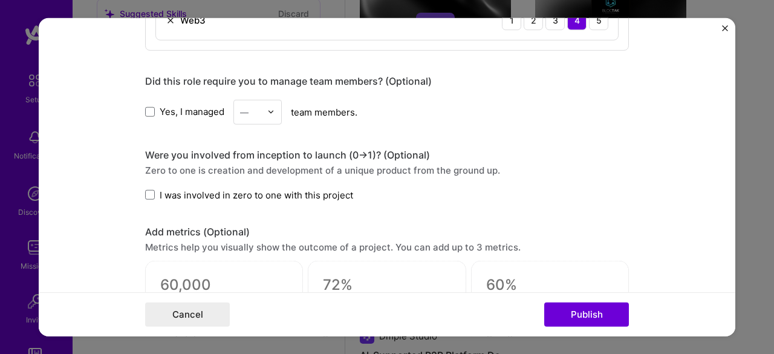
scroll to position [737, 0]
click at [251, 105] on input "text" at bounding box center [250, 111] width 21 height 13
click at [255, 190] on div "3" at bounding box center [257, 188] width 41 height 22
click at [189, 187] on span "I was involved in zero to one with this project" at bounding box center [256, 193] width 193 height 13
click at [0, 0] on input "I was involved in zero to one with this project" at bounding box center [0, 0] width 0 height 0
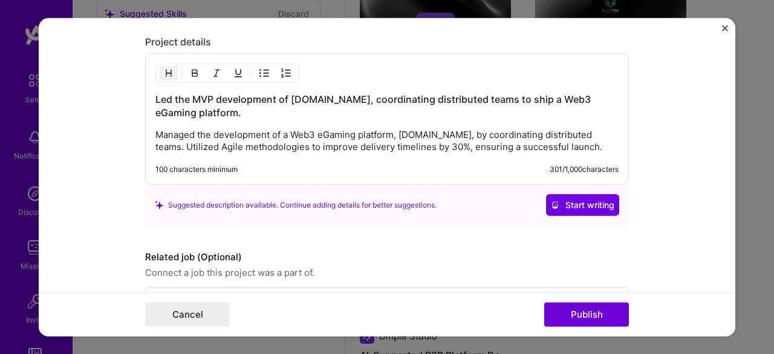
scroll to position [1084, 0]
click at [560, 198] on span "Start writing" at bounding box center [582, 204] width 63 height 12
click at [367, 128] on p "Managed the development of a Web3 eGaming platform, [DOMAIN_NAME], by coordinat…" at bounding box center [386, 140] width 463 height 24
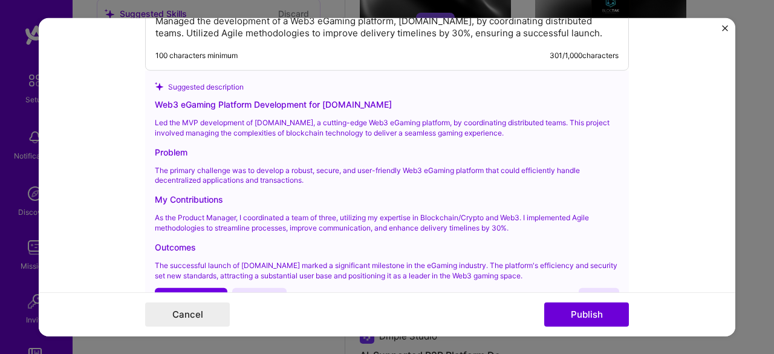
scroll to position [1198, 0]
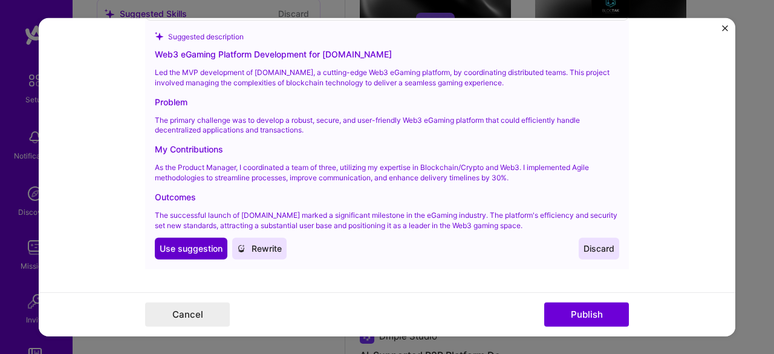
click at [201, 238] on button "Use Use suggestion" at bounding box center [191, 249] width 73 height 22
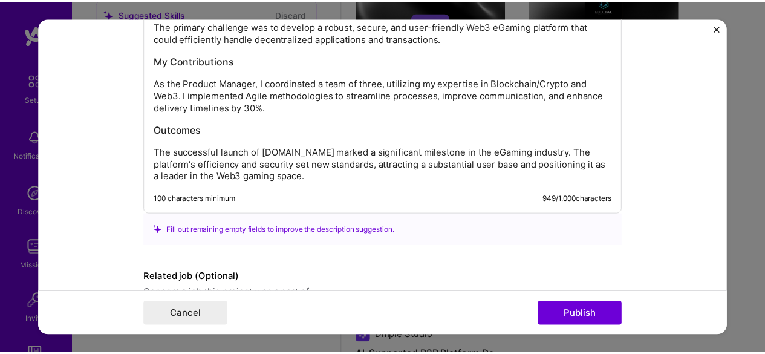
scroll to position [1306, 0]
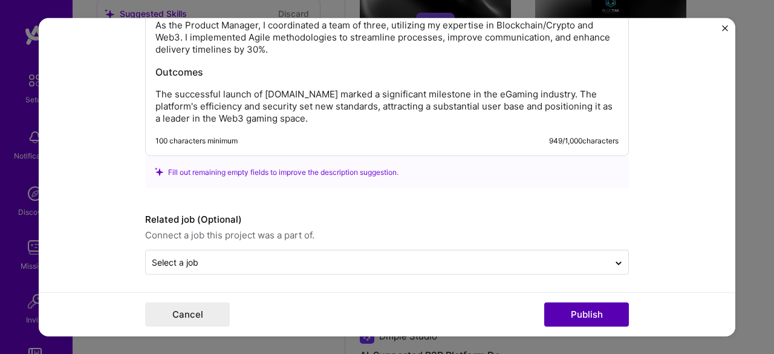
click at [562, 309] on button "Publish" at bounding box center [586, 314] width 85 height 24
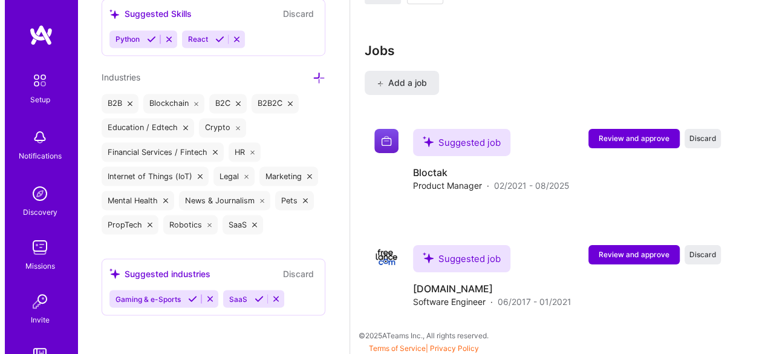
scroll to position [2012, 0]
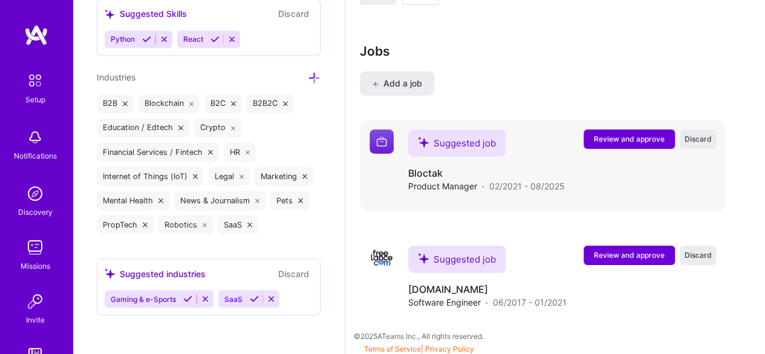
click at [624, 134] on span "Review and approve" at bounding box center [629, 139] width 71 height 10
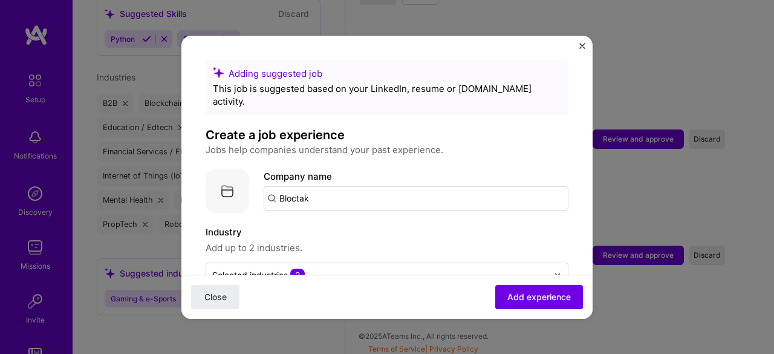
click at [389, 186] on input "Bloctak" at bounding box center [416, 198] width 305 height 24
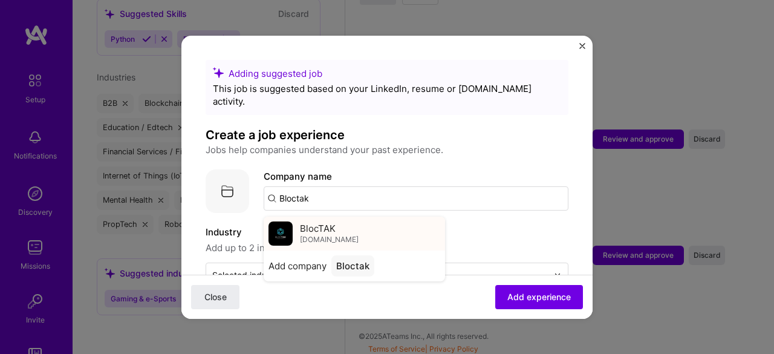
click at [331, 222] on span "BlocTAK" at bounding box center [318, 228] width 36 height 13
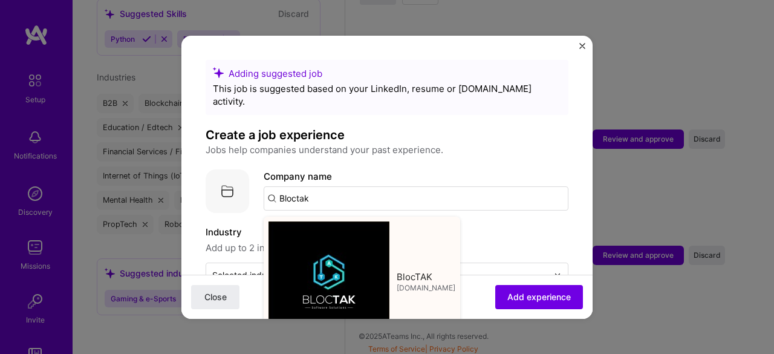
type input "BlocTAK"
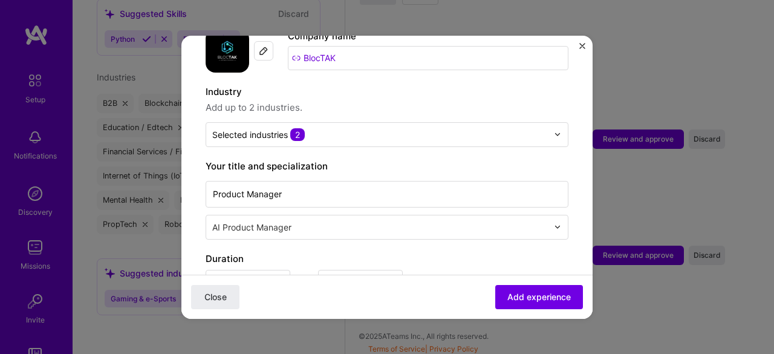
scroll to position [143, 0]
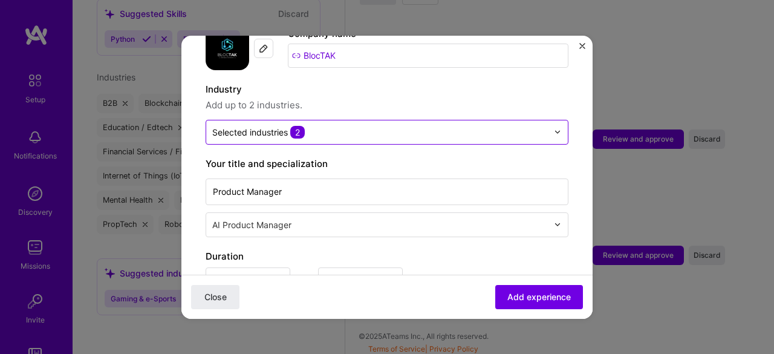
click at [370, 126] on input "text" at bounding box center [379, 132] width 335 height 13
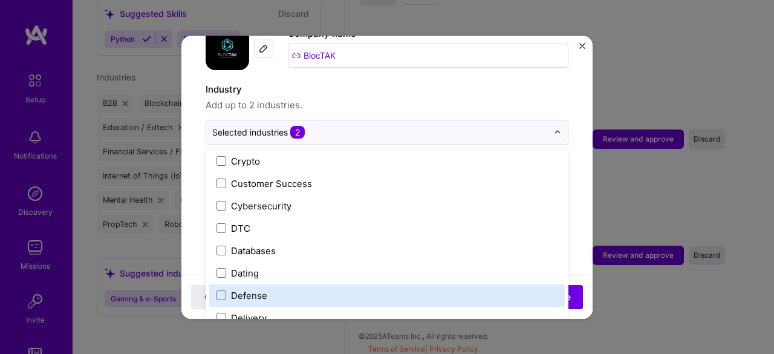
scroll to position [874, 0]
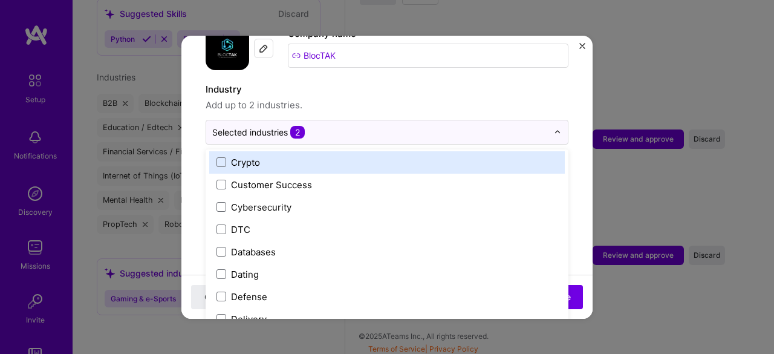
click at [308, 151] on div "Crypto" at bounding box center [386, 162] width 355 height 22
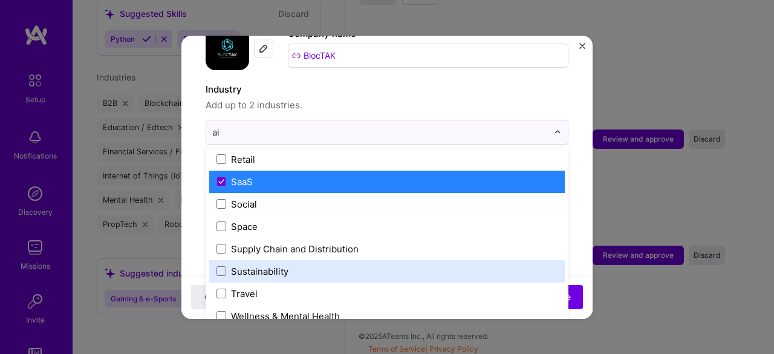
scroll to position [0, 0]
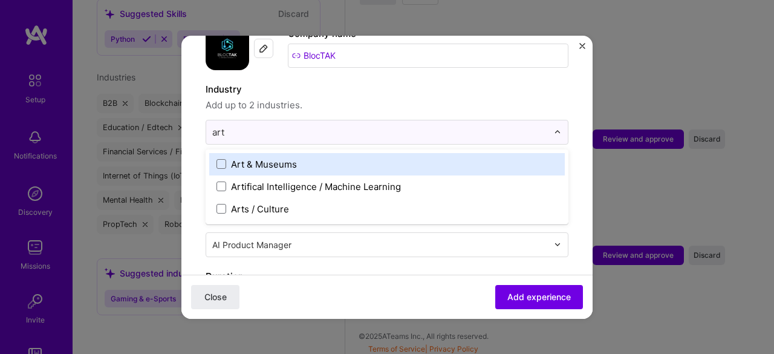
type input "arti"
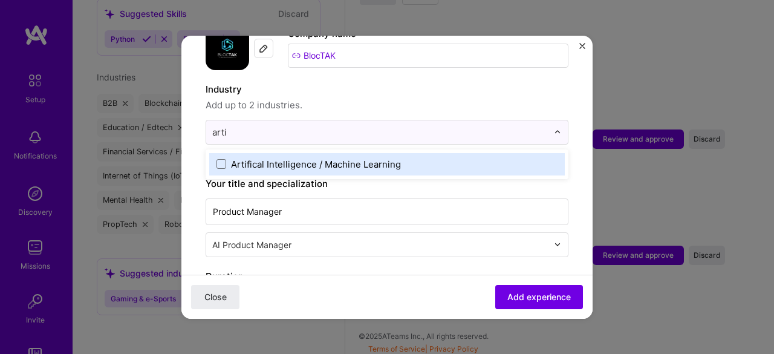
click at [309, 158] on div "Artifical Intelligence / Machine Learning" at bounding box center [316, 164] width 170 height 13
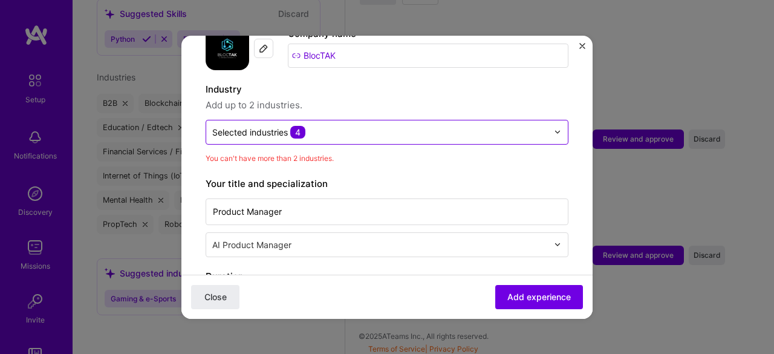
click at [361, 126] on input "text" at bounding box center [379, 132] width 335 height 13
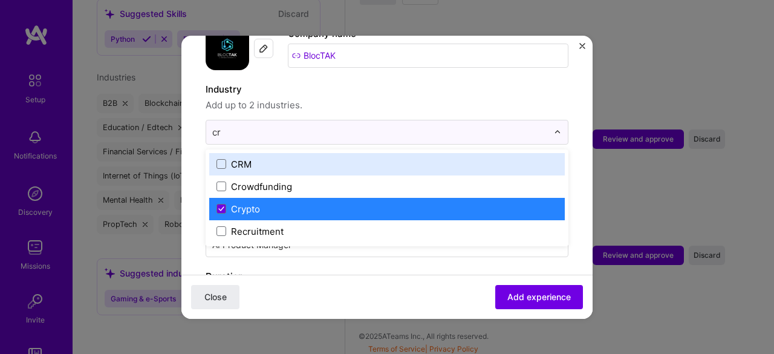
type input "cry"
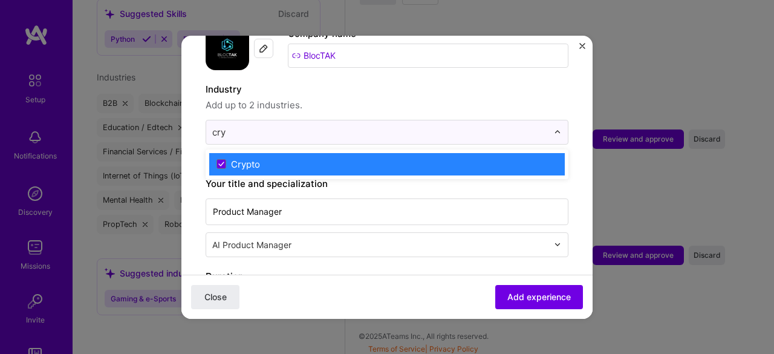
click at [277, 158] on label "Crypto" at bounding box center [386, 164] width 341 height 13
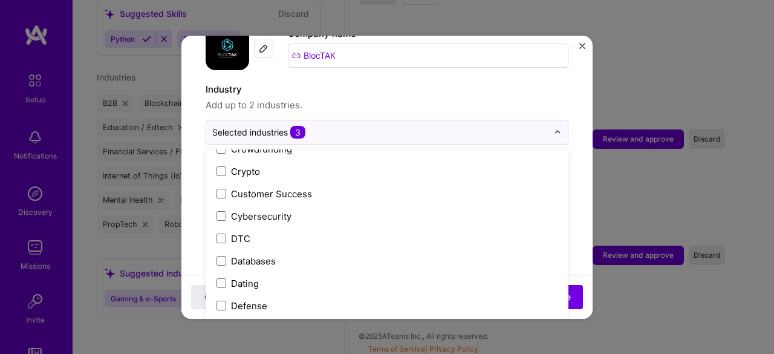
scroll to position [866, 0]
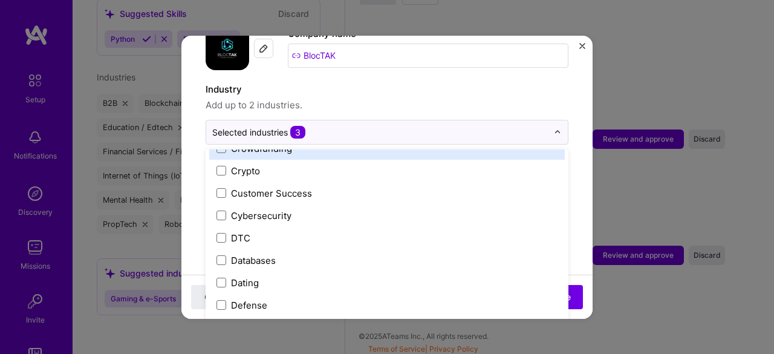
click at [423, 82] on label "Industry" at bounding box center [387, 89] width 363 height 15
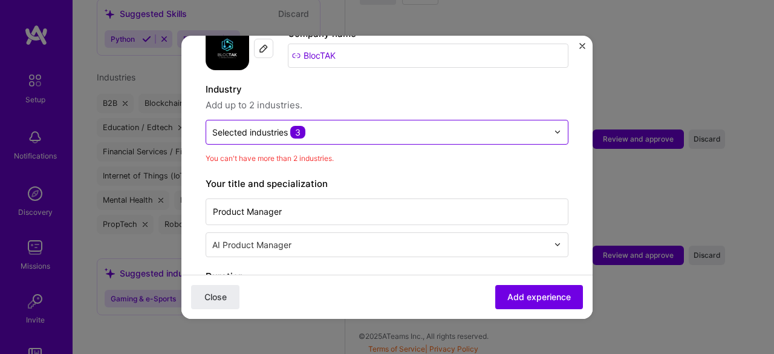
click at [388, 126] on input "text" at bounding box center [379, 132] width 335 height 13
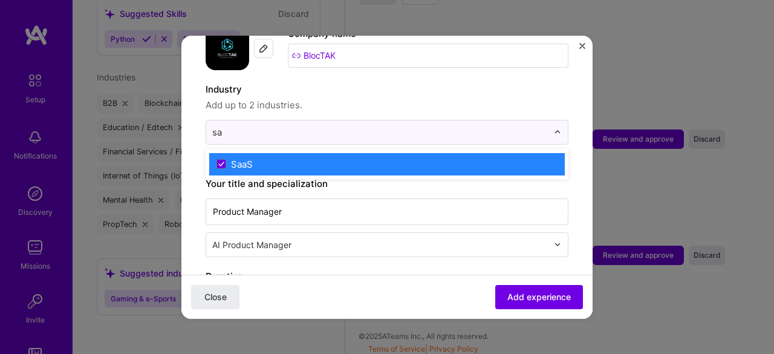
type input "s"
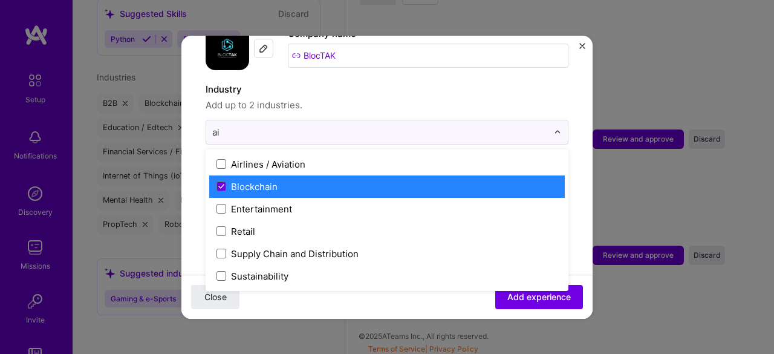
type input "a"
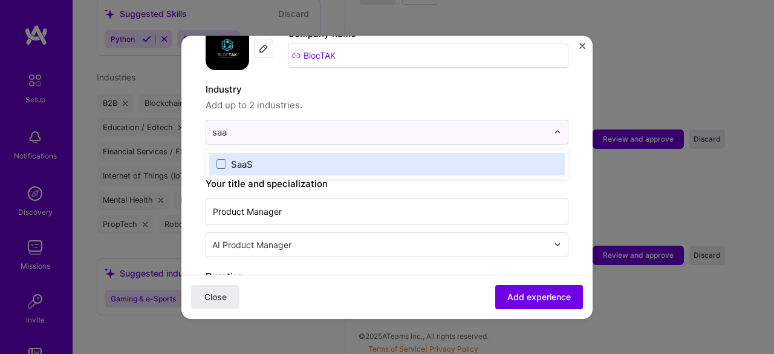
type input "saas"
click at [232, 158] on div "SaaS" at bounding box center [242, 164] width 22 height 13
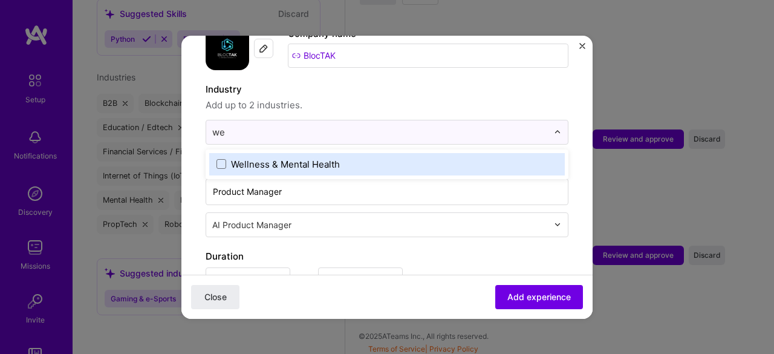
type input "w"
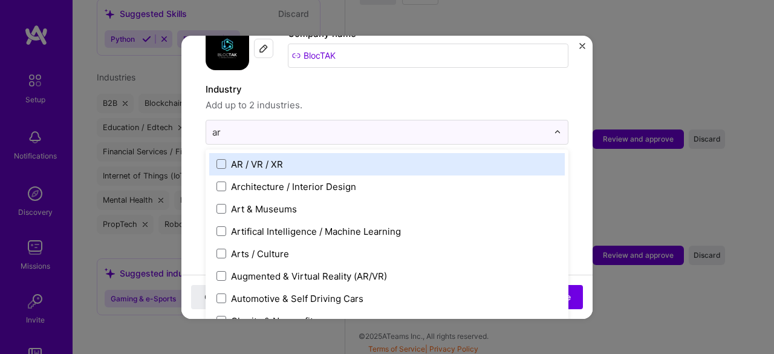
type input "art"
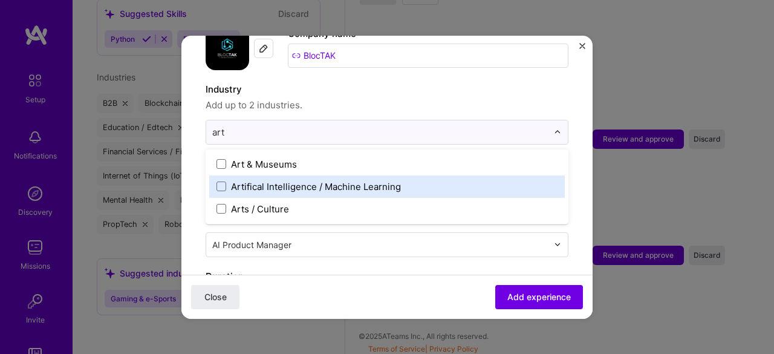
click at [285, 180] on div "Artifical Intelligence / Machine Learning" at bounding box center [316, 186] width 170 height 13
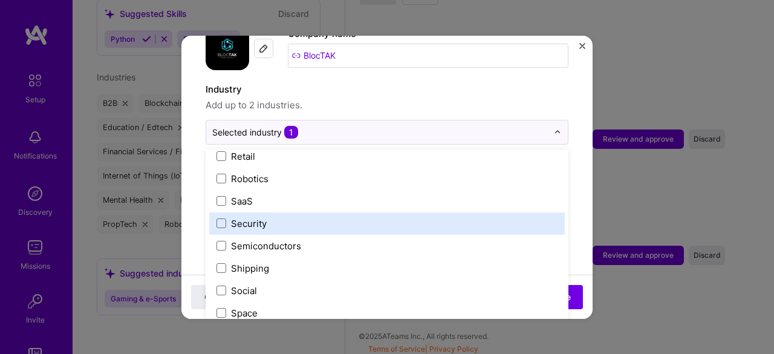
scroll to position [2379, 0]
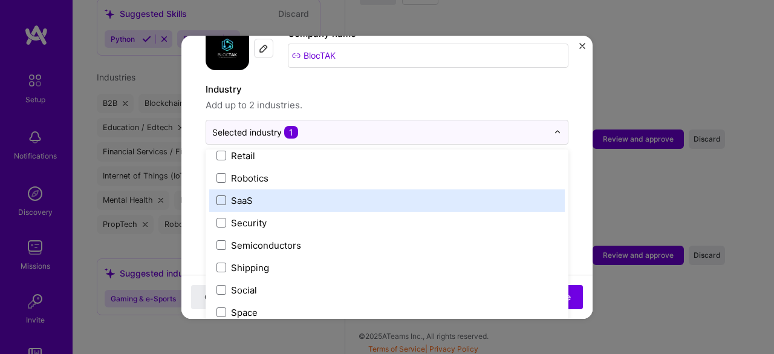
click at [219, 195] on span at bounding box center [221, 200] width 10 height 10
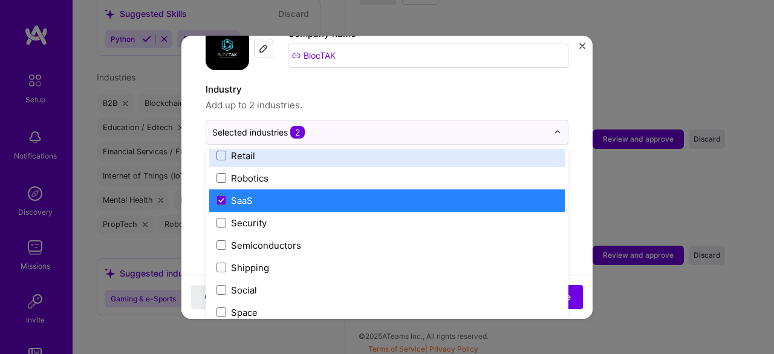
click at [411, 54] on input "BlocTAK" at bounding box center [428, 56] width 280 height 24
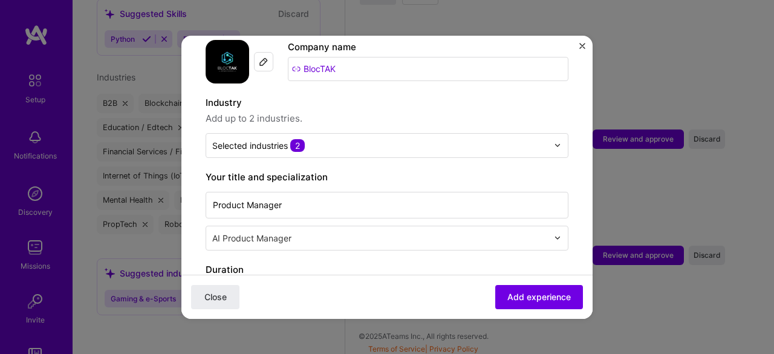
scroll to position [187, 0]
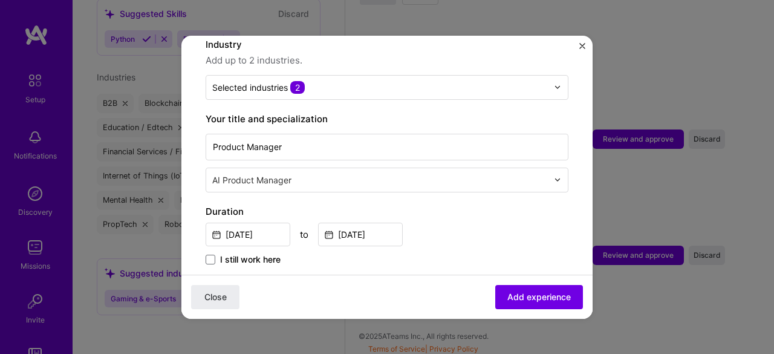
click at [415, 173] on input "text" at bounding box center [381, 179] width 338 height 13
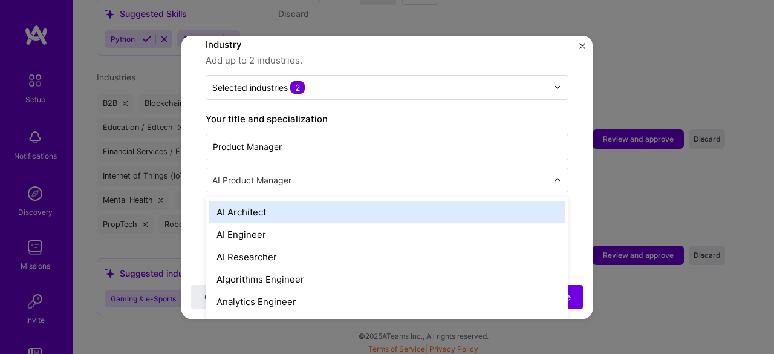
scroll to position [2012, 0]
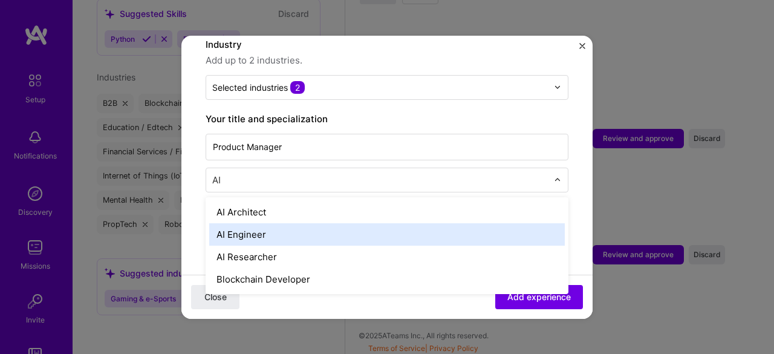
type input "A"
type input "Produc"
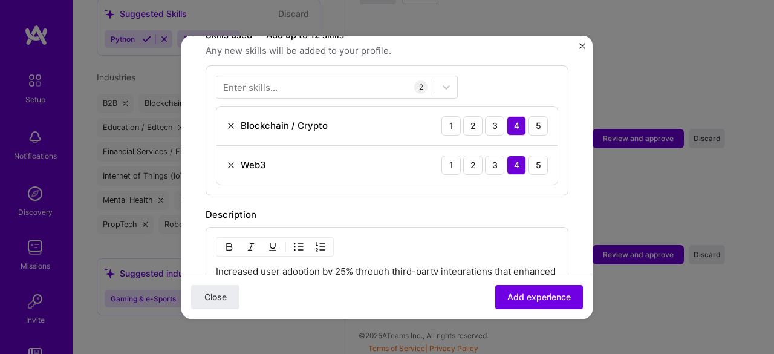
scroll to position [439, 0]
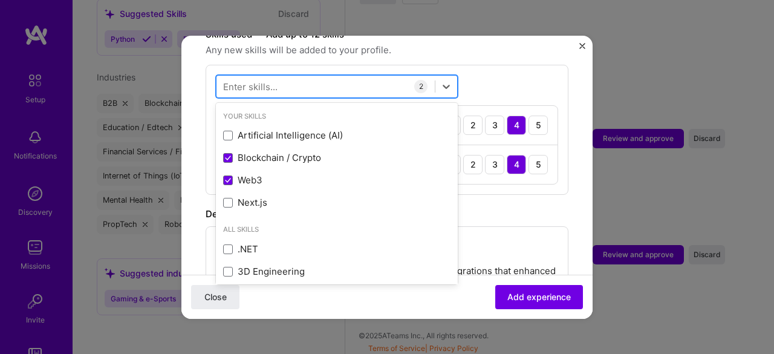
click at [313, 76] on div at bounding box center [325, 86] width 218 height 20
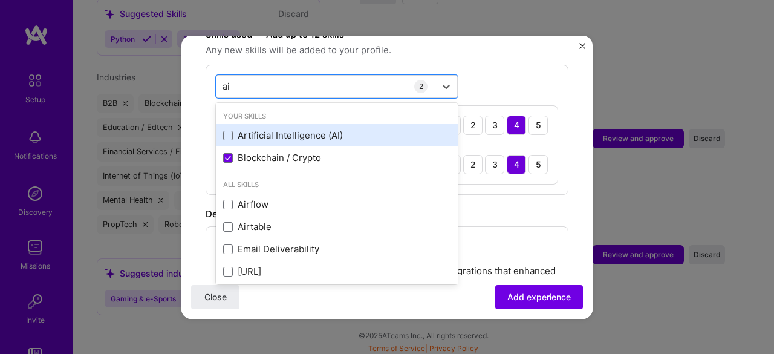
click at [244, 129] on div "Artificial Intelligence (AI)" at bounding box center [336, 135] width 227 height 13
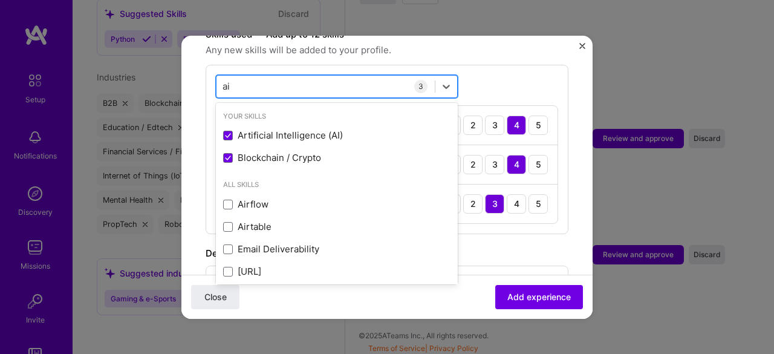
type input "a"
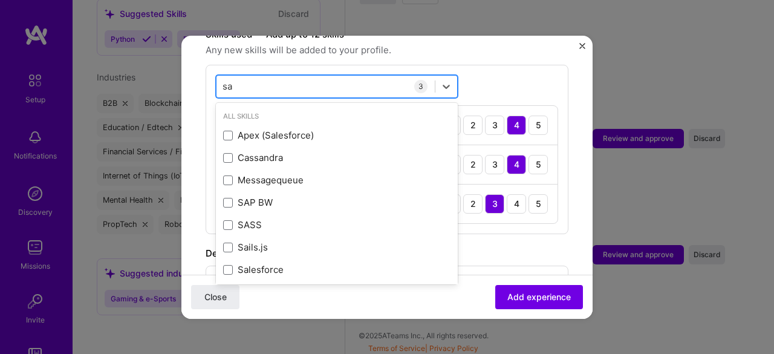
type input "s"
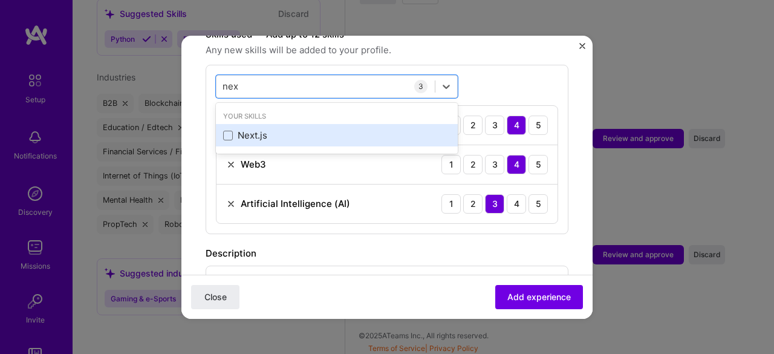
click at [245, 129] on div "Next.js" at bounding box center [336, 135] width 227 height 13
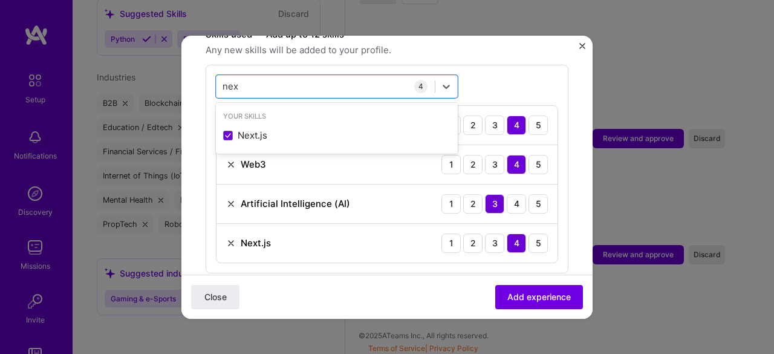
type input "nex"
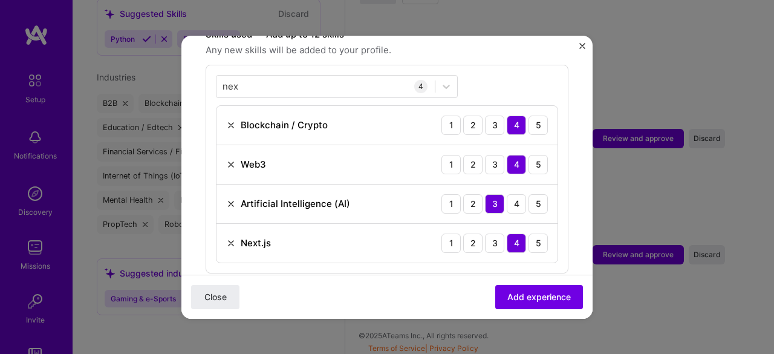
click at [203, 147] on form "Adding suggested job This job is suggested based on your LinkedIn, resume or [D…" at bounding box center [386, 176] width 411 height 1113
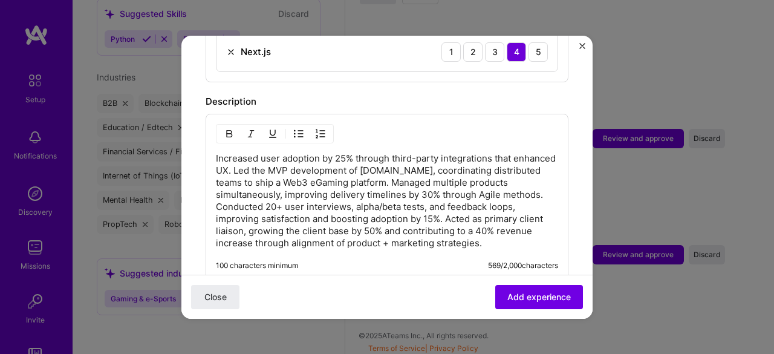
scroll to position [658, 0]
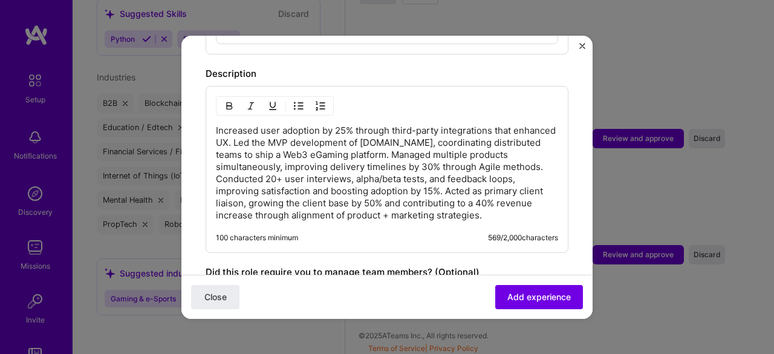
click at [321, 138] on p "Increased user adoption by 25% through third-party integrations that enhanced U…" at bounding box center [387, 173] width 342 height 97
click at [296, 165] on p "Increased user adoption by 25% through third-party integrations that enhanced U…" at bounding box center [387, 173] width 342 height 97
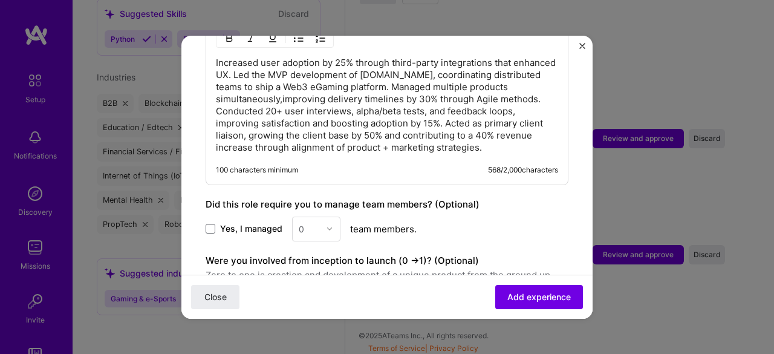
scroll to position [740, 0]
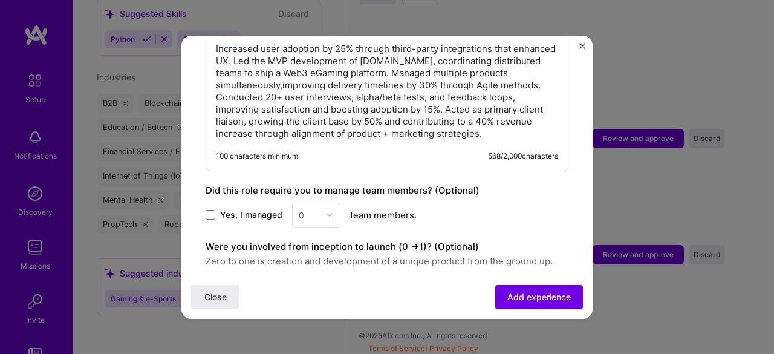
click at [324, 202] on div "0" at bounding box center [316, 214] width 48 height 25
click at [209, 210] on span at bounding box center [211, 215] width 10 height 10
click at [0, 0] on input "Yes, I managed" at bounding box center [0, 0] width 0 height 0
click at [318, 209] on input "text" at bounding box center [309, 215] width 21 height 13
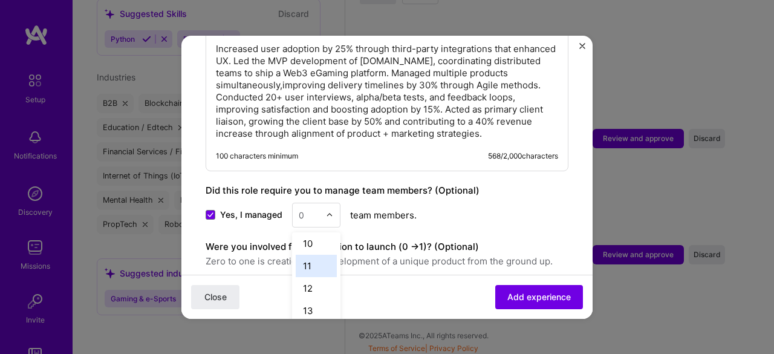
scroll to position [204, 0]
click at [312, 233] on div "10" at bounding box center [316, 244] width 41 height 22
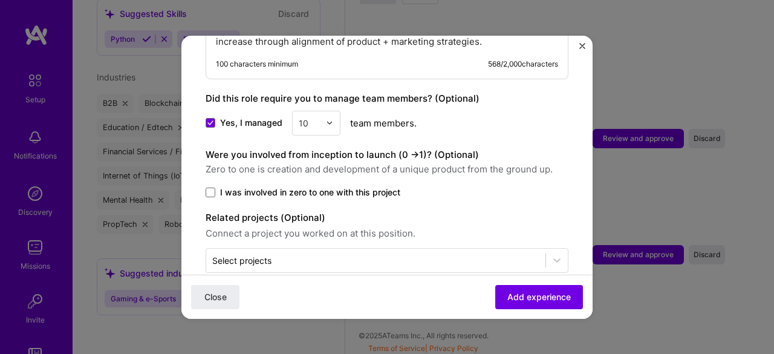
scroll to position [837, 0]
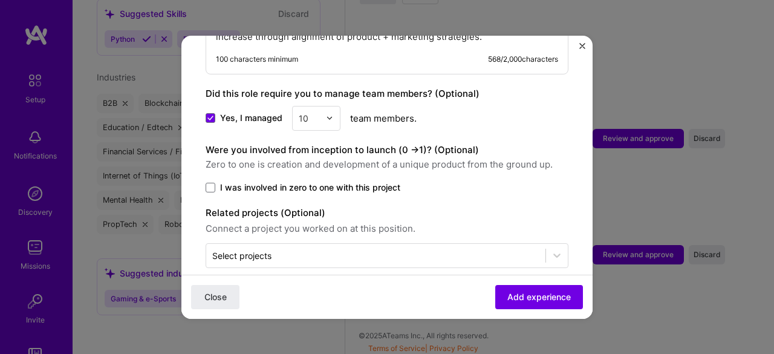
click at [230, 181] on span "I was involved in zero to one with this project" at bounding box center [310, 187] width 180 height 12
click at [0, 0] on input "I was involved in zero to one with this project" at bounding box center [0, 0] width 0 height 0
click at [522, 303] on button "Add experience" at bounding box center [539, 296] width 88 height 24
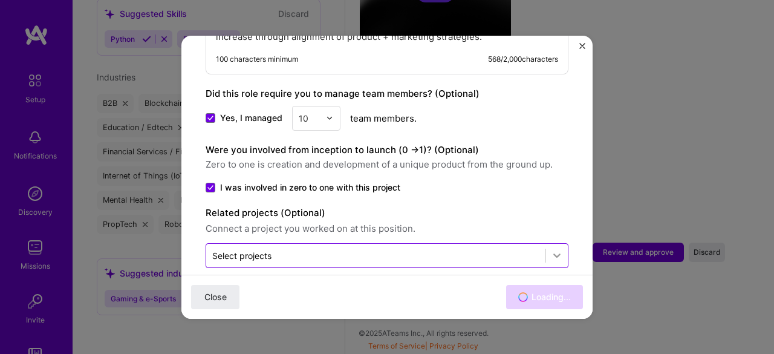
scroll to position [1896, 0]
click at [551, 249] on icon at bounding box center [557, 255] width 12 height 12
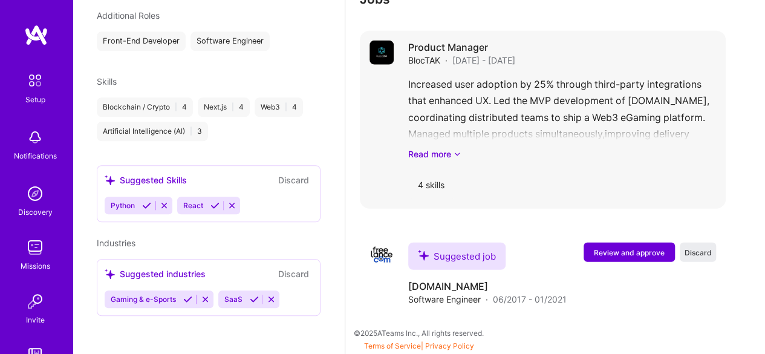
scroll to position [1529, 0]
click at [551, 111] on div "Increased user adoption by 25% through third-party integrations that enhanced U…" at bounding box center [562, 119] width 308 height 84
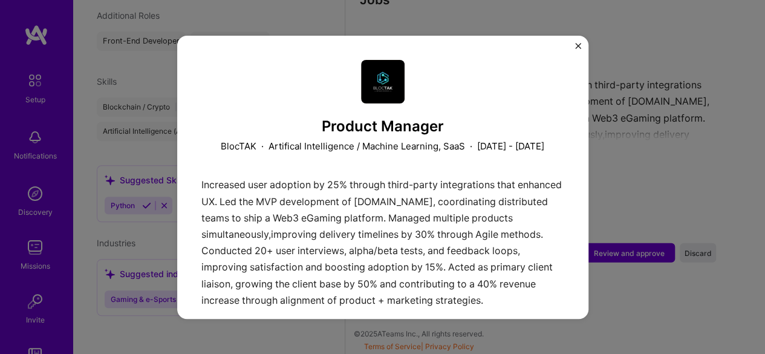
click at [578, 47] on img "Close" at bounding box center [578, 46] width 6 height 6
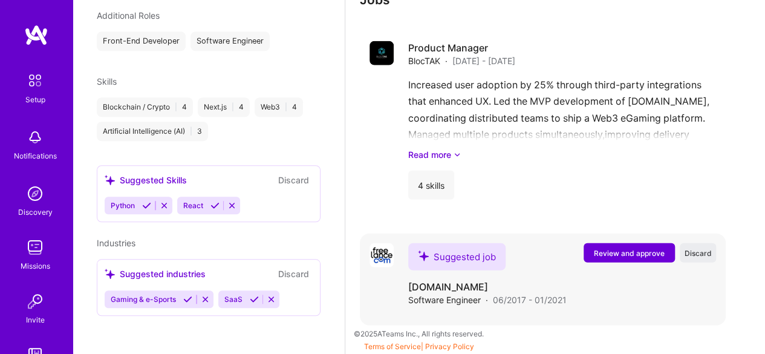
click at [613, 253] on span "Review and approve" at bounding box center [629, 253] width 71 height 10
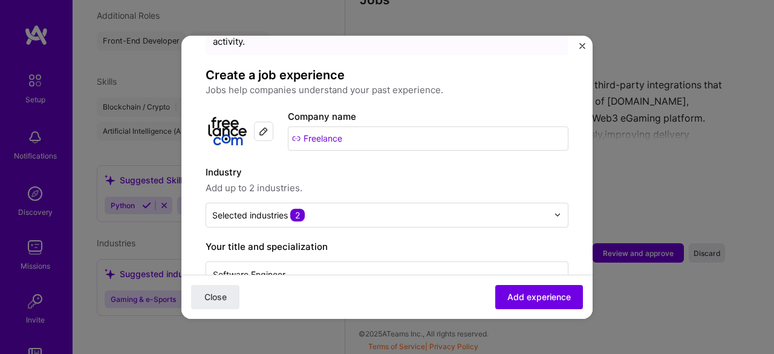
scroll to position [109, 0]
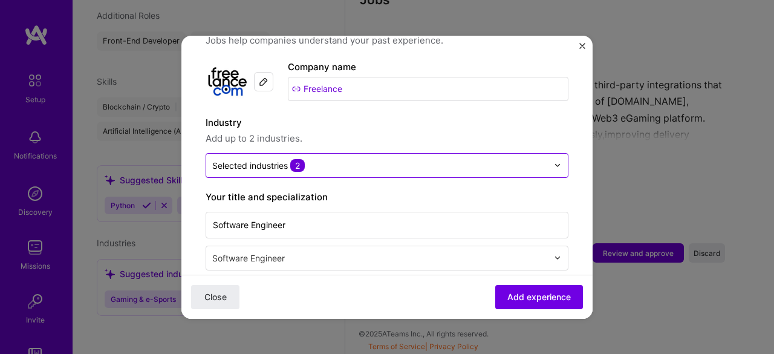
click at [324, 159] on input "text" at bounding box center [379, 165] width 335 height 13
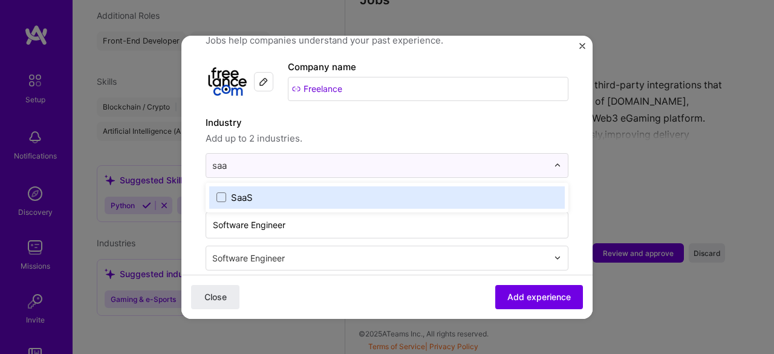
type input "saas"
click at [238, 191] on div "SaaS" at bounding box center [242, 197] width 22 height 13
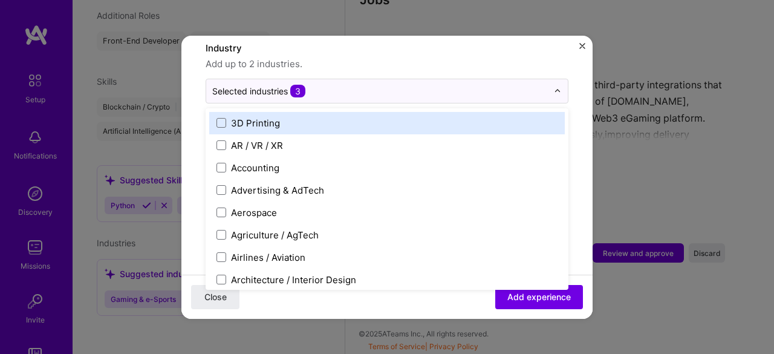
scroll to position [184, 0]
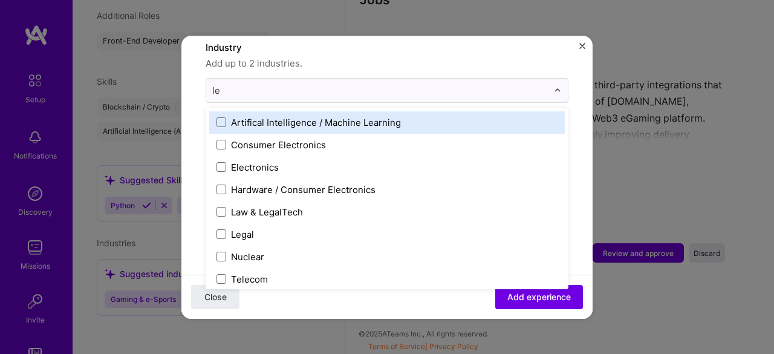
type input "l"
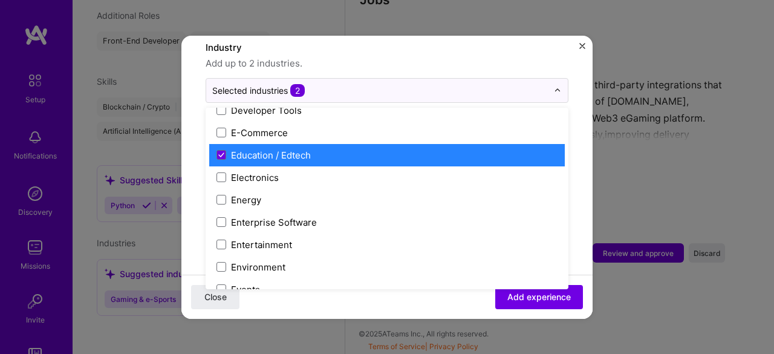
scroll to position [1063, 0]
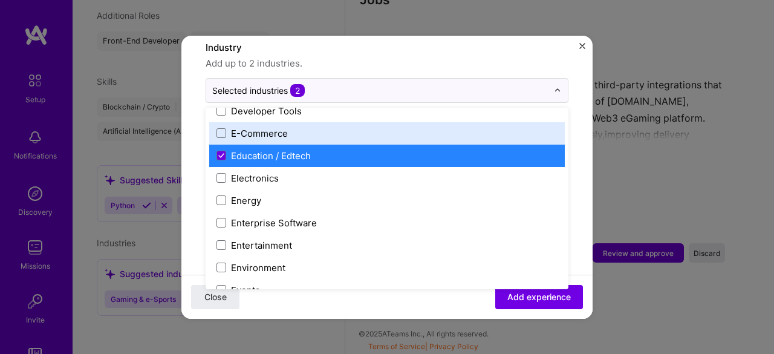
click at [569, 129] on form "Adding suggested job This job is suggested based on your LinkedIn, resume or [D…" at bounding box center [386, 348] width 411 height 947
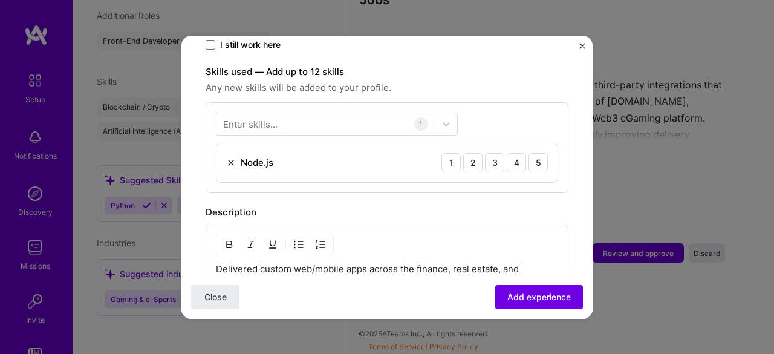
scroll to position [401, 0]
click at [370, 115] on div at bounding box center [325, 125] width 218 height 20
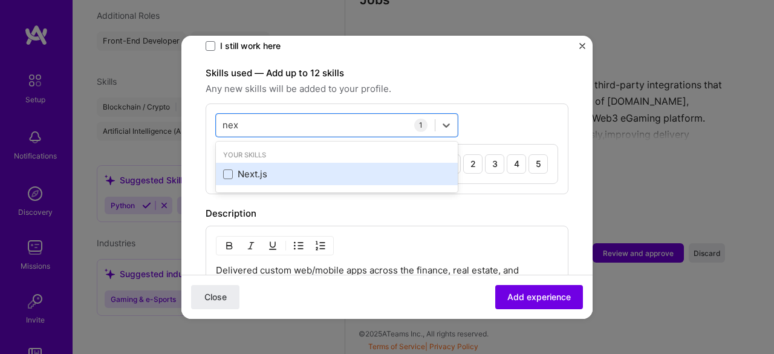
click at [247, 167] on div "Next.js" at bounding box center [336, 173] width 227 height 13
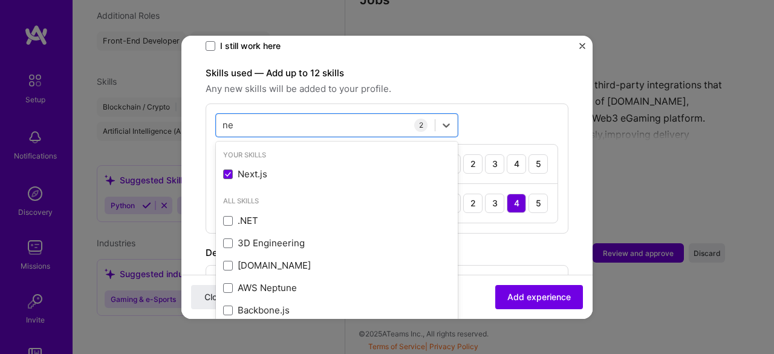
type input "n"
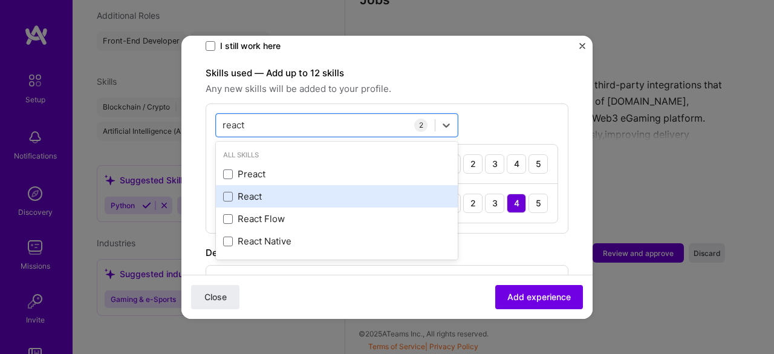
click at [252, 190] on div "React" at bounding box center [336, 196] width 227 height 13
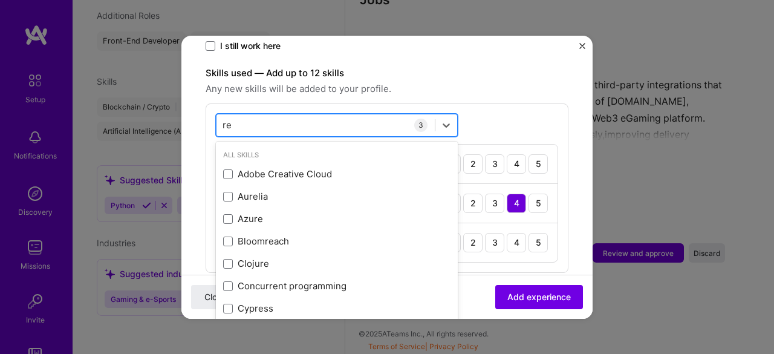
type input "r"
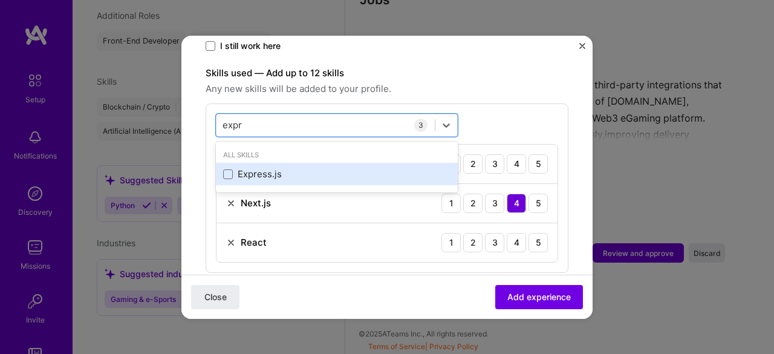
click at [266, 167] on div "Express.js" at bounding box center [336, 173] width 227 height 13
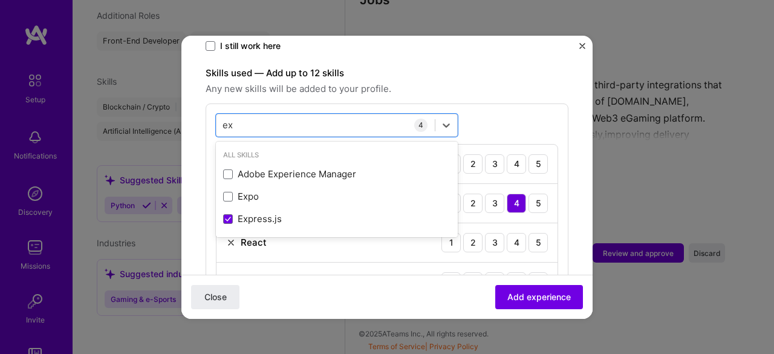
type input "e"
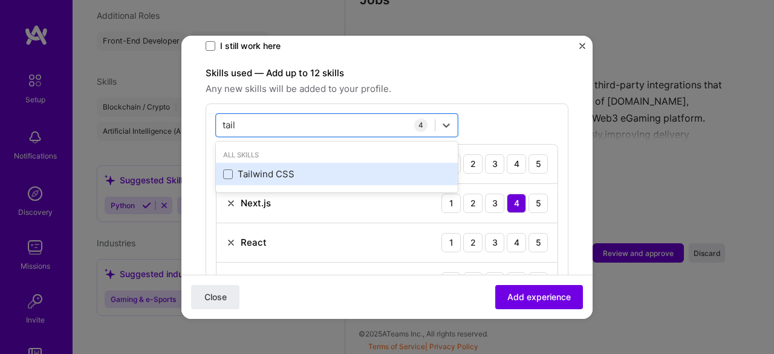
click at [265, 166] on div "Tailwind CSS" at bounding box center [337, 174] width 242 height 22
type input "t"
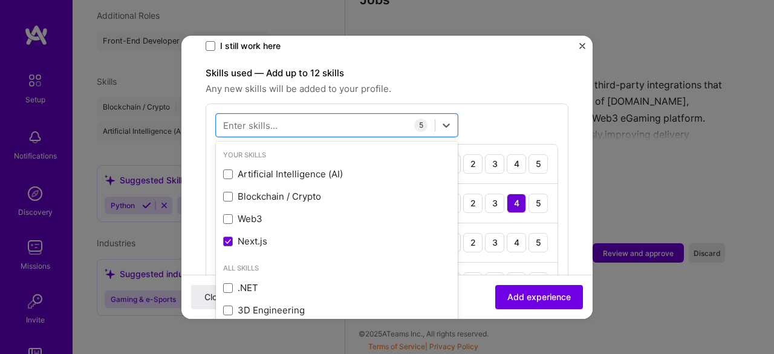
scroll to position [18, 0]
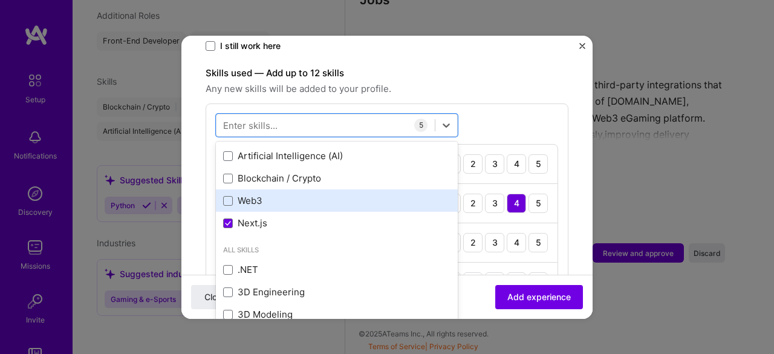
click at [264, 194] on div "Web3" at bounding box center [336, 200] width 227 height 13
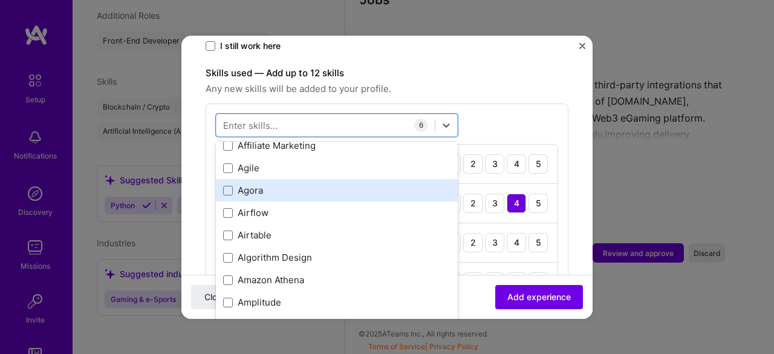
scroll to position [569, 0]
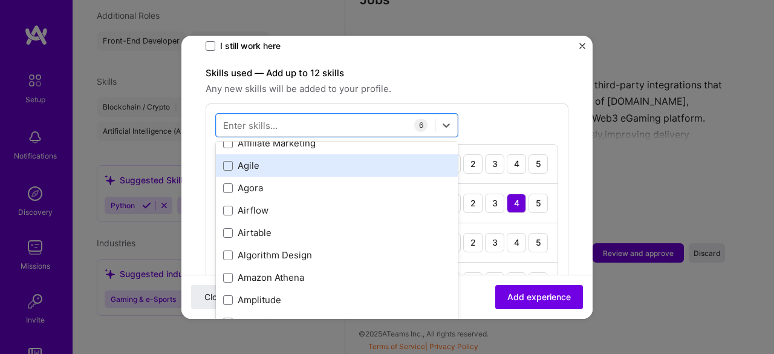
click at [243, 159] on div "Agile" at bounding box center [336, 165] width 227 height 13
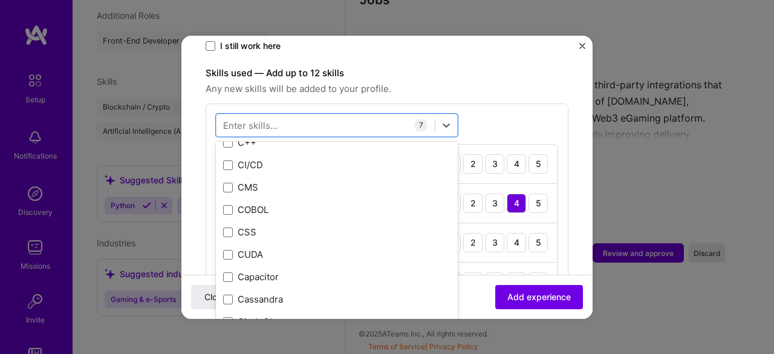
scroll to position [1398, 0]
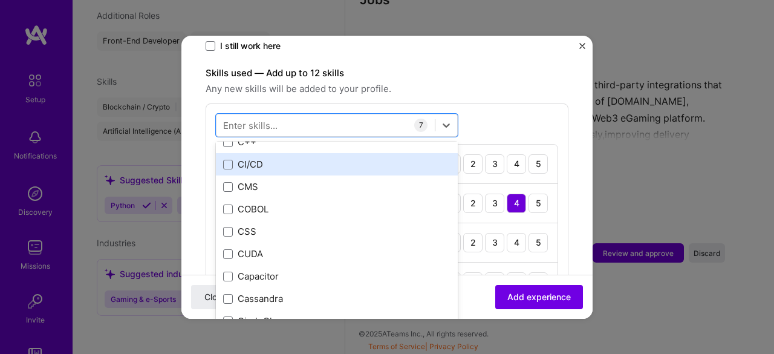
click at [259, 158] on div "CI/CD" at bounding box center [336, 164] width 227 height 13
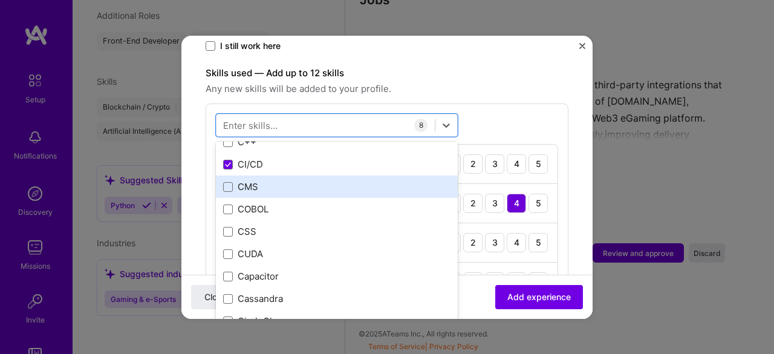
click at [256, 180] on div "CMS" at bounding box center [336, 186] width 227 height 13
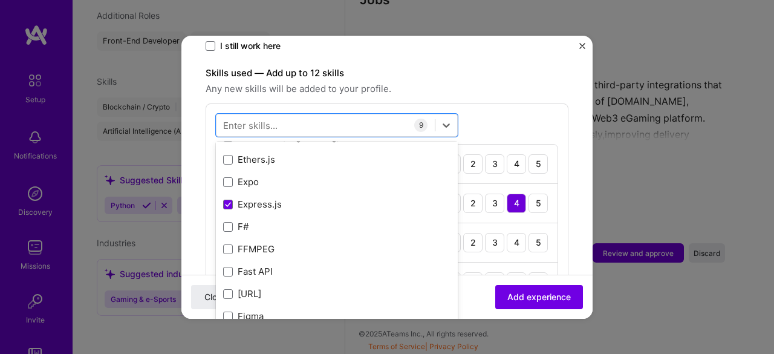
scroll to position [2856, 0]
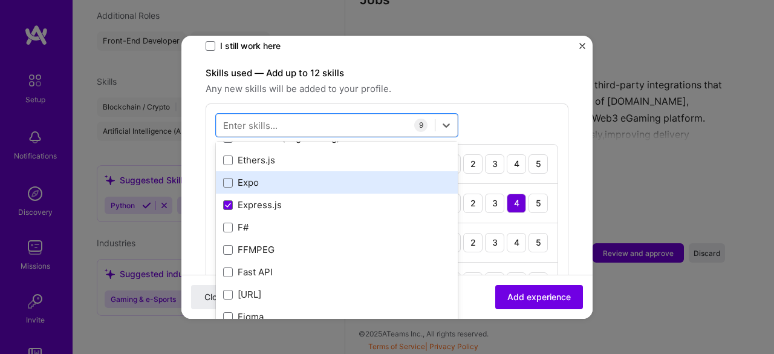
click at [245, 173] on div "Expo" at bounding box center [337, 182] width 242 height 22
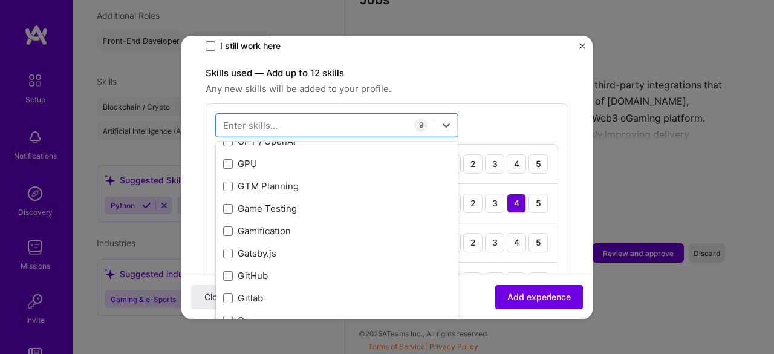
scroll to position [3211, 0]
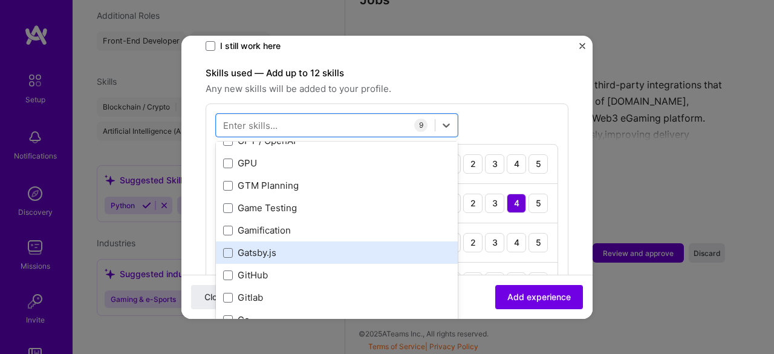
click at [247, 246] on div "Gatsby.js" at bounding box center [336, 252] width 227 height 13
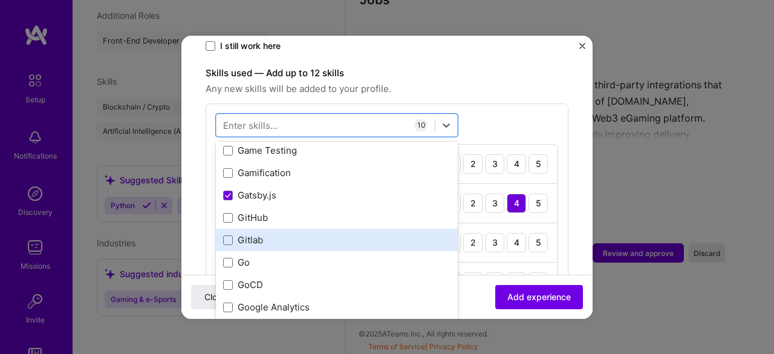
scroll to position [3269, 0]
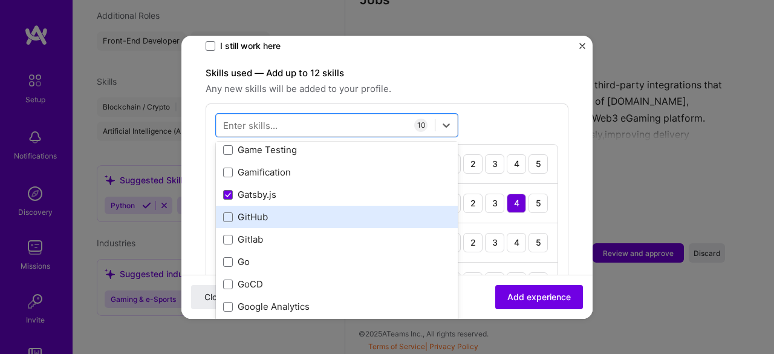
click at [251, 210] on div "GitHub" at bounding box center [336, 216] width 227 height 13
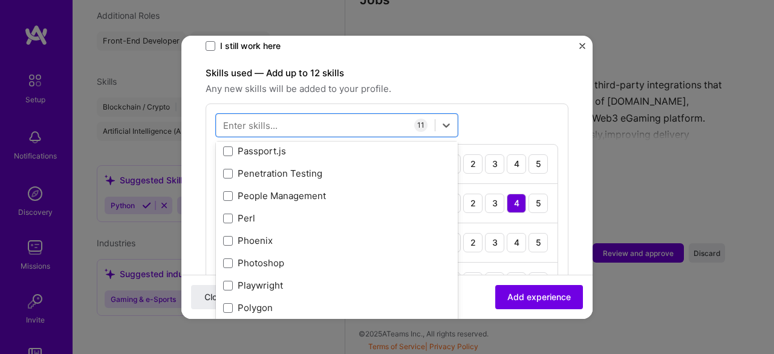
scroll to position [5316, 0]
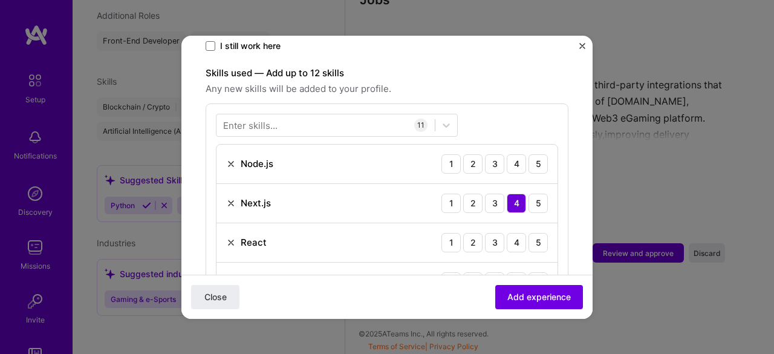
click at [508, 103] on div "Enter skills... 11 Node.js 1 2 3 4 5 Next.js 1 2 3 4 5 React 1 2 3 4 5 Express.…" at bounding box center [387, 345] width 363 height 484
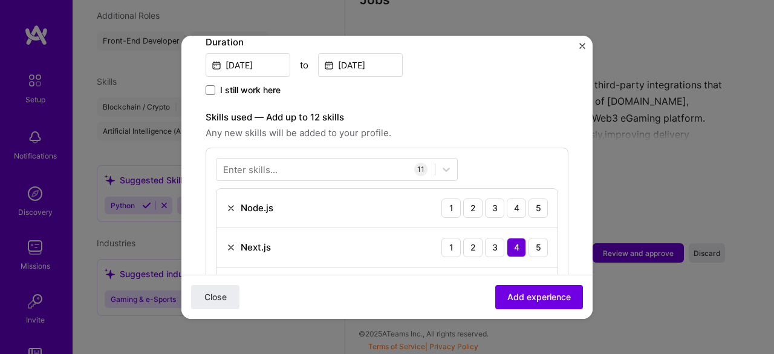
scroll to position [356, 0]
click at [485, 199] on div "3" at bounding box center [494, 208] width 19 height 19
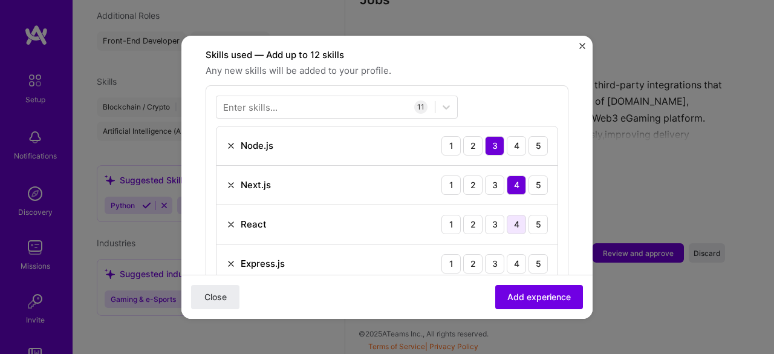
click at [509, 215] on div "4" at bounding box center [516, 224] width 19 height 19
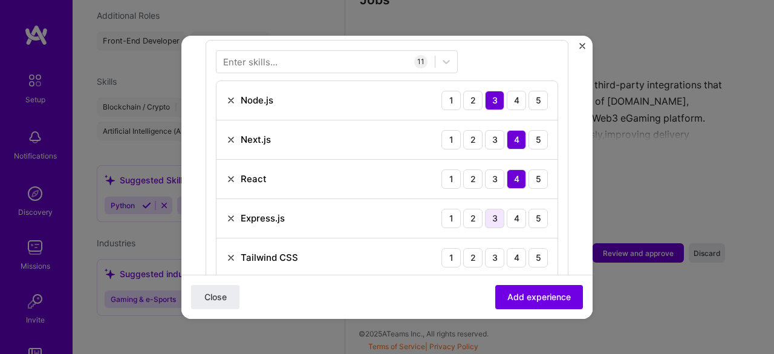
scroll to position [465, 0]
click at [490, 208] on div "3" at bounding box center [494, 217] width 19 height 19
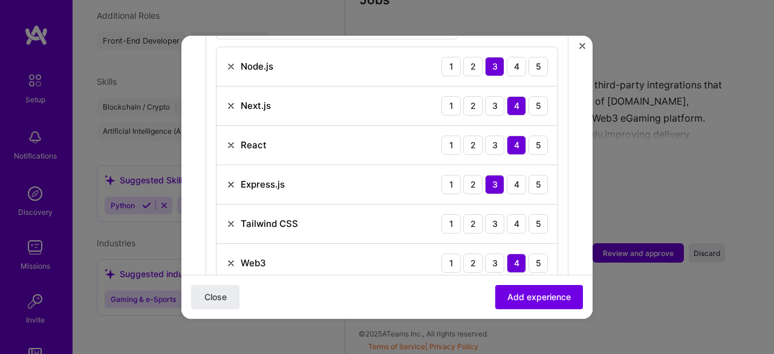
scroll to position [499, 0]
click at [508, 213] on div "4" at bounding box center [516, 222] width 19 height 19
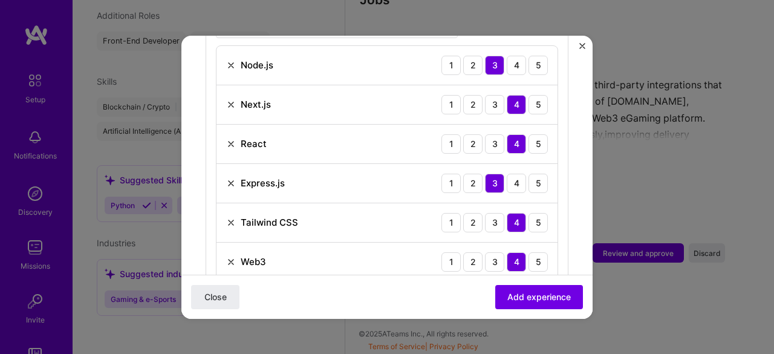
scroll to position [548, 0]
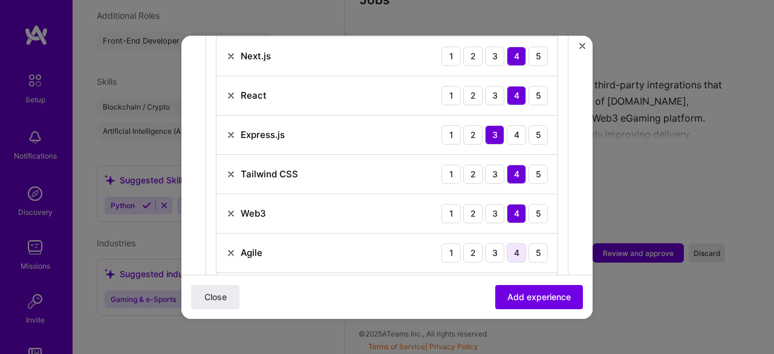
click at [507, 243] on div "4" at bounding box center [516, 252] width 19 height 19
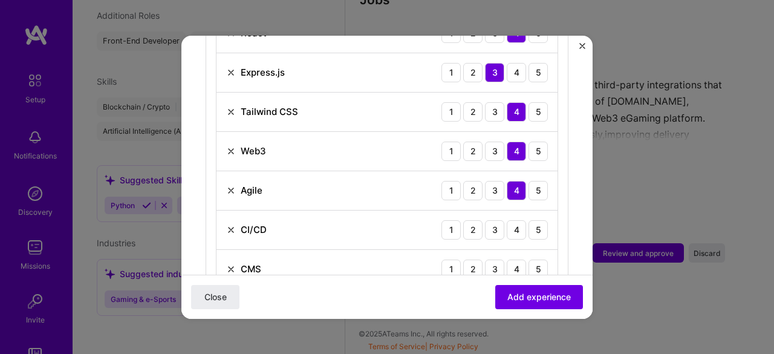
scroll to position [611, 0]
click at [507, 219] on div "4" at bounding box center [516, 228] width 19 height 19
click at [508, 259] on div "4" at bounding box center [516, 268] width 19 height 19
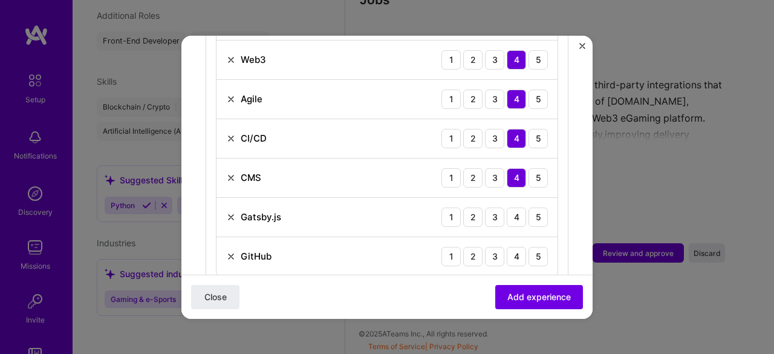
scroll to position [702, 0]
click at [511, 206] on div "4" at bounding box center [516, 215] width 19 height 19
click at [509, 245] on div "4" at bounding box center [516, 254] width 19 height 19
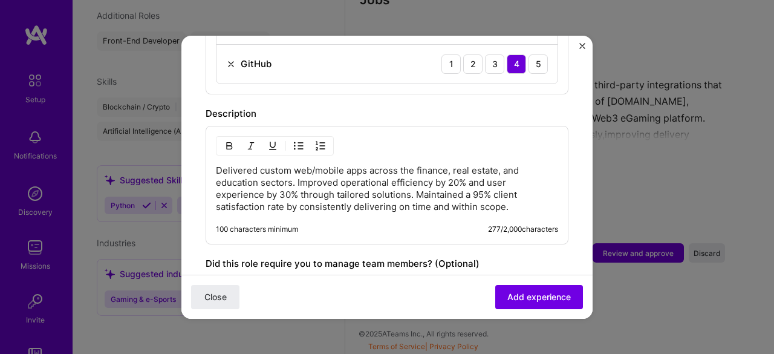
scroll to position [895, 0]
click at [483, 167] on p "Delivered custom web/mobile apps across the finance, real estate, and education…" at bounding box center [387, 187] width 342 height 48
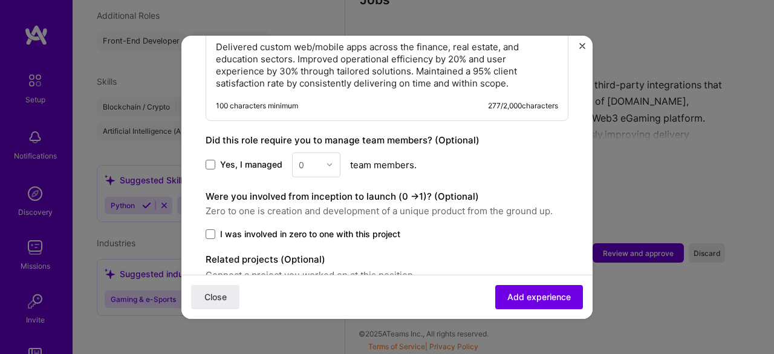
scroll to position [1017, 0]
click at [267, 158] on span "Yes, I managed" at bounding box center [251, 164] width 62 height 12
click at [0, 0] on input "Yes, I managed" at bounding box center [0, 0] width 0 height 0
click at [328, 160] on img at bounding box center [329, 163] width 7 height 7
click at [309, 230] on div "3" at bounding box center [316, 241] width 41 height 22
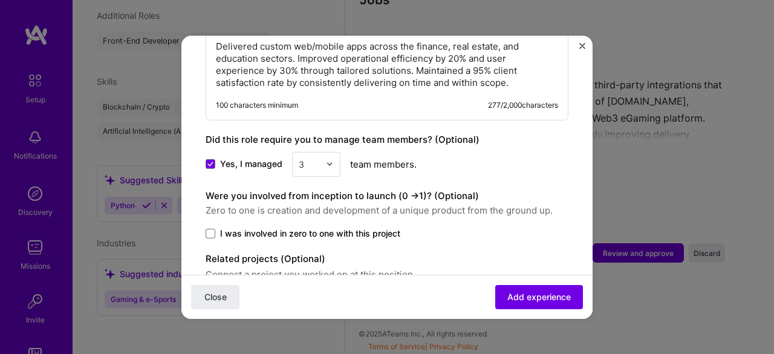
click at [237, 227] on span "I was involved in zero to one with this project" at bounding box center [310, 233] width 180 height 12
click at [0, 0] on input "I was involved in zero to one with this project" at bounding box center [0, 0] width 0 height 0
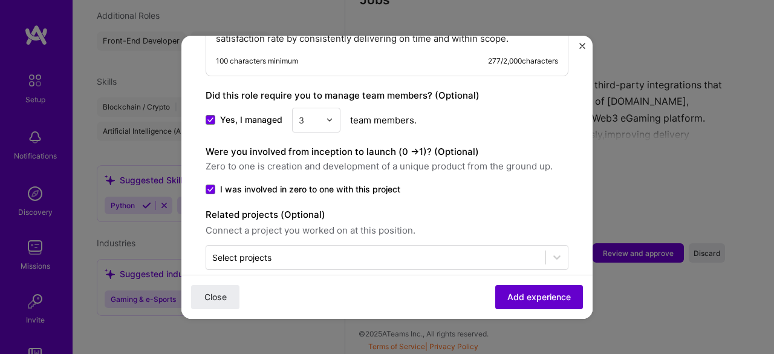
click at [521, 293] on span "Add experience" at bounding box center [538, 296] width 63 height 12
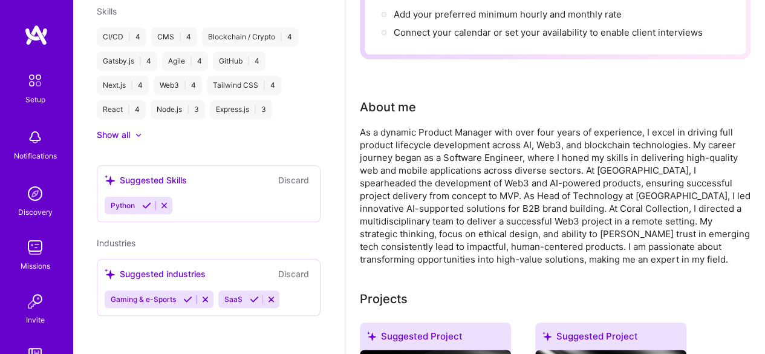
scroll to position [0, 0]
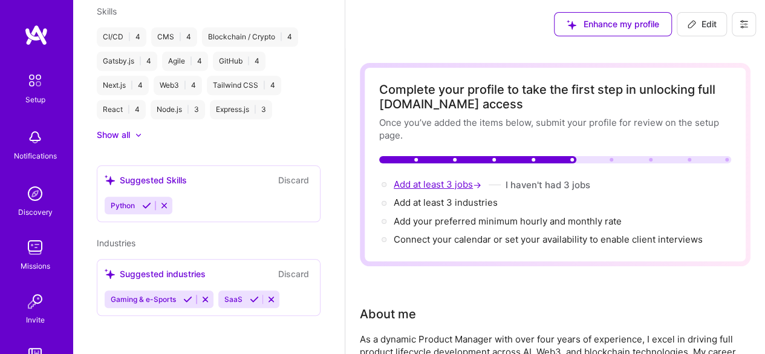
click at [447, 186] on span "Add at least 3 jobs →" at bounding box center [439, 183] width 90 height 11
select select "PK"
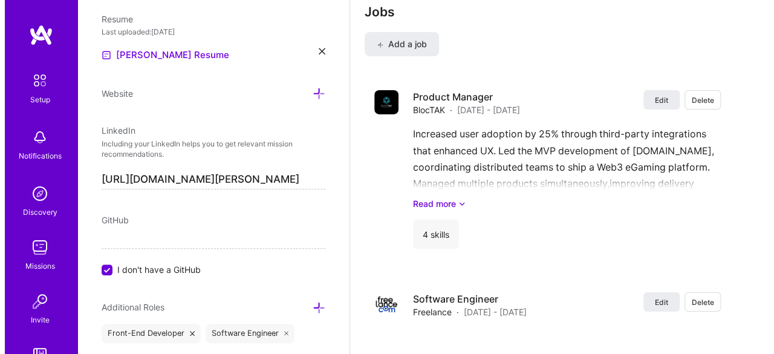
scroll to position [2110, 0]
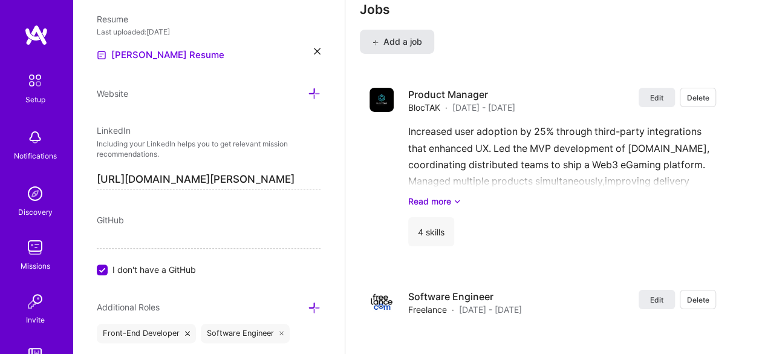
click at [395, 49] on button "Add a job" at bounding box center [397, 42] width 74 height 24
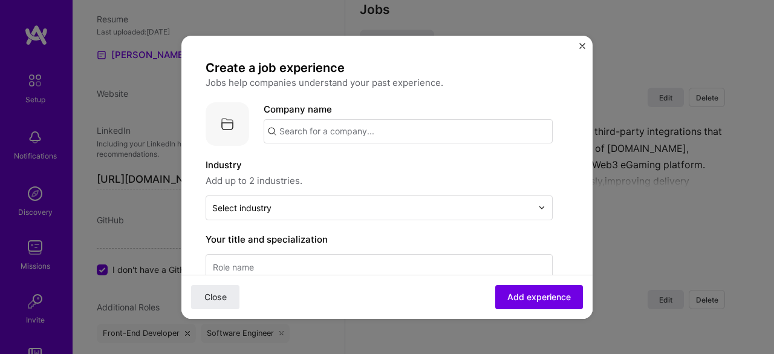
click at [358, 139] on input "text" at bounding box center [408, 131] width 289 height 24
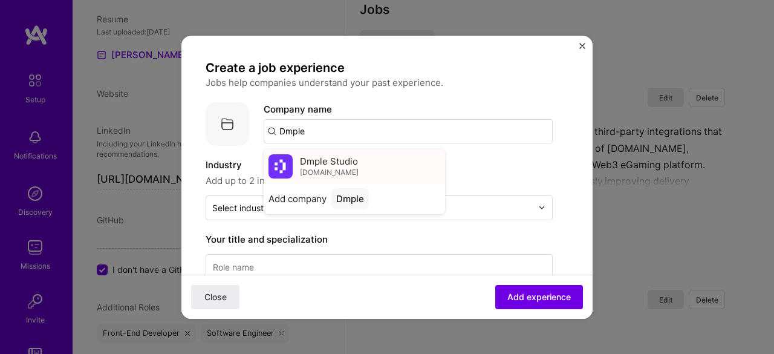
click at [340, 160] on span "Dmple Studio" at bounding box center [329, 161] width 58 height 13
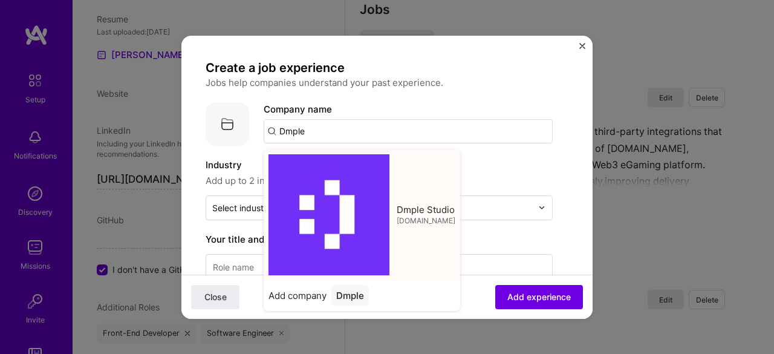
type input "Dmple Studio"
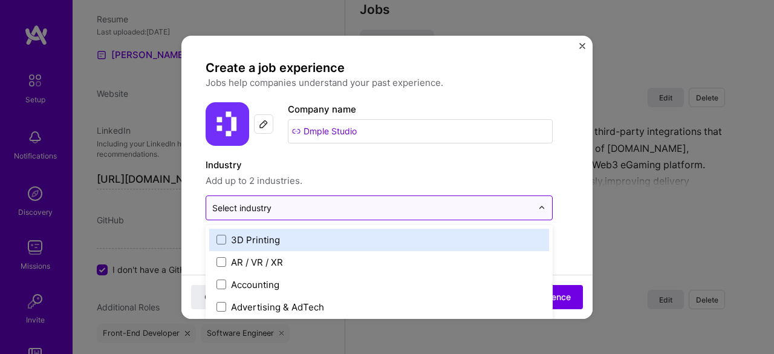
click at [273, 202] on input "text" at bounding box center [372, 207] width 320 height 13
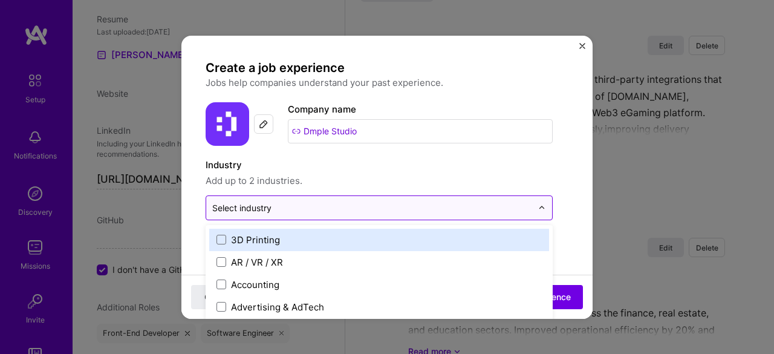
scroll to position [2166, 0]
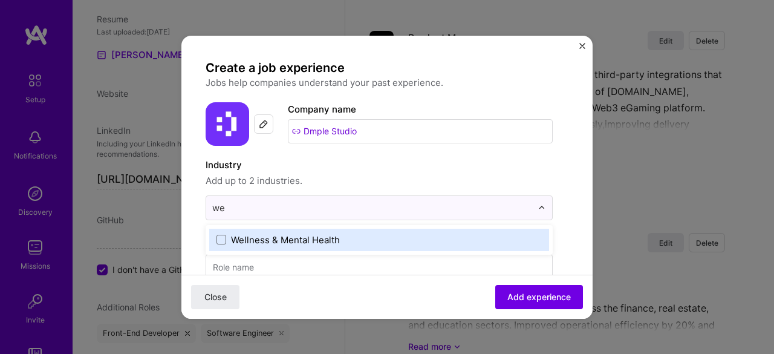
type input "w"
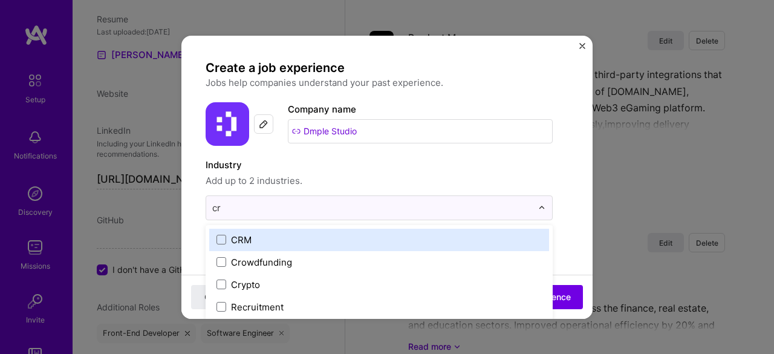
type input "cry"
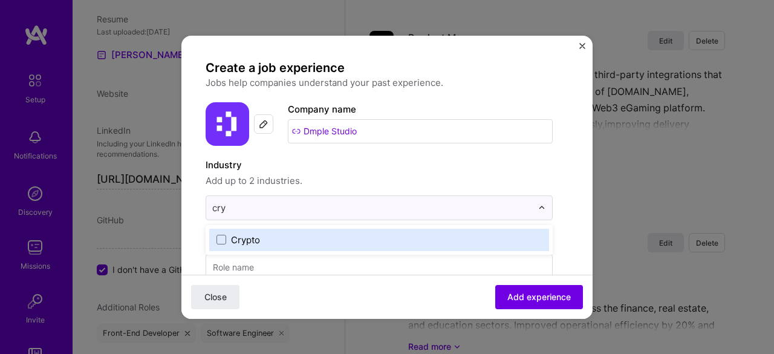
click at [241, 237] on div "Crypto" at bounding box center [245, 239] width 29 height 13
type input "soci"
click at [308, 238] on label "Social" at bounding box center [378, 239] width 325 height 13
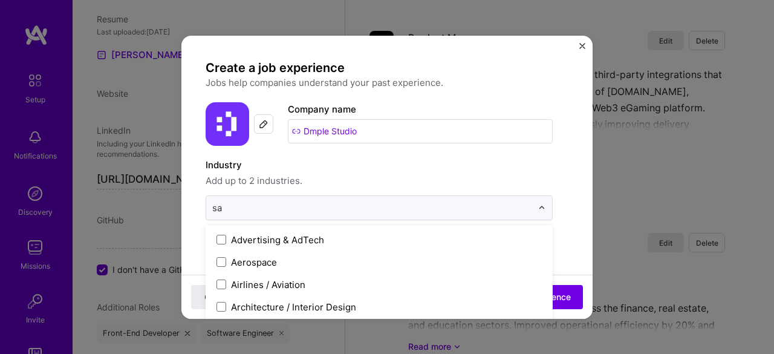
type input "saa"
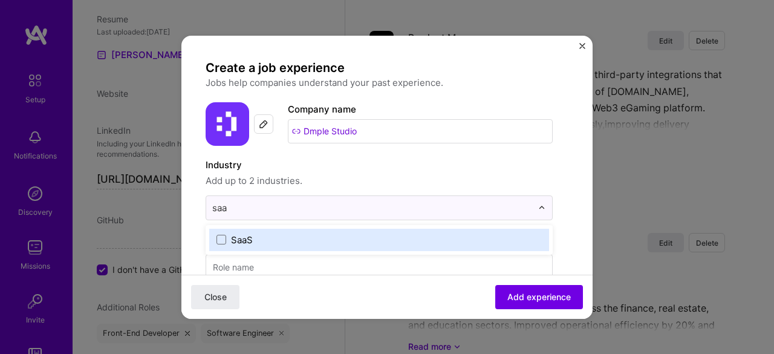
click at [308, 238] on label "SaaS" at bounding box center [378, 239] width 325 height 13
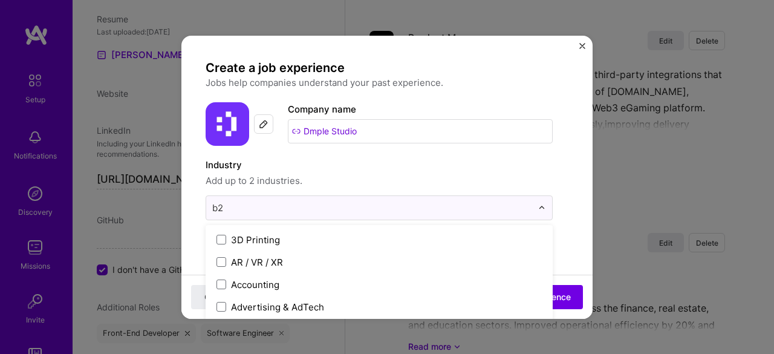
type input "b2b"
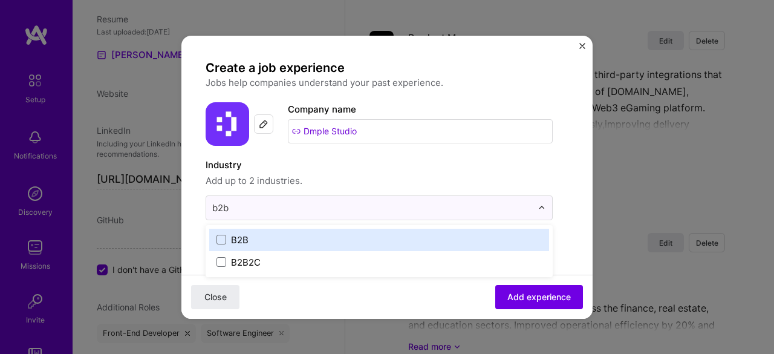
click at [308, 238] on label "B2B" at bounding box center [378, 239] width 325 height 13
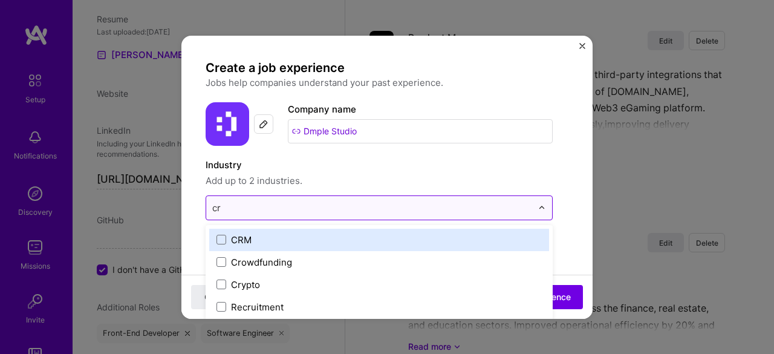
type input "cry"
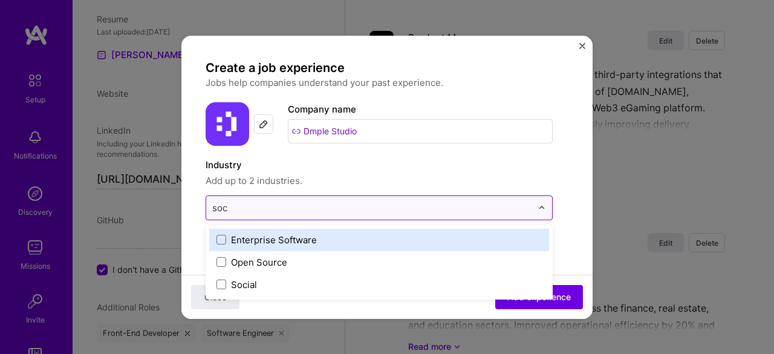
type input "soci"
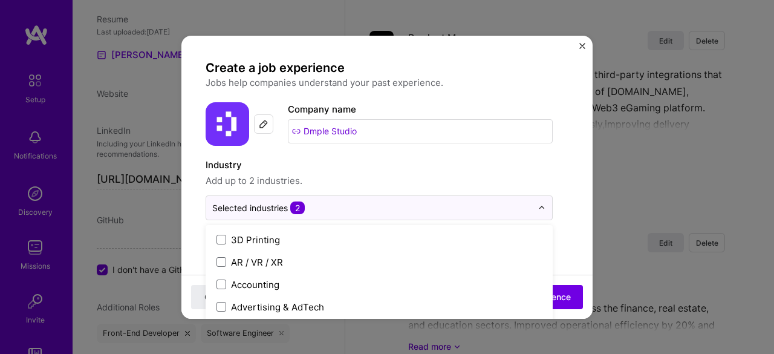
click at [413, 171] on label "Industry" at bounding box center [379, 165] width 347 height 15
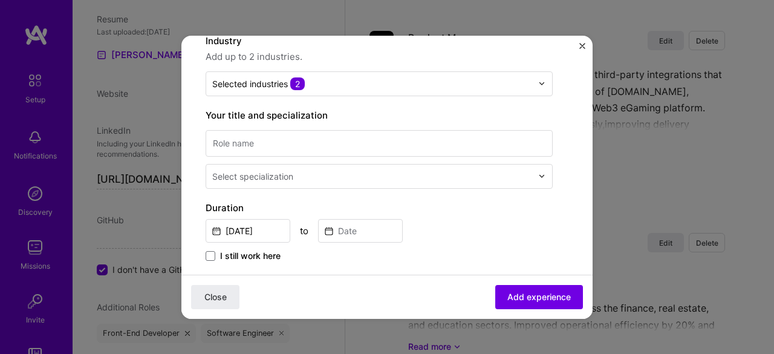
scroll to position [125, 0]
click at [366, 149] on input at bounding box center [379, 142] width 347 height 27
type input "Head of Technology"
click at [353, 177] on input "text" at bounding box center [373, 175] width 322 height 13
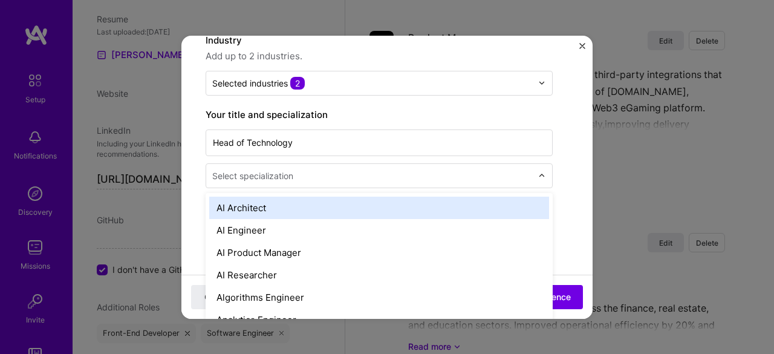
scroll to position [2190, 0]
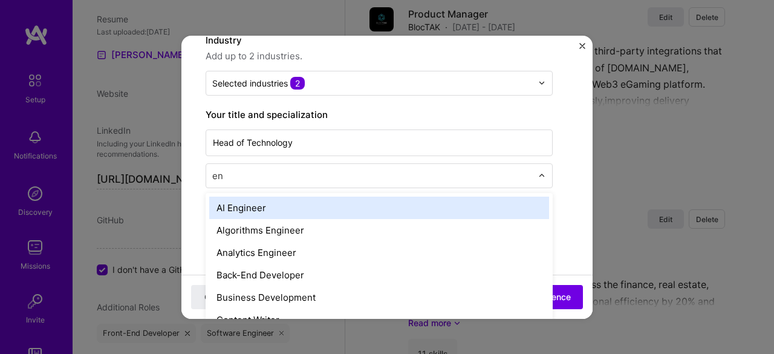
type input "e"
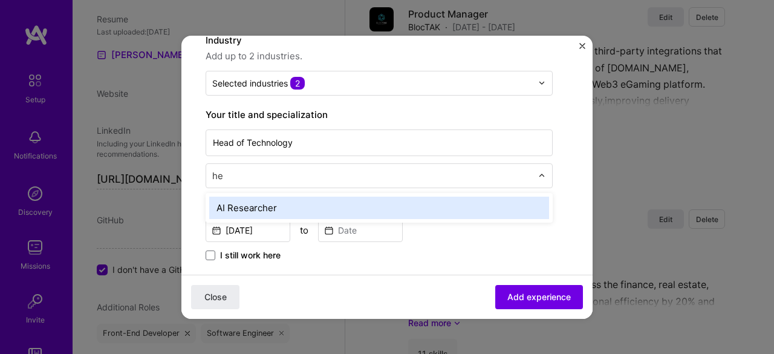
type input "h"
type input "engineerin"
click at [309, 206] on div "Engineering Manager" at bounding box center [379, 207] width 340 height 22
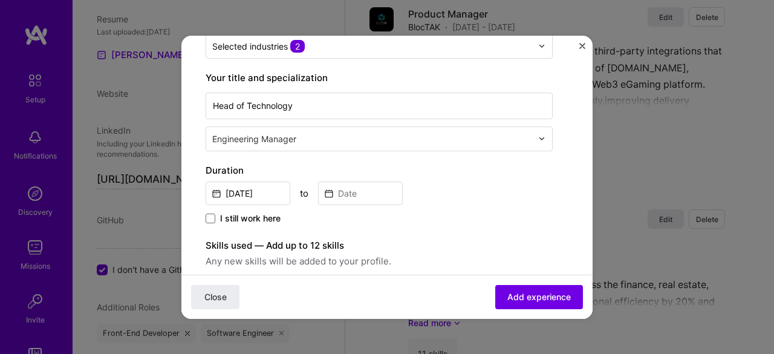
scroll to position [162, 0]
click at [258, 182] on input "[DATE]" at bounding box center [248, 193] width 85 height 24
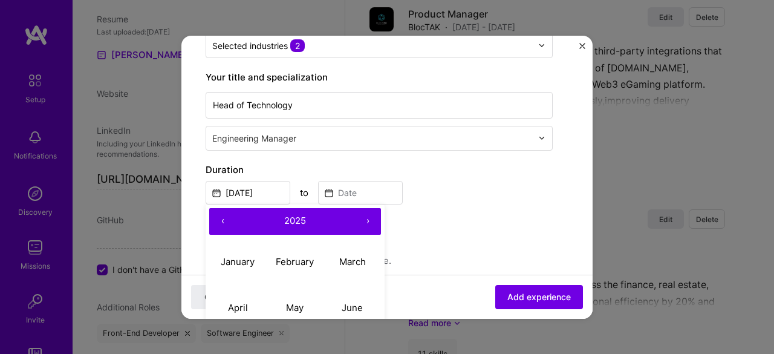
click at [227, 222] on button "‹" at bounding box center [222, 221] width 27 height 27
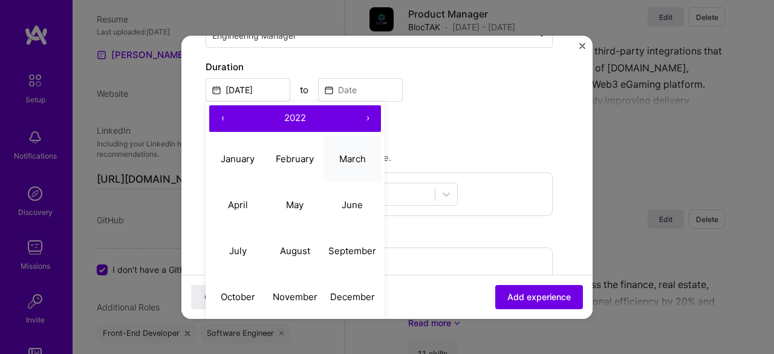
scroll to position [267, 0]
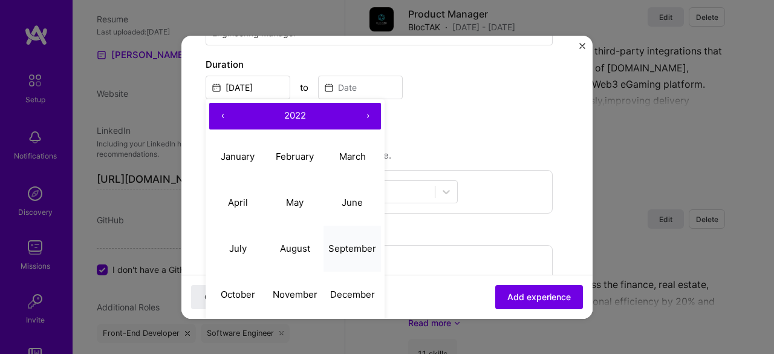
click at [327, 259] on button "September" at bounding box center [351, 248] width 57 height 46
type input "[DATE]"
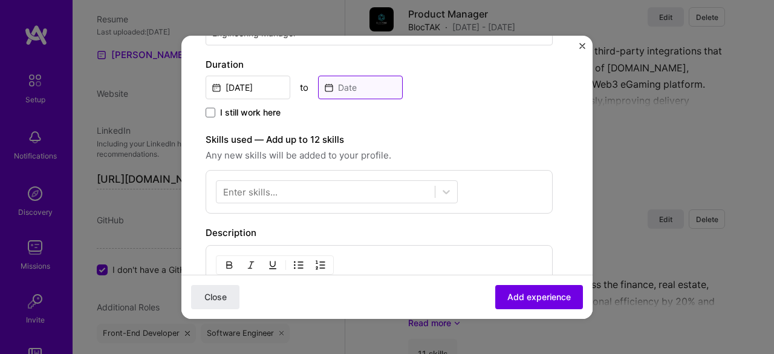
click at [354, 89] on input at bounding box center [360, 88] width 85 height 24
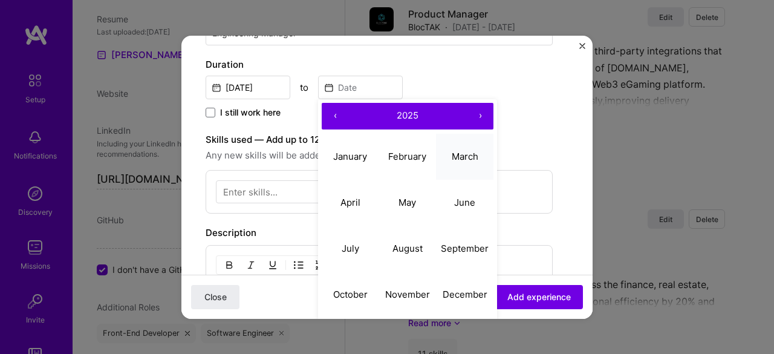
click at [444, 159] on button "March" at bounding box center [464, 157] width 57 height 46
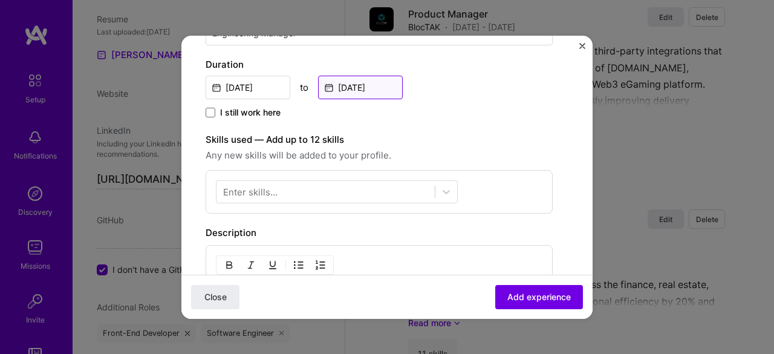
click at [346, 89] on input "[DATE]" at bounding box center [360, 88] width 85 height 24
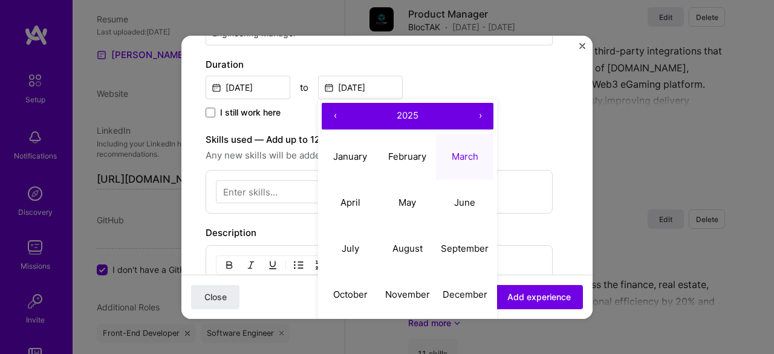
click at [342, 115] on button "‹" at bounding box center [335, 116] width 27 height 27
click at [459, 163] on button "March" at bounding box center [464, 157] width 57 height 46
type input "[DATE]"
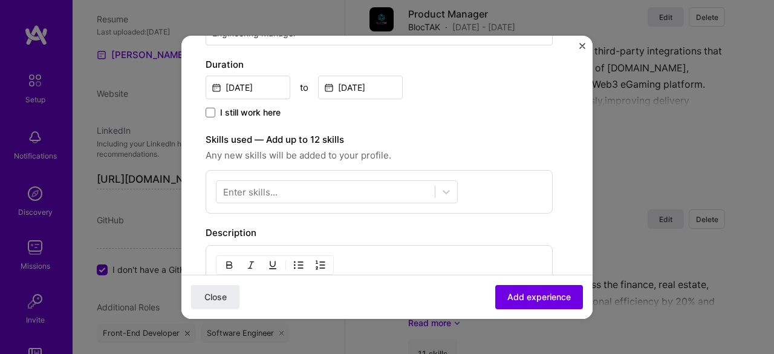
scroll to position [307, 0]
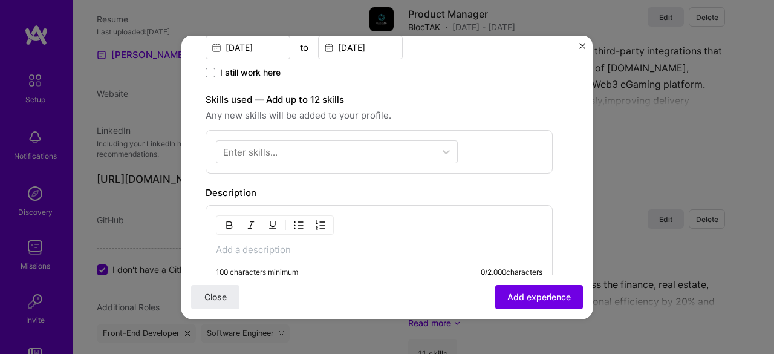
click at [302, 146] on div at bounding box center [325, 151] width 218 height 20
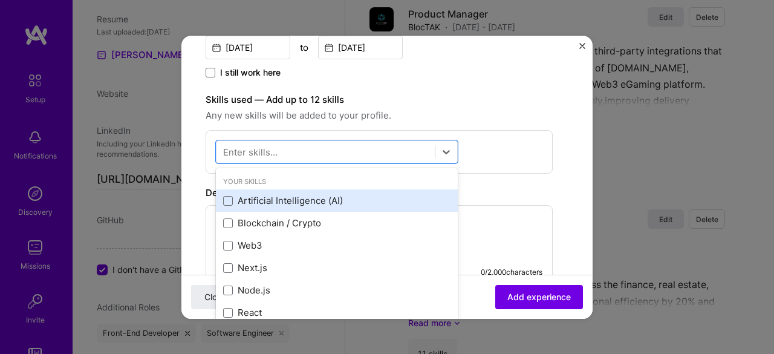
click at [264, 196] on div "Artificial Intelligence (AI)" at bounding box center [336, 200] width 227 height 13
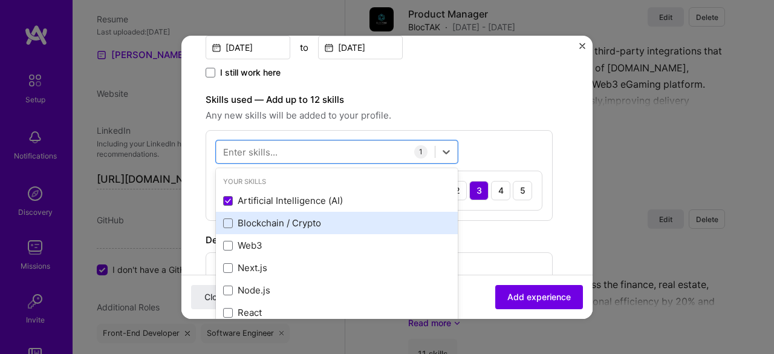
click at [264, 225] on div "Blockchain / Crypto" at bounding box center [336, 222] width 227 height 13
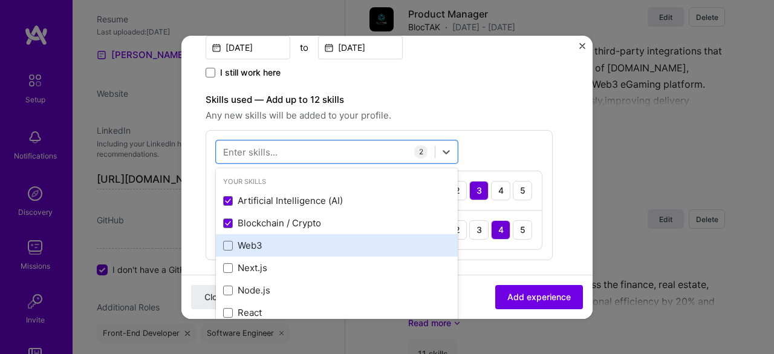
click at [243, 245] on div "Web3" at bounding box center [336, 245] width 227 height 13
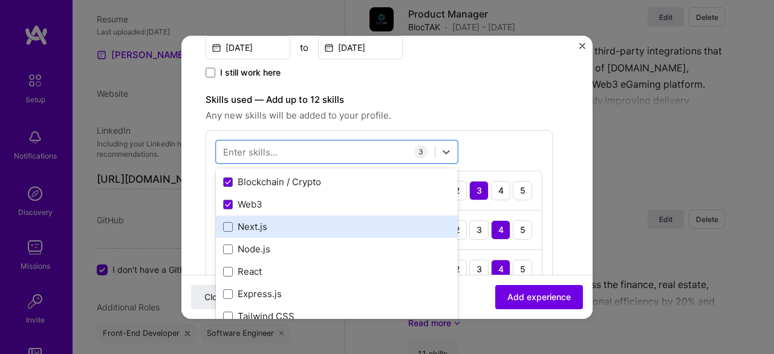
click at [247, 232] on div "Next.js" at bounding box center [337, 226] width 242 height 22
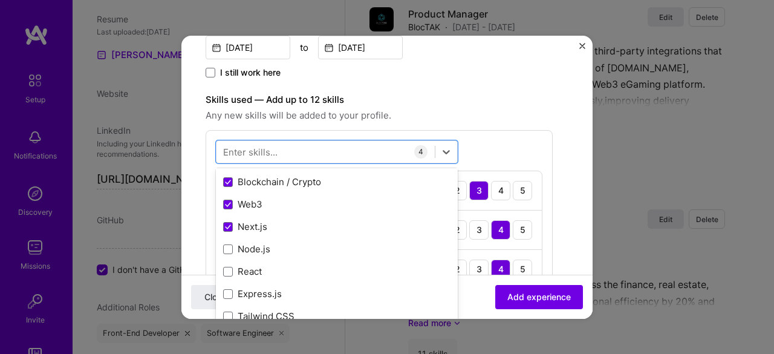
click at [198, 230] on form "Create a job experience Jobs help companies understand your past experience. Co…" at bounding box center [386, 233] width 411 height 961
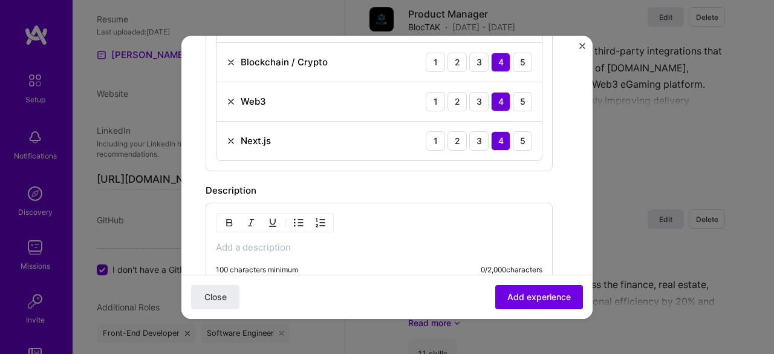
scroll to position [398, 0]
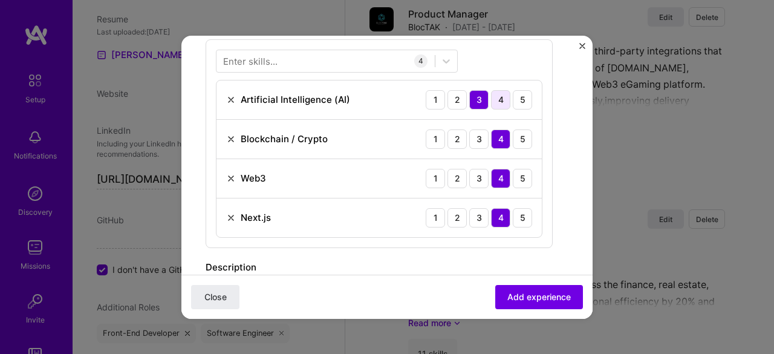
click at [499, 90] on div "4" at bounding box center [500, 99] width 19 height 19
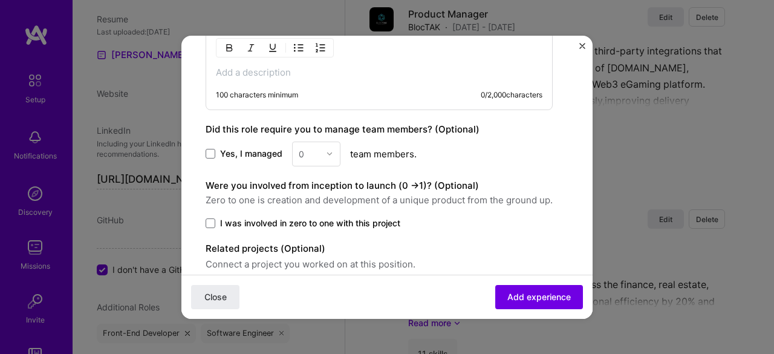
scroll to position [650, 0]
click at [325, 73] on p at bounding box center [379, 72] width 326 height 12
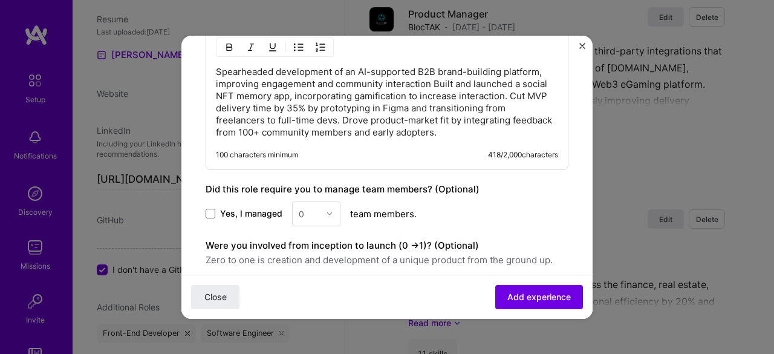
click at [219, 207] on label "Yes, I managed" at bounding box center [244, 213] width 77 height 12
click at [0, 0] on input "Yes, I managed" at bounding box center [0, 0] width 0 height 0
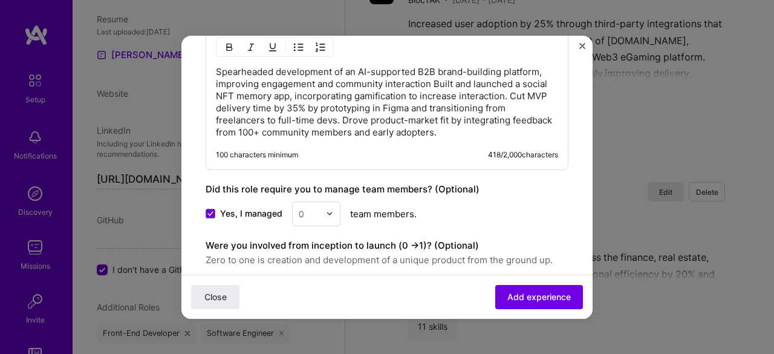
click at [329, 211] on img at bounding box center [329, 213] width 7 height 7
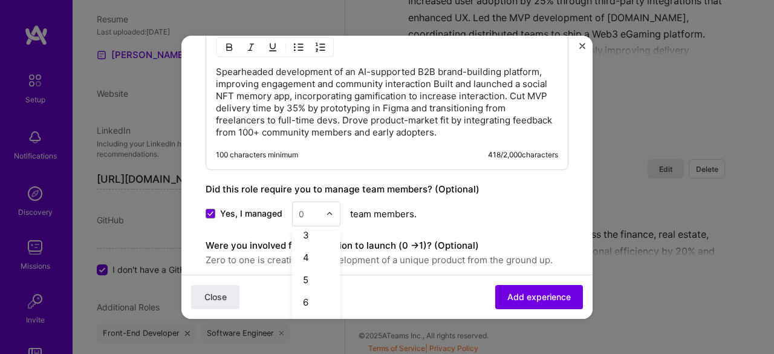
scroll to position [68, 0]
click at [306, 265] on div "5" at bounding box center [316, 267] width 41 height 22
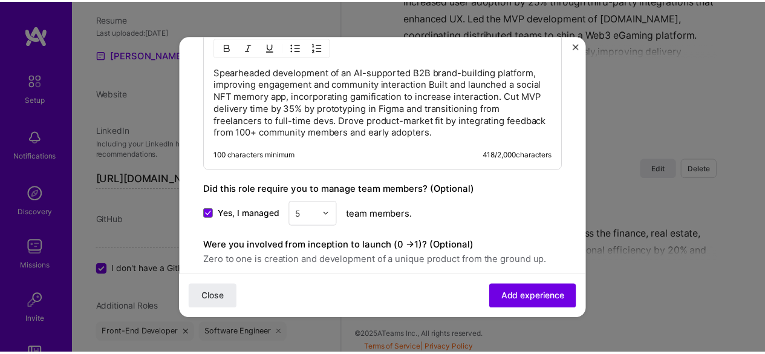
scroll to position [756, 0]
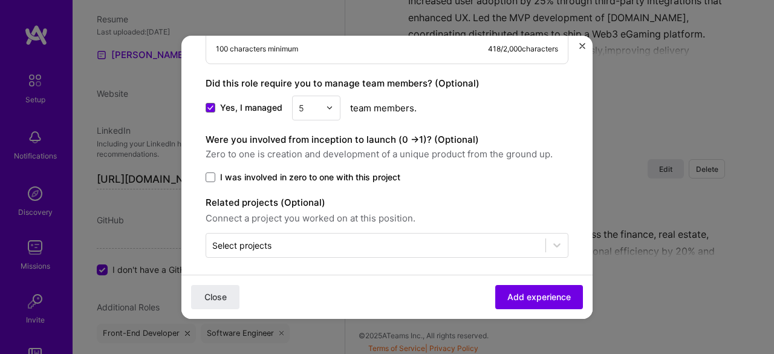
click at [221, 171] on span "I was involved in zero to one with this project" at bounding box center [310, 177] width 180 height 12
click at [0, 0] on input "I was involved in zero to one with this project" at bounding box center [0, 0] width 0 height 0
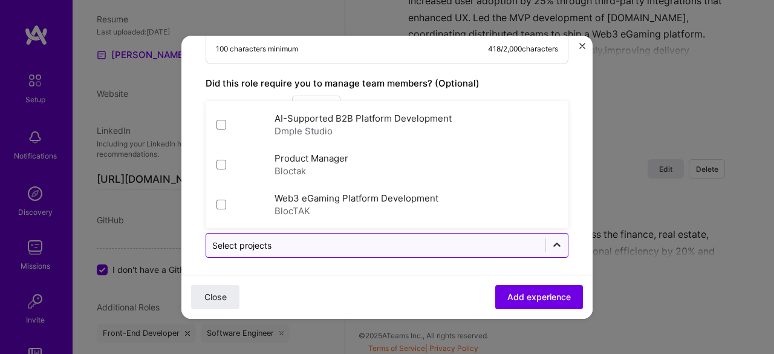
click at [549, 248] on div at bounding box center [557, 245] width 22 height 22
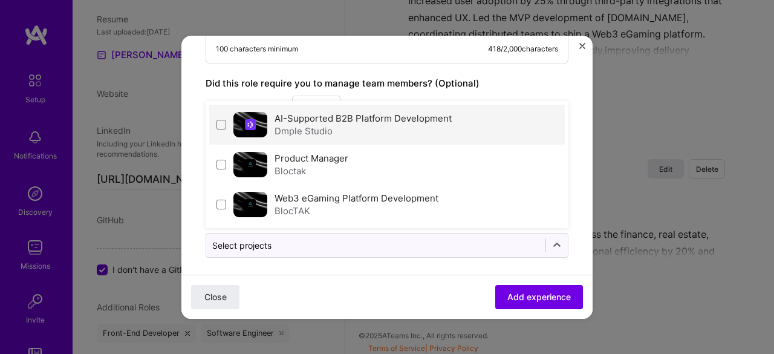
click at [356, 117] on label "AI-Supported B2B Platform Development" at bounding box center [362, 117] width 177 height 11
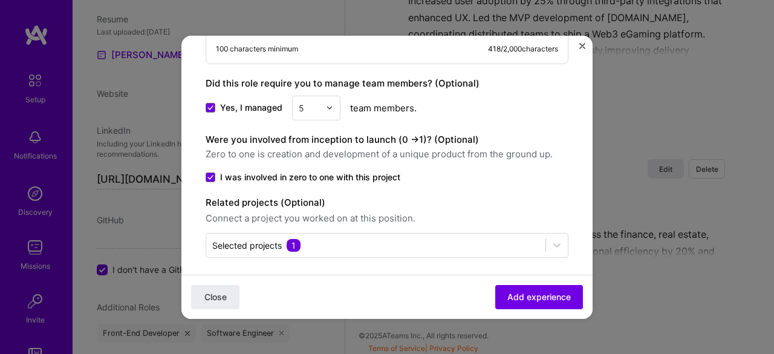
click at [422, 285] on div "Close Add experience" at bounding box center [386, 296] width 411 height 44
click at [507, 290] on button "Add experience" at bounding box center [539, 296] width 88 height 24
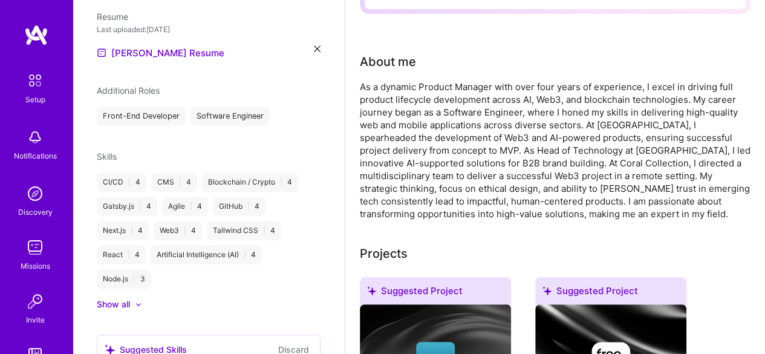
scroll to position [0, 0]
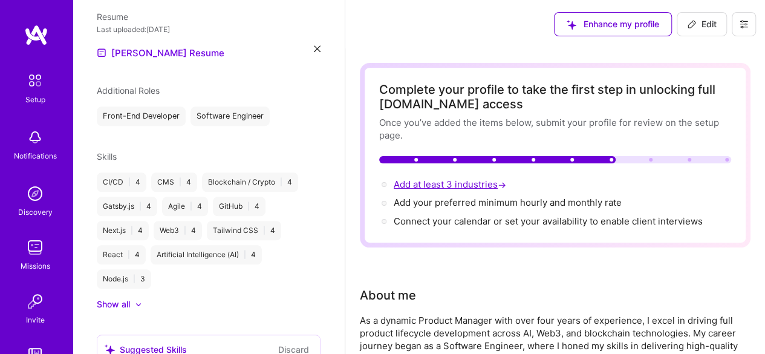
click at [444, 184] on span "Add at least 3 industries →" at bounding box center [451, 183] width 115 height 11
select select "PK"
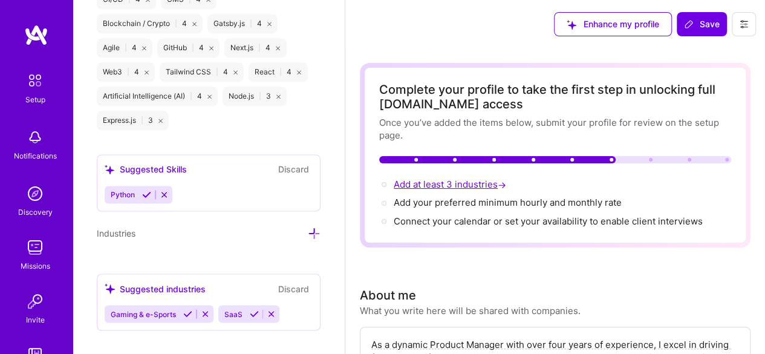
scroll to position [939, 0]
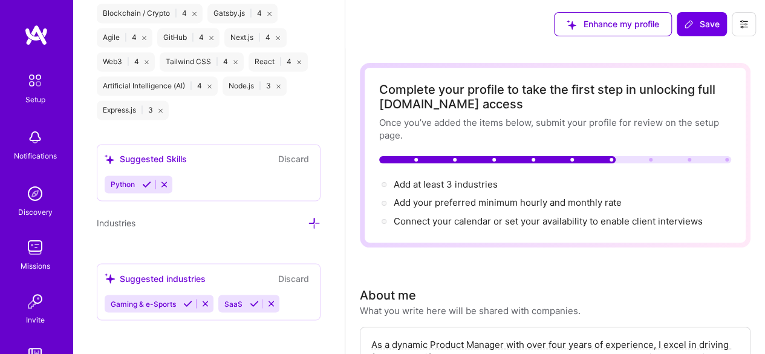
click at [308, 217] on icon at bounding box center [314, 222] width 13 height 13
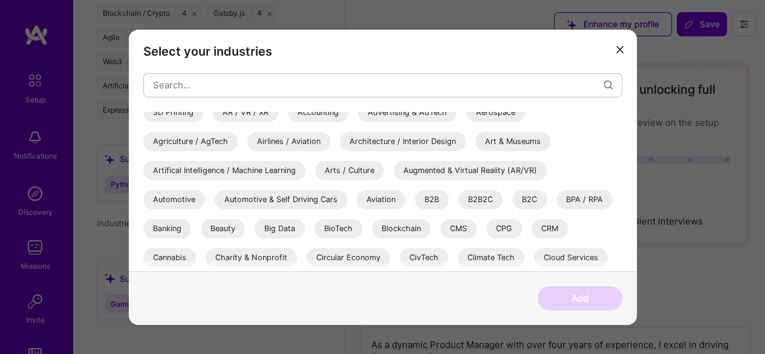
scroll to position [10, 0]
click at [429, 195] on div "B2B" at bounding box center [432, 198] width 34 height 19
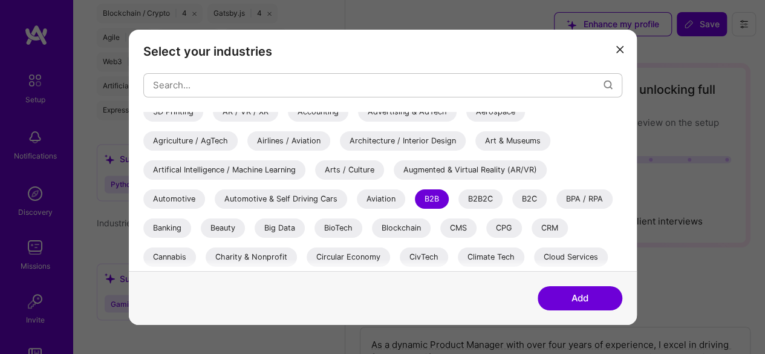
click at [520, 204] on div "B2C" at bounding box center [529, 198] width 34 height 19
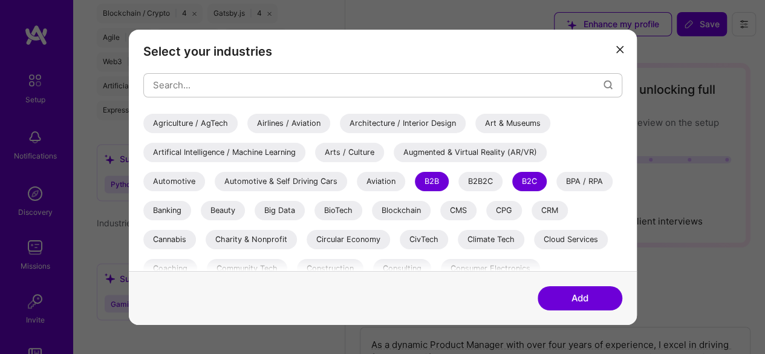
scroll to position [28, 0]
click at [382, 77] on input "c" at bounding box center [378, 85] width 450 height 31
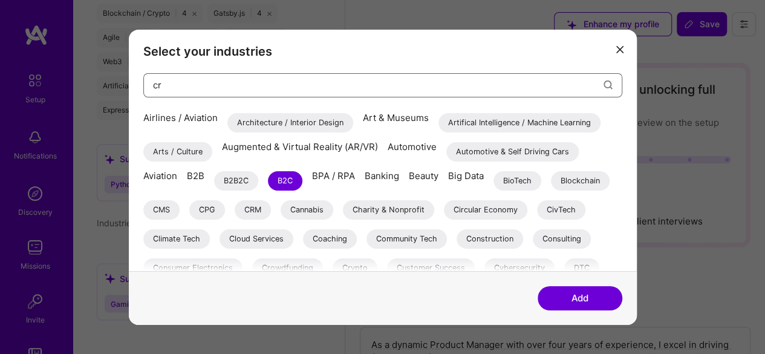
scroll to position [0, 0]
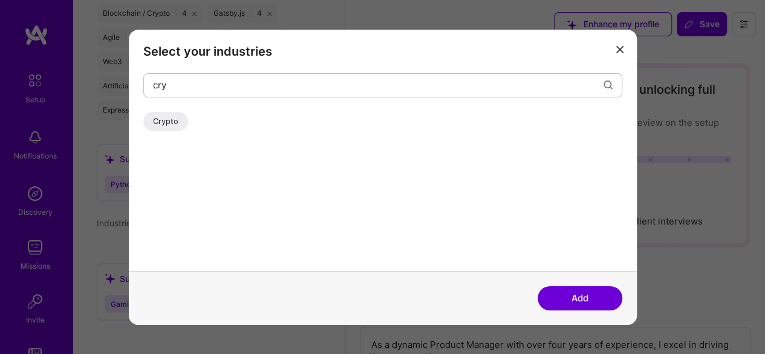
click at [147, 117] on div "Crypto" at bounding box center [165, 120] width 45 height 19
click at [241, 77] on input "cry" at bounding box center [378, 85] width 450 height 31
type input "c"
click at [166, 125] on div "SaaS" at bounding box center [161, 120] width 37 height 19
click at [209, 89] on input "saas" at bounding box center [378, 85] width 450 height 31
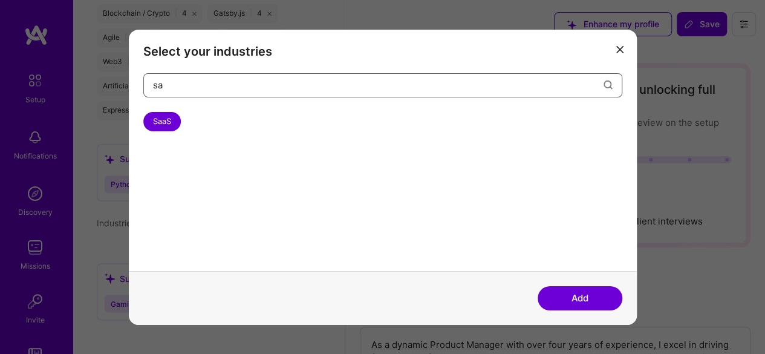
type input "s"
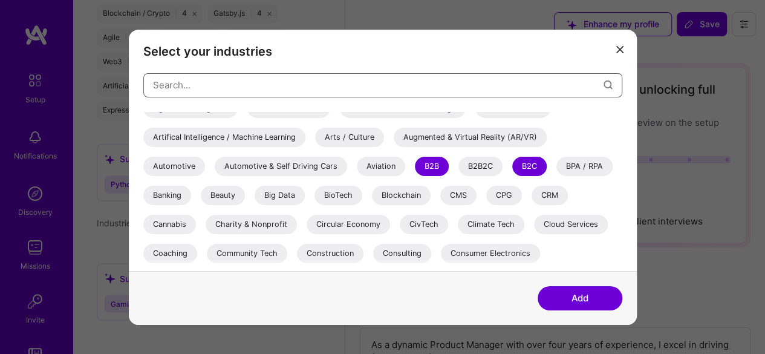
scroll to position [60, 0]
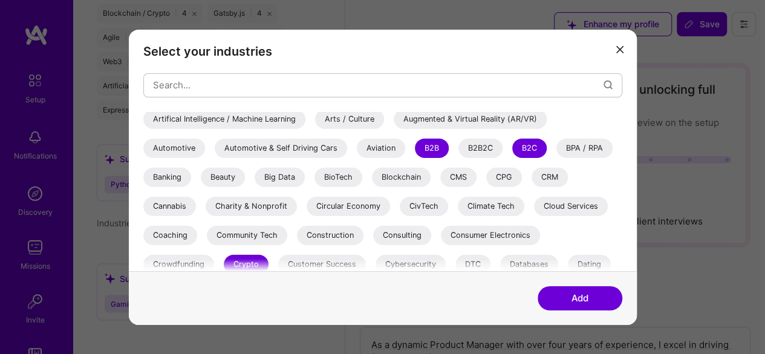
click at [389, 175] on div "Blockchain" at bounding box center [401, 176] width 59 height 19
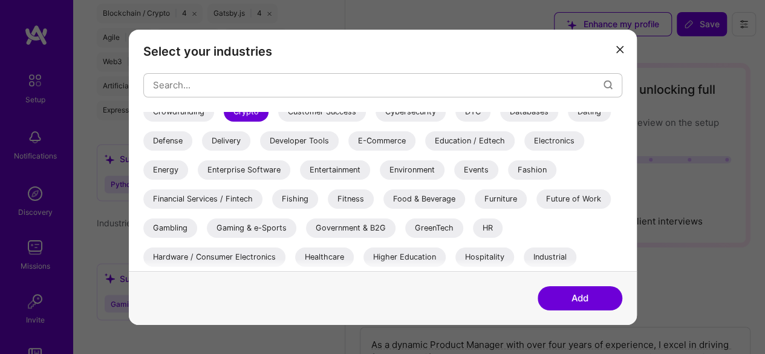
scroll to position [212, 0]
click at [306, 144] on div "Developer Tools" at bounding box center [299, 141] width 79 height 19
click at [456, 146] on div "Education / Edtech" at bounding box center [469, 141] width 89 height 19
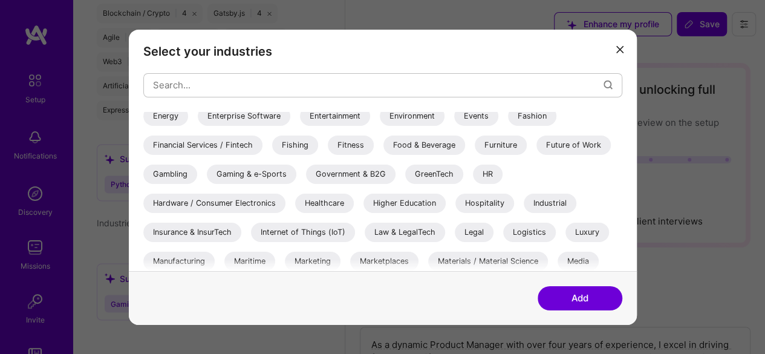
scroll to position [267, 0]
click at [232, 151] on div "Financial Services / Fintech" at bounding box center [202, 143] width 119 height 19
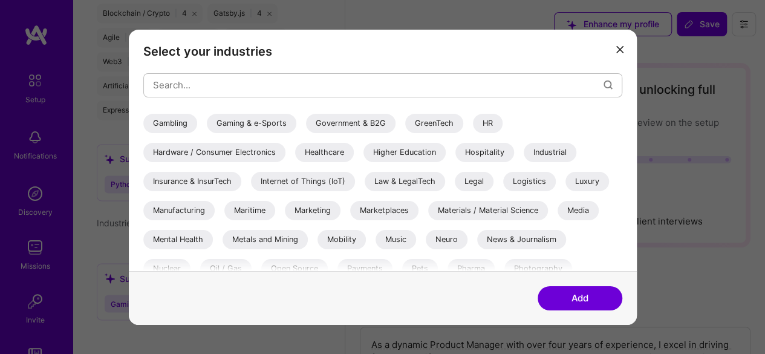
scroll to position [319, 0]
click at [487, 125] on div "HR" at bounding box center [488, 121] width 30 height 19
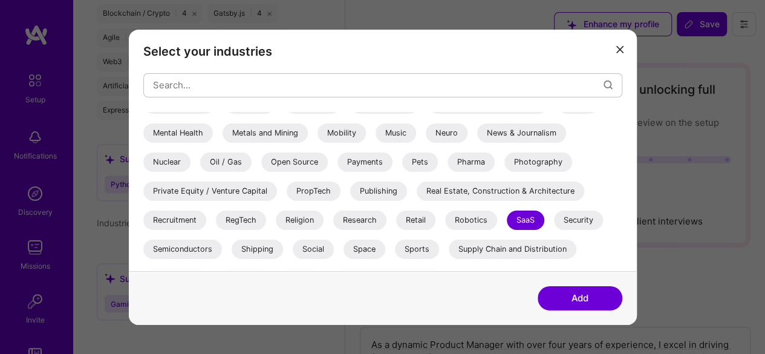
scroll to position [424, 0]
click at [502, 135] on div "News & Journalism" at bounding box center [521, 131] width 89 height 19
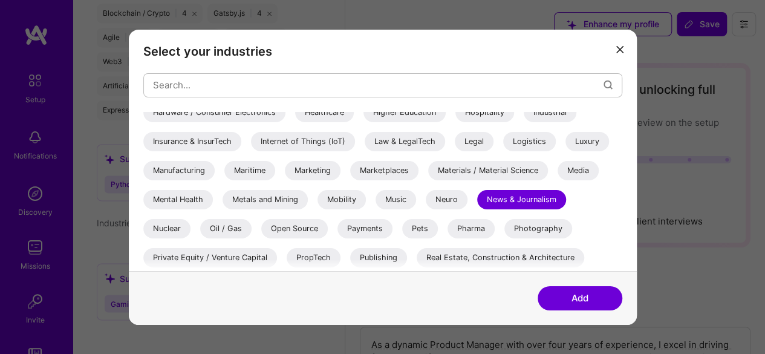
scroll to position [355, 0]
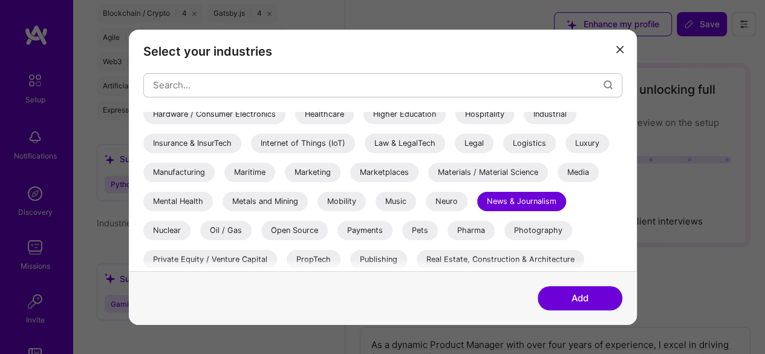
click at [328, 167] on div "Marketing" at bounding box center [313, 171] width 56 height 19
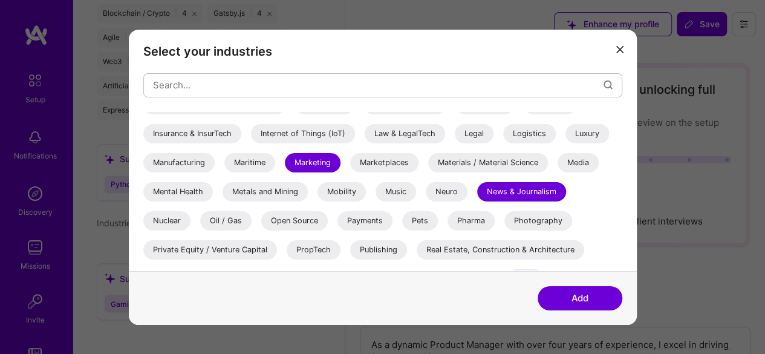
scroll to position [365, 0]
click at [198, 186] on div "Mental Health" at bounding box center [178, 190] width 70 height 19
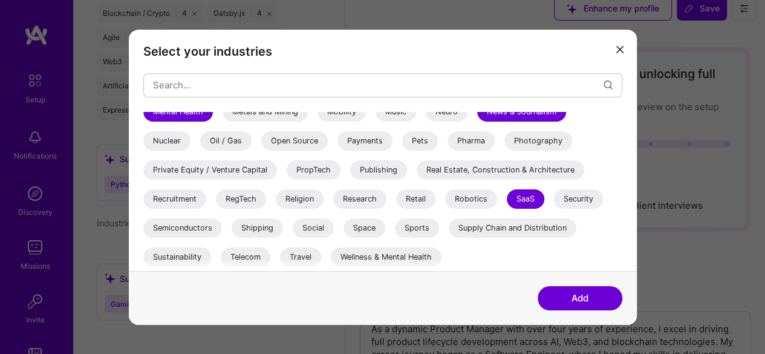
scroll to position [16, 0]
click at [378, 131] on div "Payments" at bounding box center [364, 140] width 55 height 19
click at [419, 138] on div "Pets" at bounding box center [420, 140] width 36 height 19
click at [312, 230] on div "Social" at bounding box center [313, 227] width 41 height 19
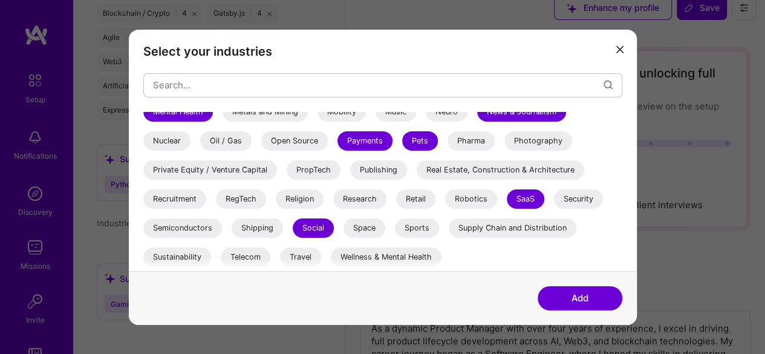
click at [407, 254] on div "Wellness & Mental Health" at bounding box center [386, 256] width 111 height 19
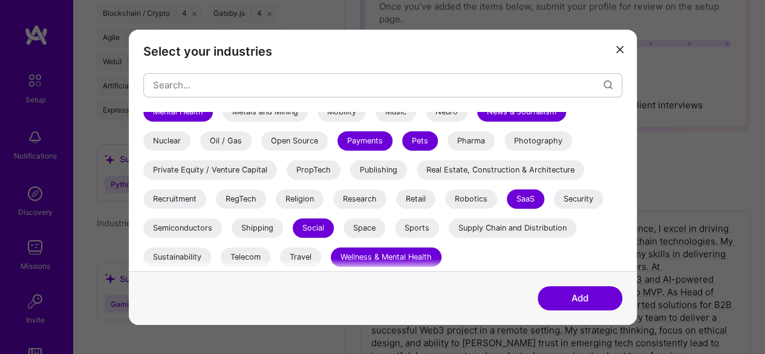
scroll to position [117, 0]
click at [558, 293] on button "Add" at bounding box center [579, 298] width 85 height 24
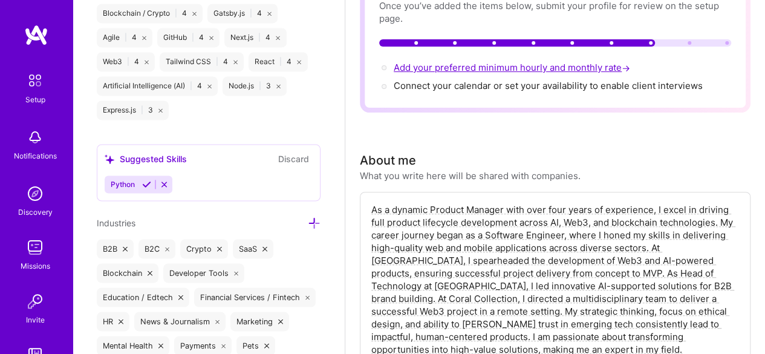
click at [449, 65] on span "Add your preferred minimum hourly and monthly rate →" at bounding box center [513, 67] width 239 height 11
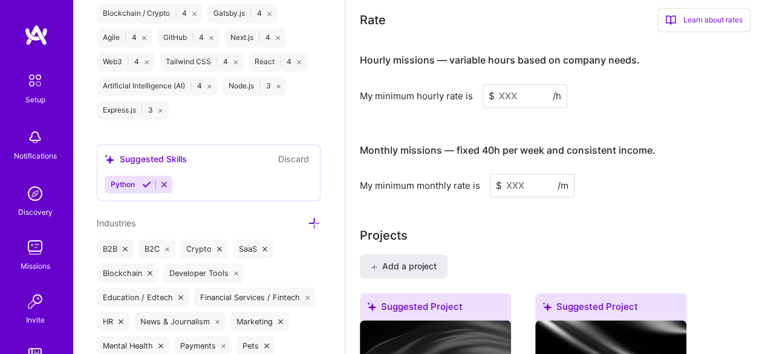
scroll to position [814, 0]
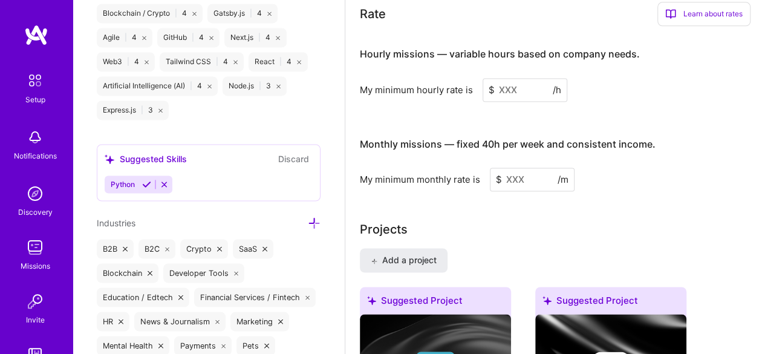
click at [506, 89] on input at bounding box center [524, 90] width 85 height 24
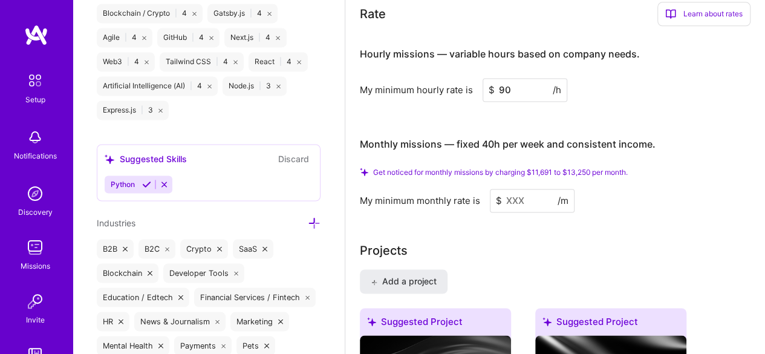
type input "90"
click at [522, 189] on input at bounding box center [532, 201] width 85 height 24
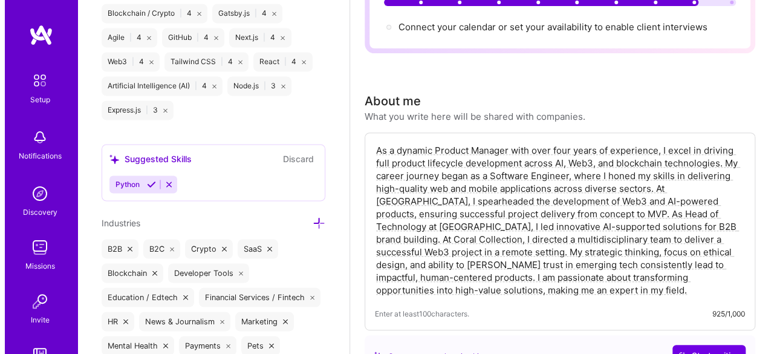
scroll to position [0, 0]
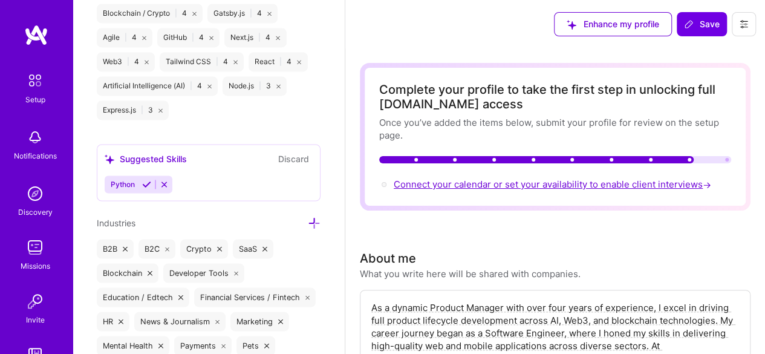
type input "12000"
click at [494, 181] on span "Connect your calendar or set your availability to enable client interviews →" at bounding box center [554, 183] width 320 height 11
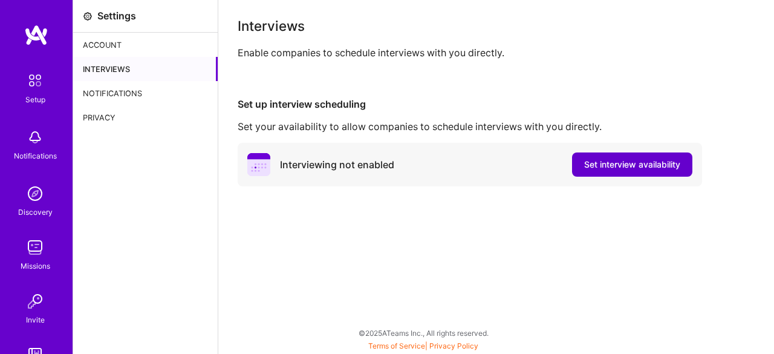
click at [601, 168] on span "Set interview availability" at bounding box center [632, 164] width 96 height 12
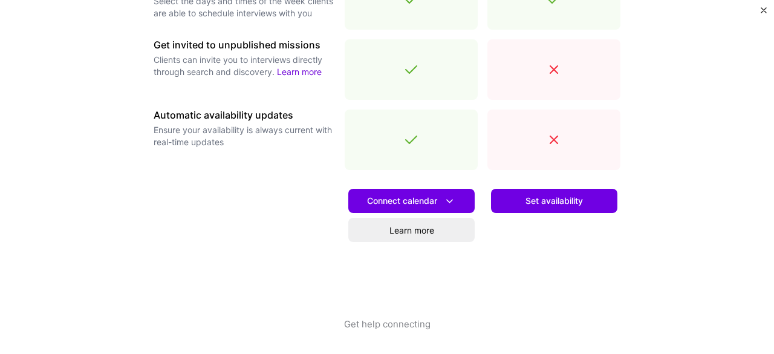
scroll to position [493, 0]
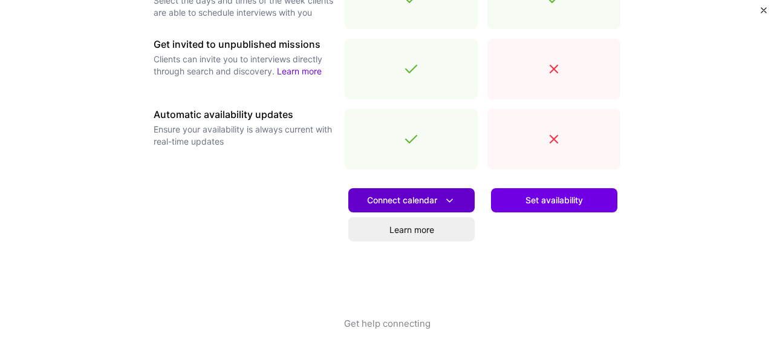
click at [419, 205] on span "Connect calendar" at bounding box center [411, 200] width 89 height 13
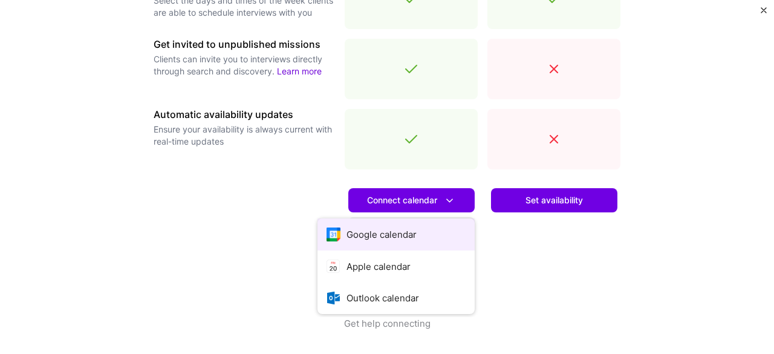
click at [415, 230] on button "Google calendar" at bounding box center [395, 234] width 157 height 32
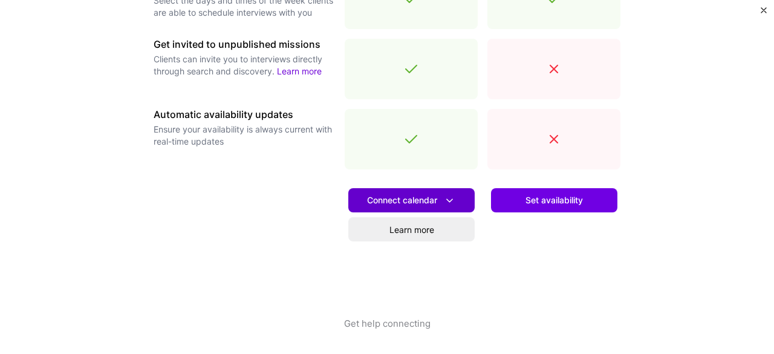
click at [394, 195] on span "Connect calendar" at bounding box center [411, 200] width 89 height 13
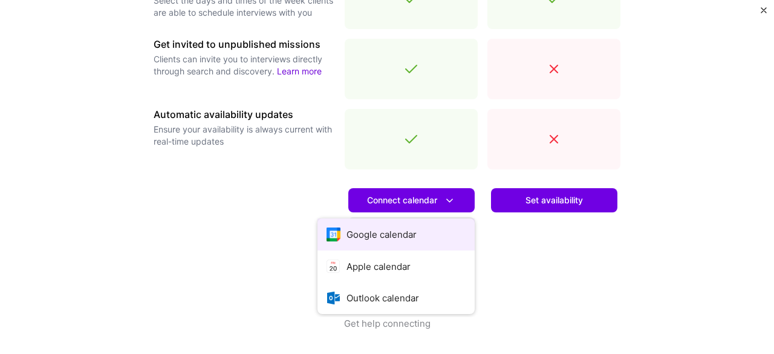
click at [371, 232] on button "Google calendar" at bounding box center [395, 234] width 157 height 32
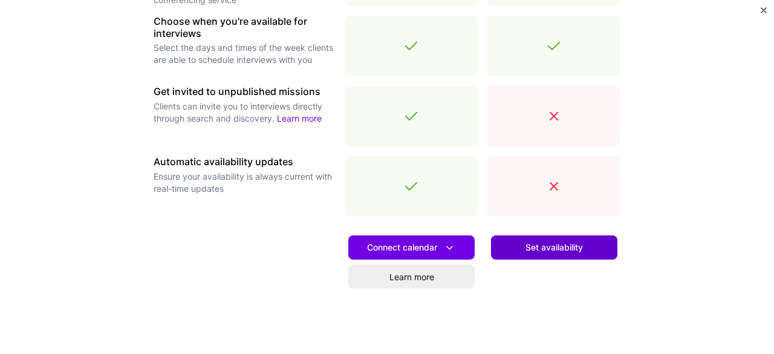
scroll to position [447, 0]
click at [531, 244] on span "Set availability" at bounding box center [553, 247] width 57 height 12
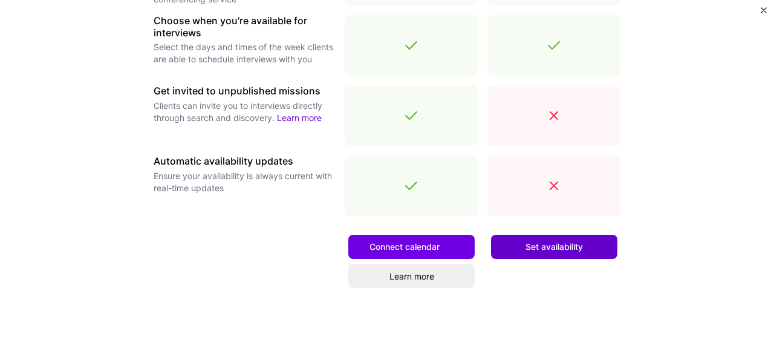
scroll to position [0, 0]
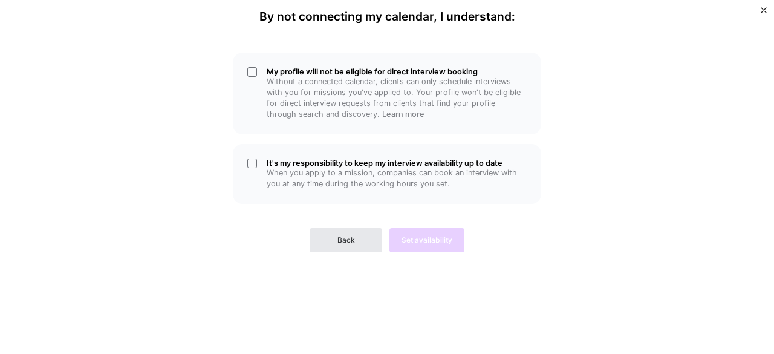
click at [349, 242] on span "Back" at bounding box center [346, 240] width 18 height 11
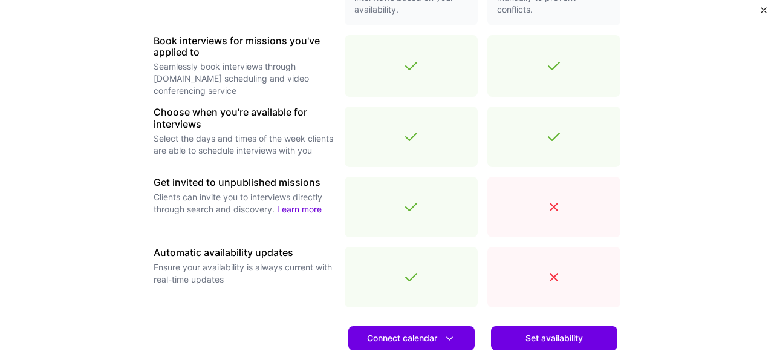
scroll to position [400, 0]
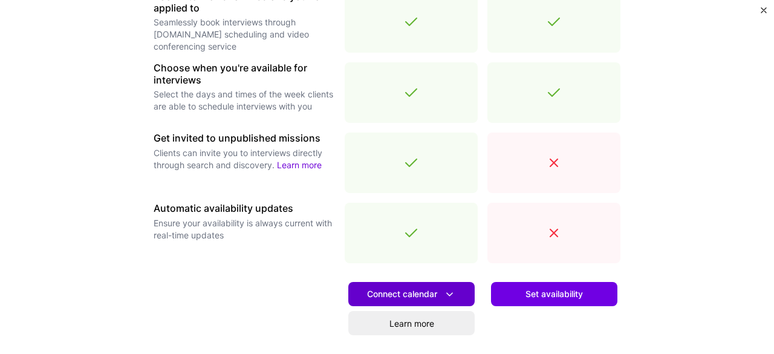
click at [419, 285] on button "Connect calendar" at bounding box center [411, 294] width 126 height 24
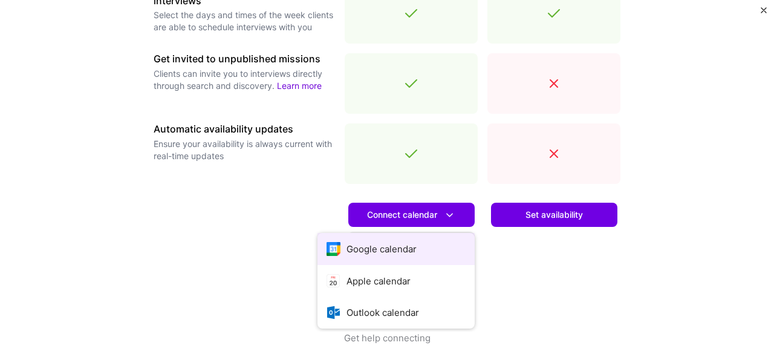
scroll to position [487, 0]
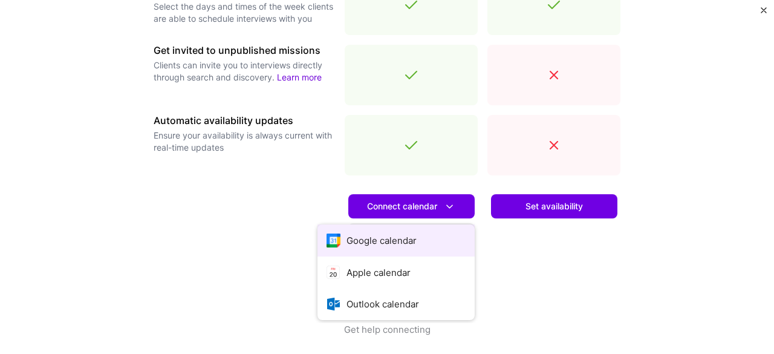
click at [401, 238] on button "Google calendar" at bounding box center [395, 240] width 157 height 32
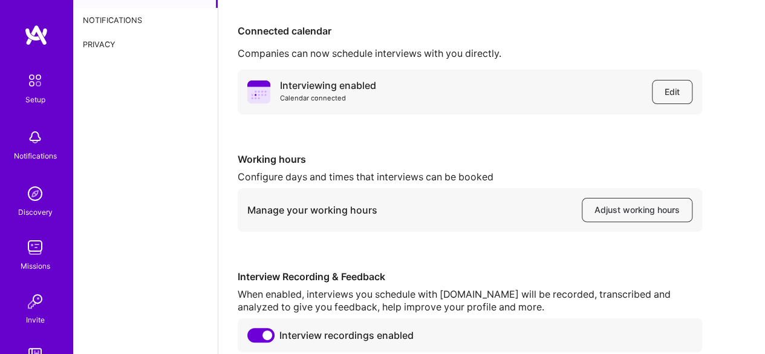
scroll to position [106, 0]
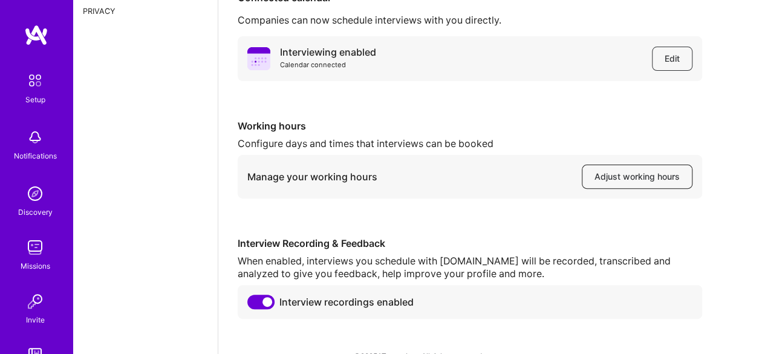
click at [629, 171] on span "Adjust working hours" at bounding box center [636, 176] width 85 height 12
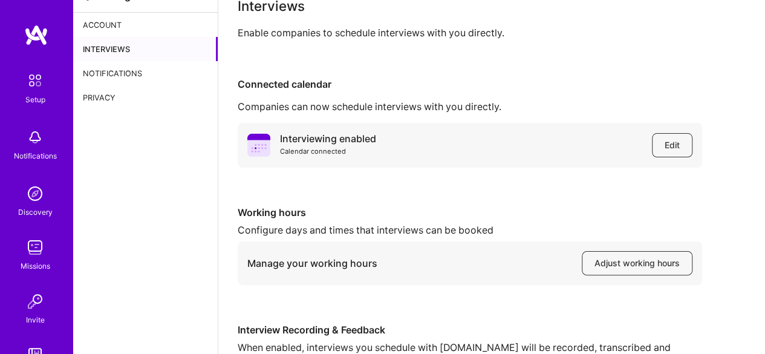
scroll to position [0, 0]
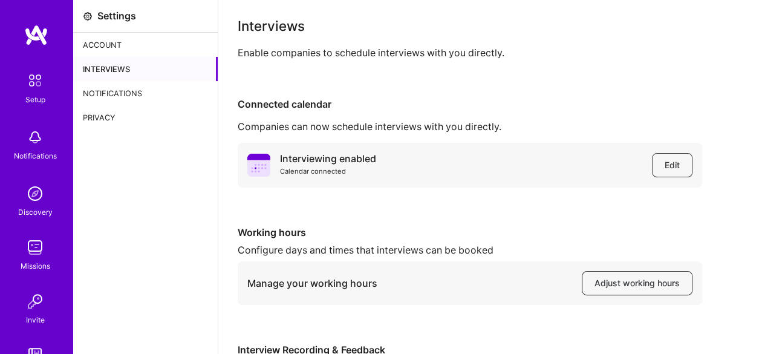
click at [140, 83] on div "Notifications" at bounding box center [145, 93] width 144 height 24
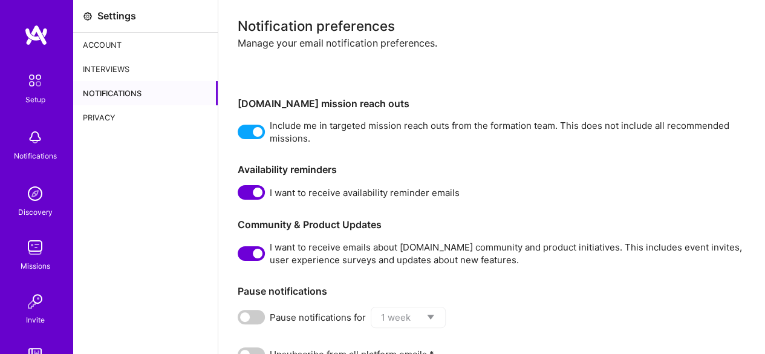
click at [29, 190] on img at bounding box center [35, 193] width 24 height 24
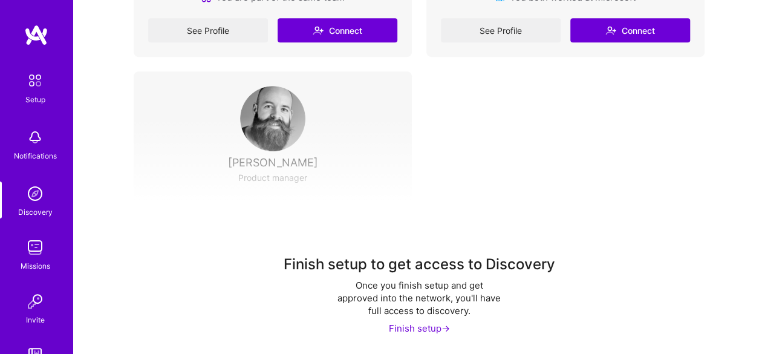
scroll to position [410, 0]
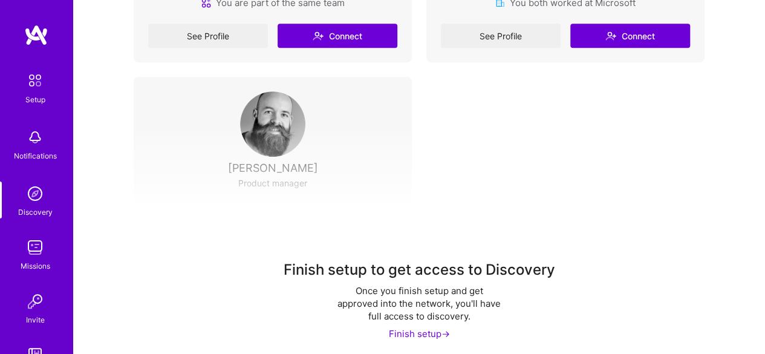
click at [399, 331] on div "Finish setup ->" at bounding box center [419, 333] width 61 height 13
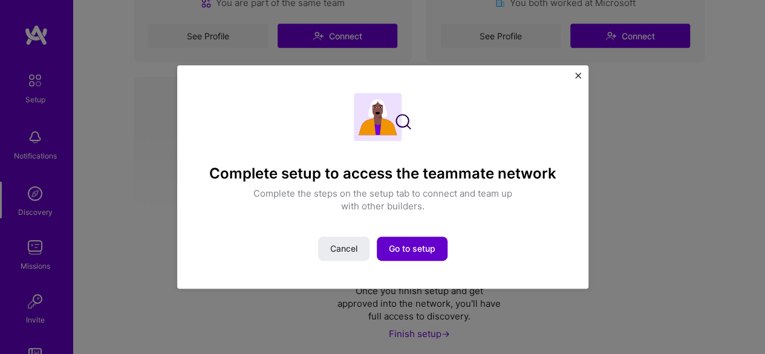
click at [406, 247] on span "Go to setup" at bounding box center [412, 248] width 47 height 12
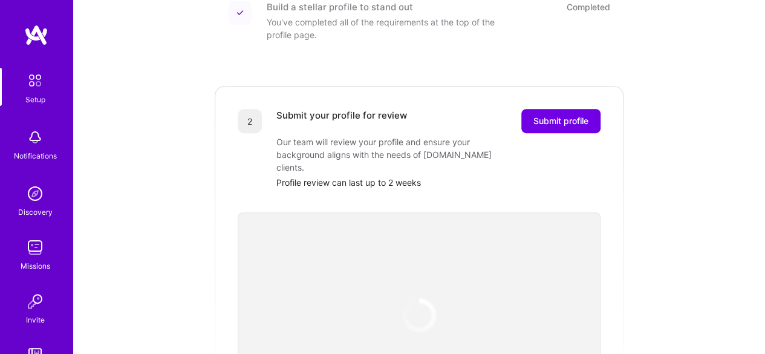
scroll to position [199, 0]
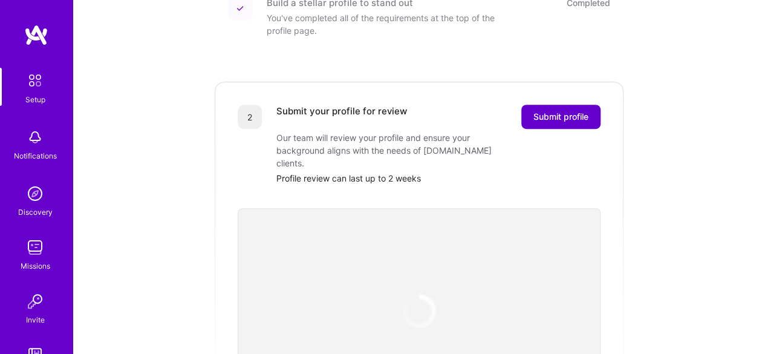
click at [552, 111] on span "Submit profile" at bounding box center [560, 117] width 55 height 12
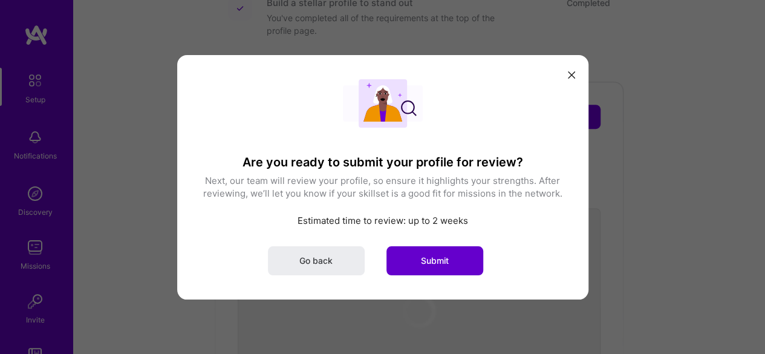
click at [446, 251] on button "Submit" at bounding box center [434, 259] width 97 height 29
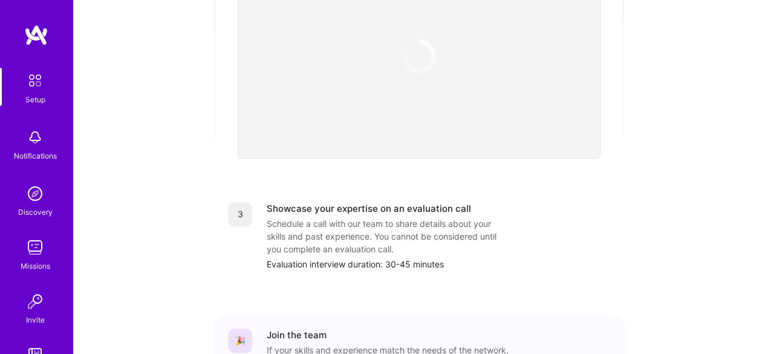
scroll to position [525, 0]
